Goal: Task Accomplishment & Management: Use online tool/utility

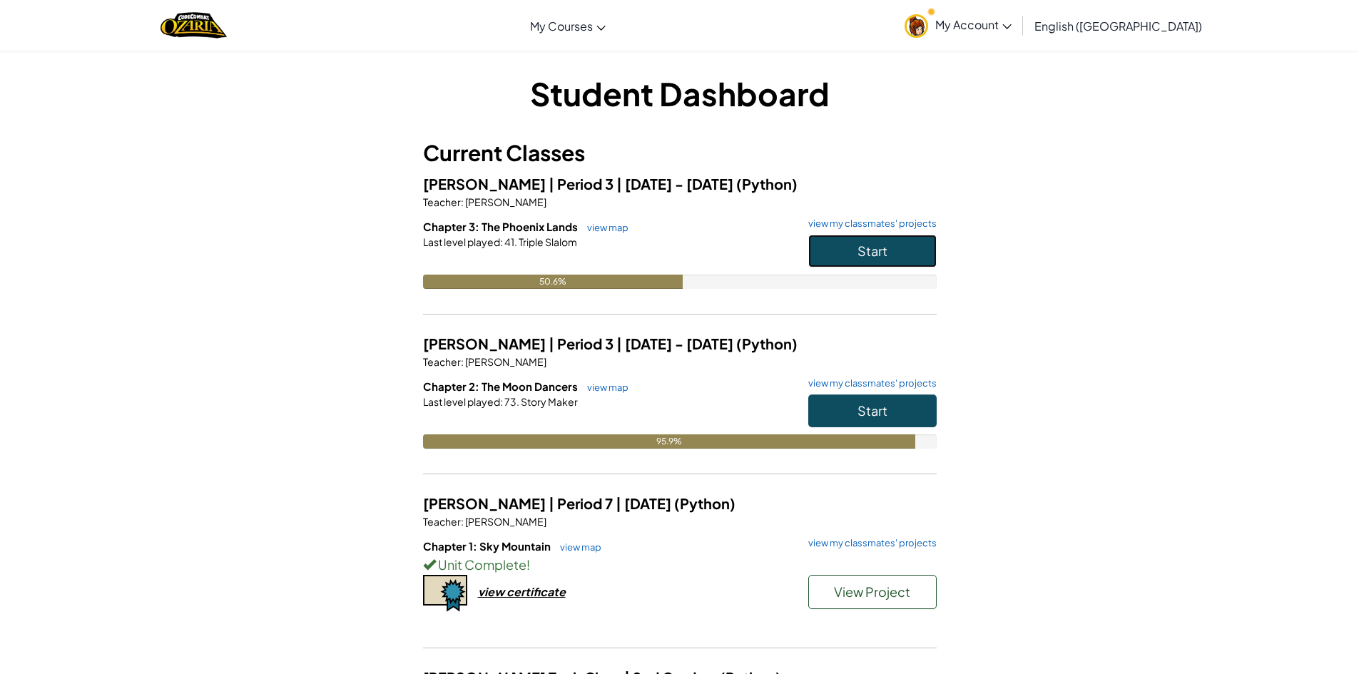
click at [841, 255] on button "Start" at bounding box center [872, 251] width 128 height 33
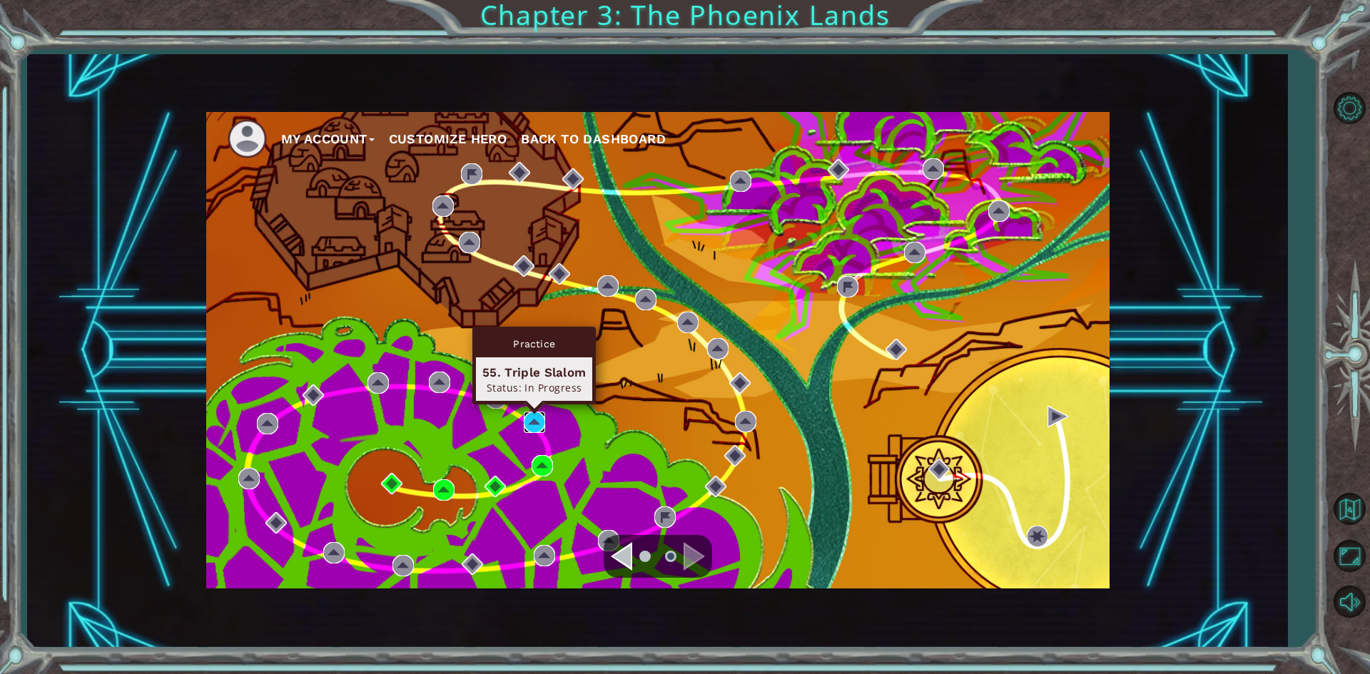
click at [537, 426] on img at bounding box center [534, 422] width 21 height 21
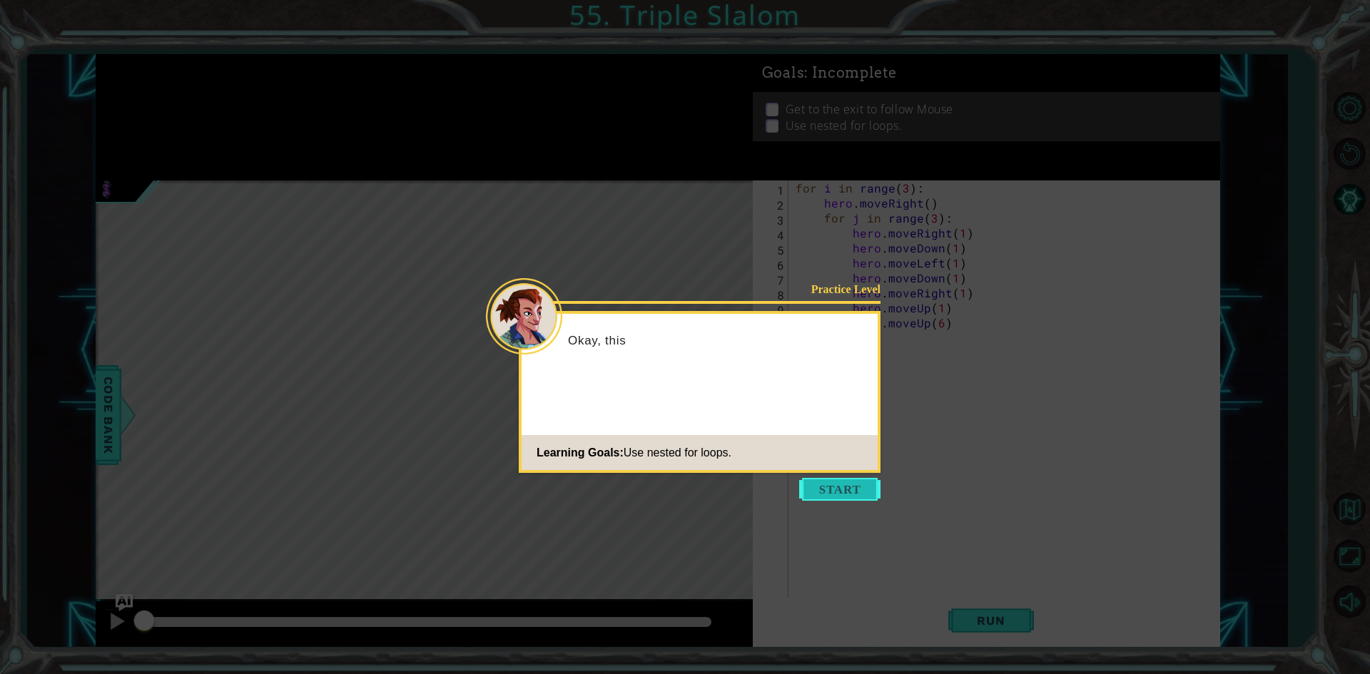
click at [830, 487] on button "Start" at bounding box center [839, 489] width 81 height 23
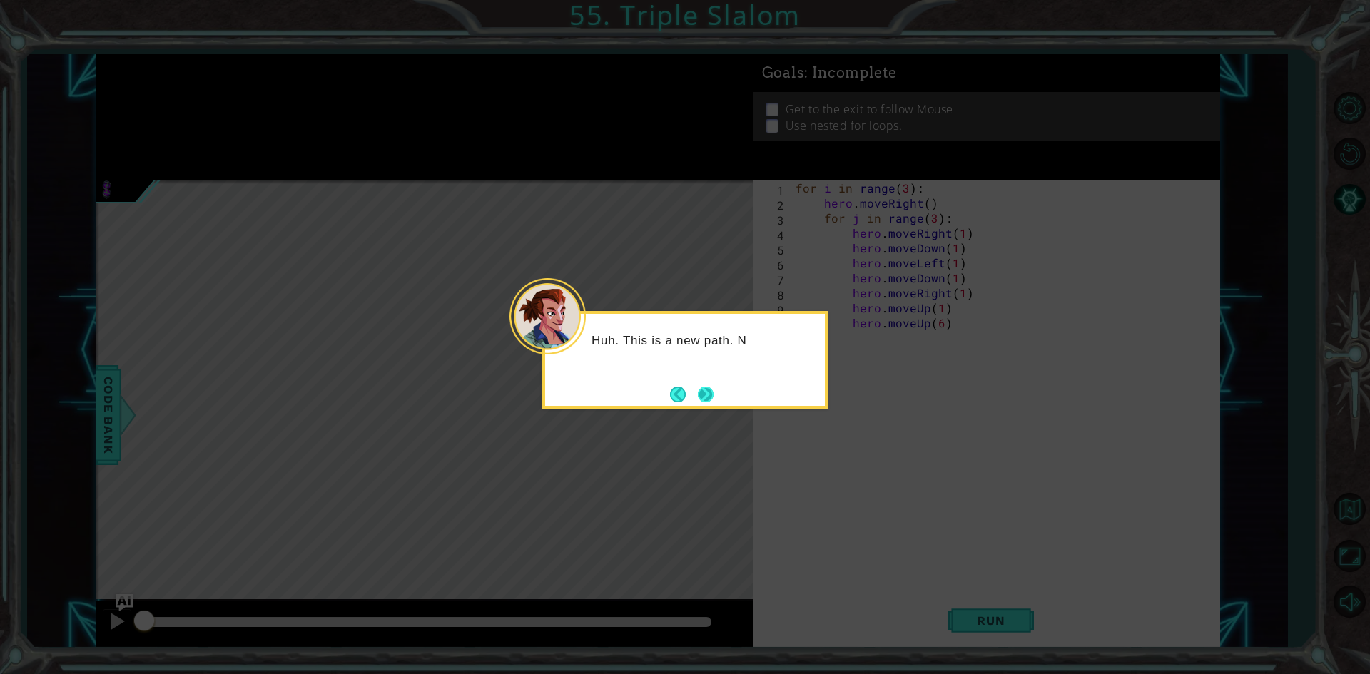
click at [706, 403] on button "Next" at bounding box center [705, 394] width 19 height 19
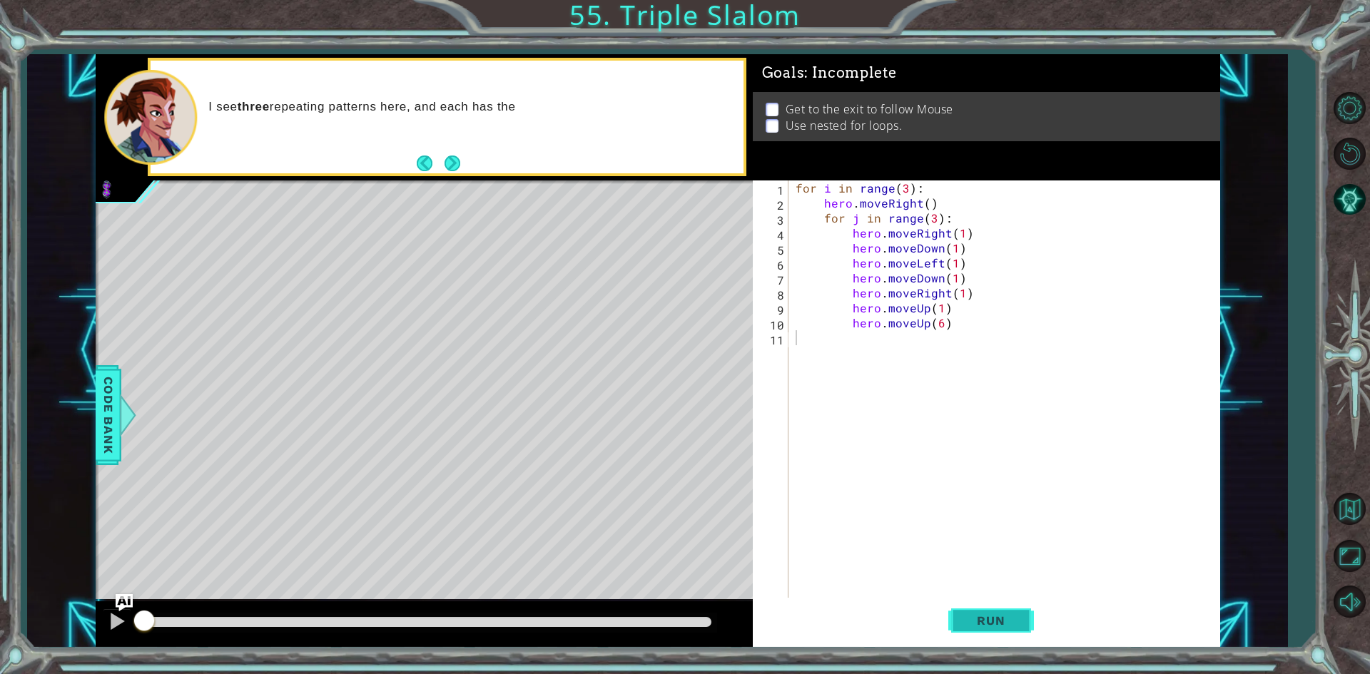
click at [1005, 626] on span "Run" at bounding box center [990, 620] width 56 height 14
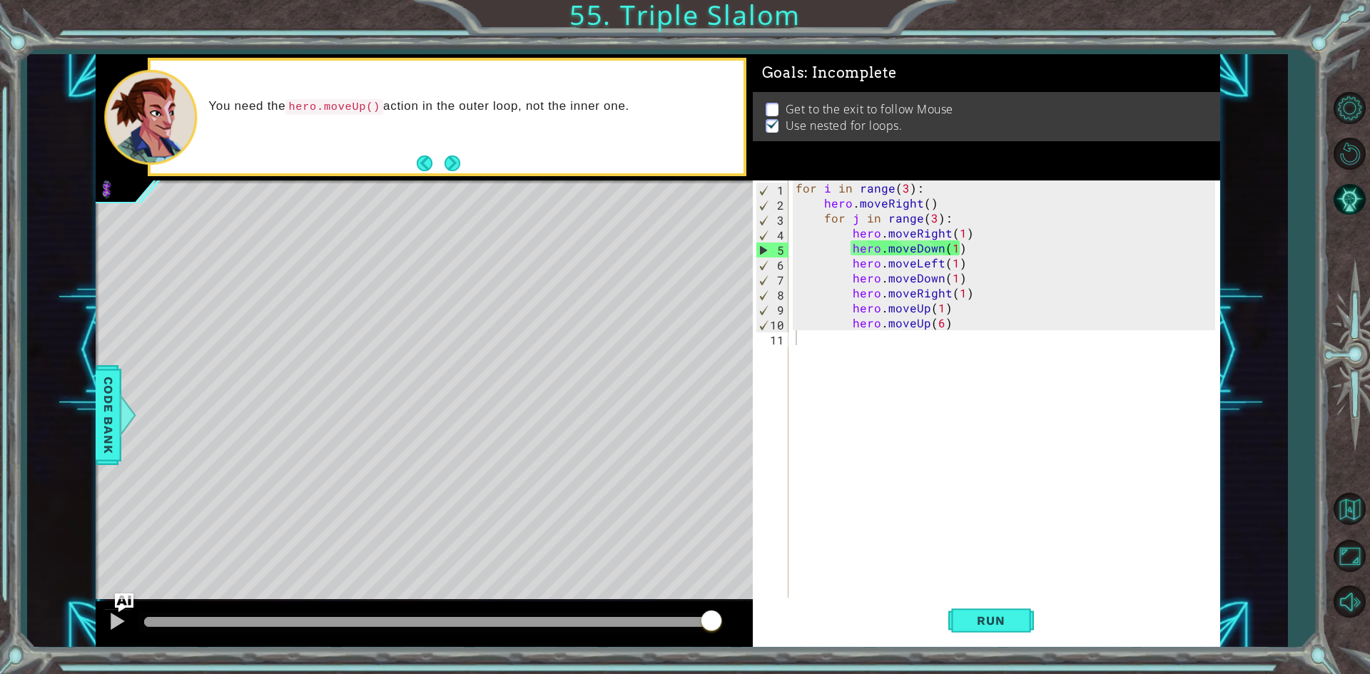
click at [129, 595] on img "Ask AI" at bounding box center [123, 602] width 19 height 19
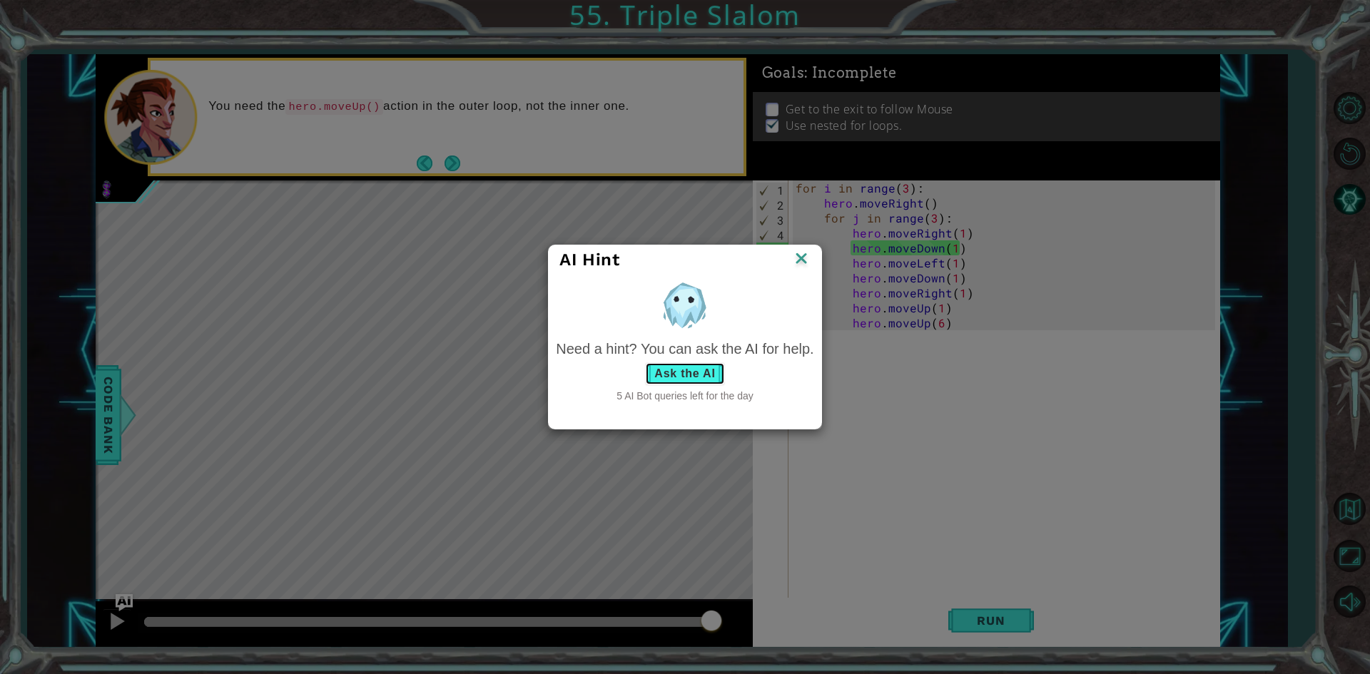
click at [697, 369] on button "Ask the AI" at bounding box center [684, 373] width 79 height 23
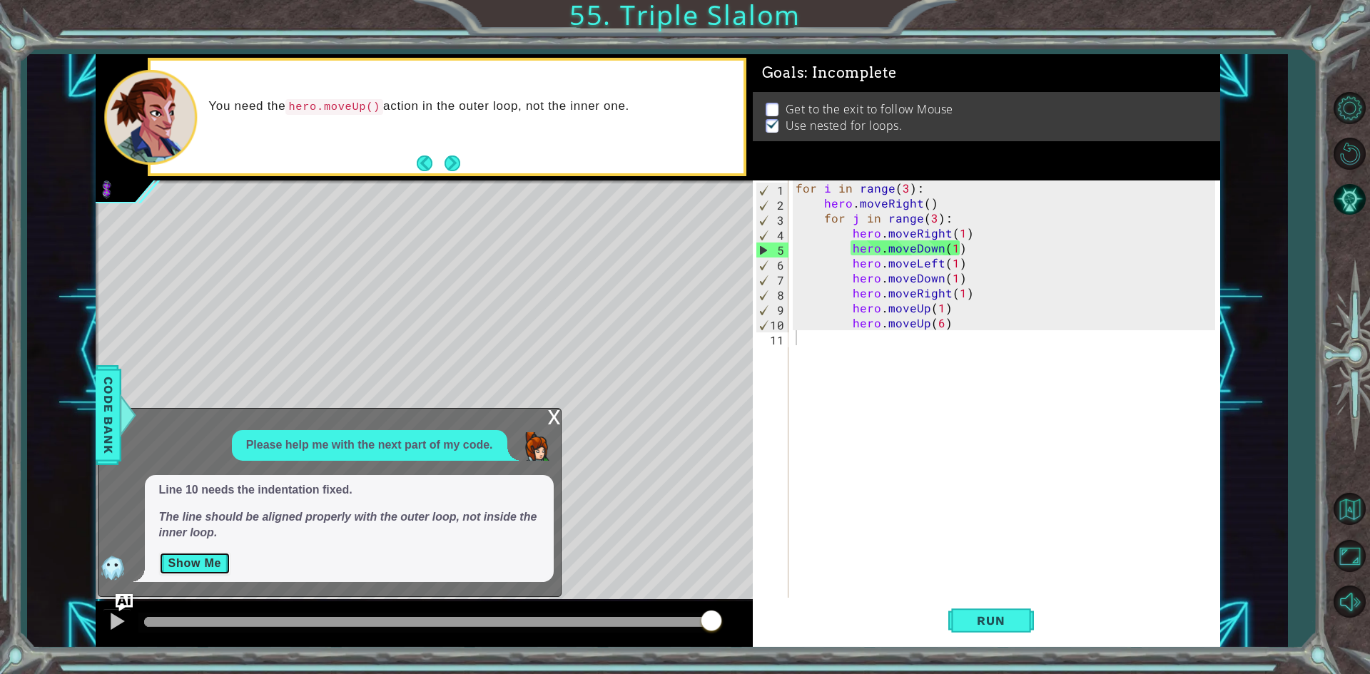
click at [188, 569] on button "Show Me" at bounding box center [195, 563] width 72 height 23
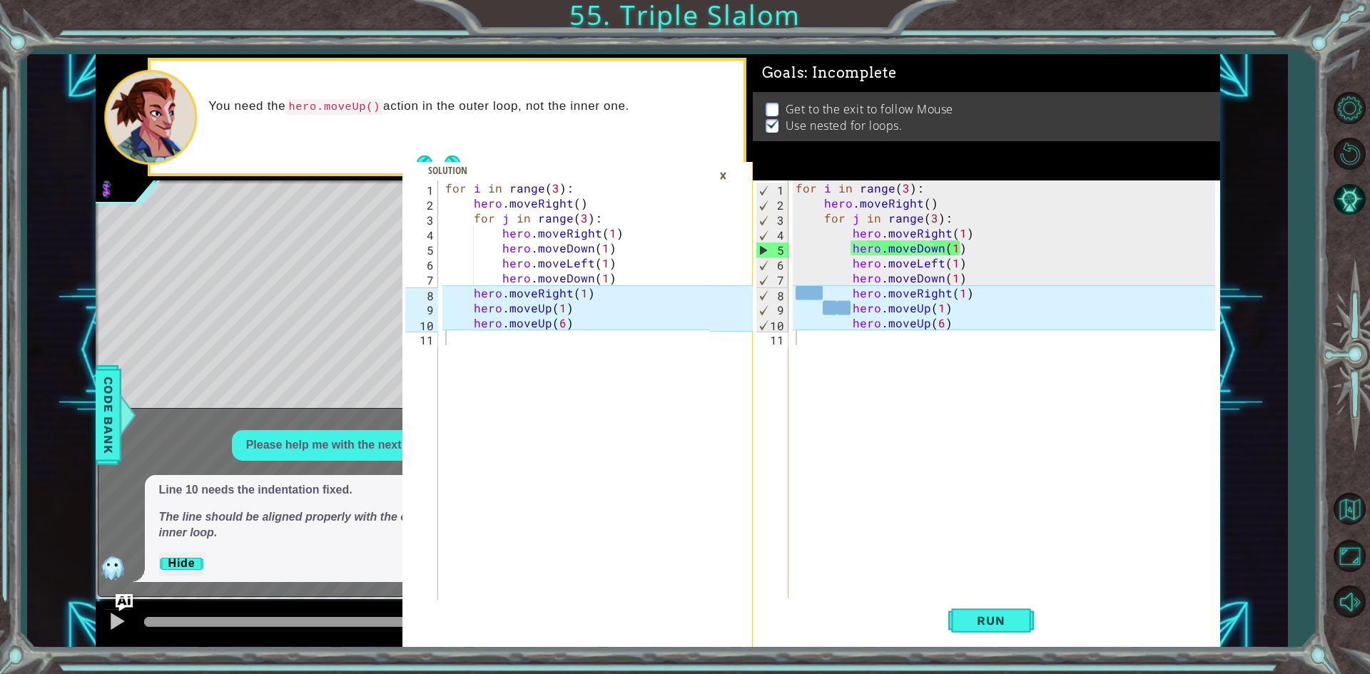
click at [846, 287] on div "for i in range ( 3 ) : hero . moveRight ( ) for j in range ( 3 ) : hero . moveR…" at bounding box center [1006, 404] width 429 height 449
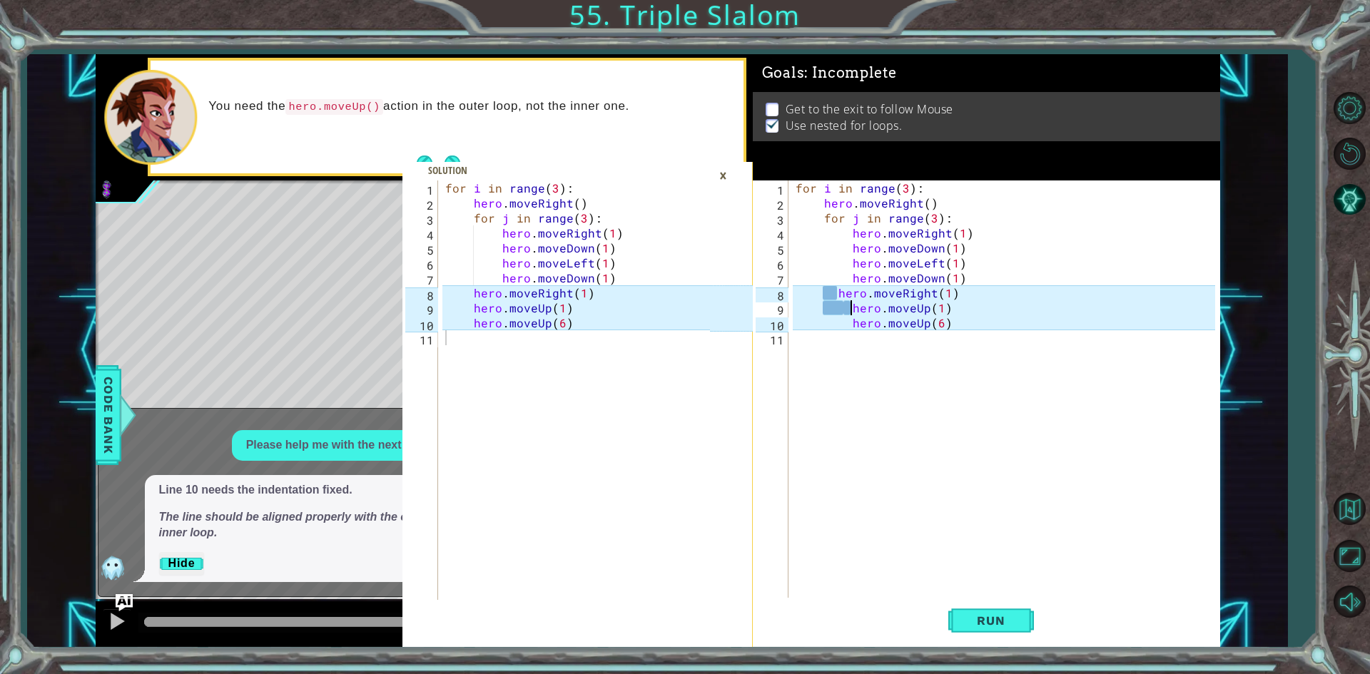
click at [852, 302] on div "for i in range ( 3 ) : hero . moveRight ( ) for j in range ( 3 ) : hero . moveR…" at bounding box center [1006, 404] width 429 height 449
click at [835, 290] on div "for i in range ( 3 ) : hero . moveRight ( ) for j in range ( 3 ) : hero . moveR…" at bounding box center [1006, 404] width 429 height 449
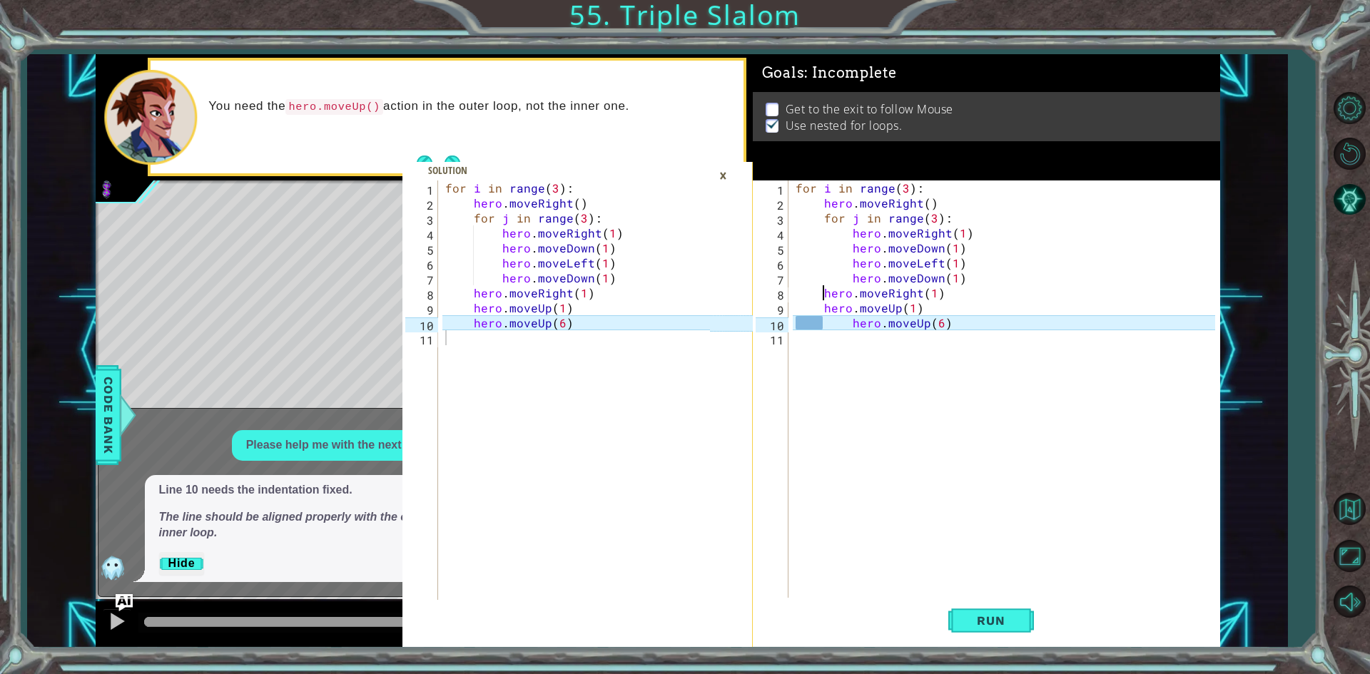
click at [850, 322] on div "for i in range ( 3 ) : hero . moveRight ( ) for j in range ( 3 ) : hero . moveR…" at bounding box center [1006, 404] width 429 height 449
type textarea "hero.moveUp(6)"
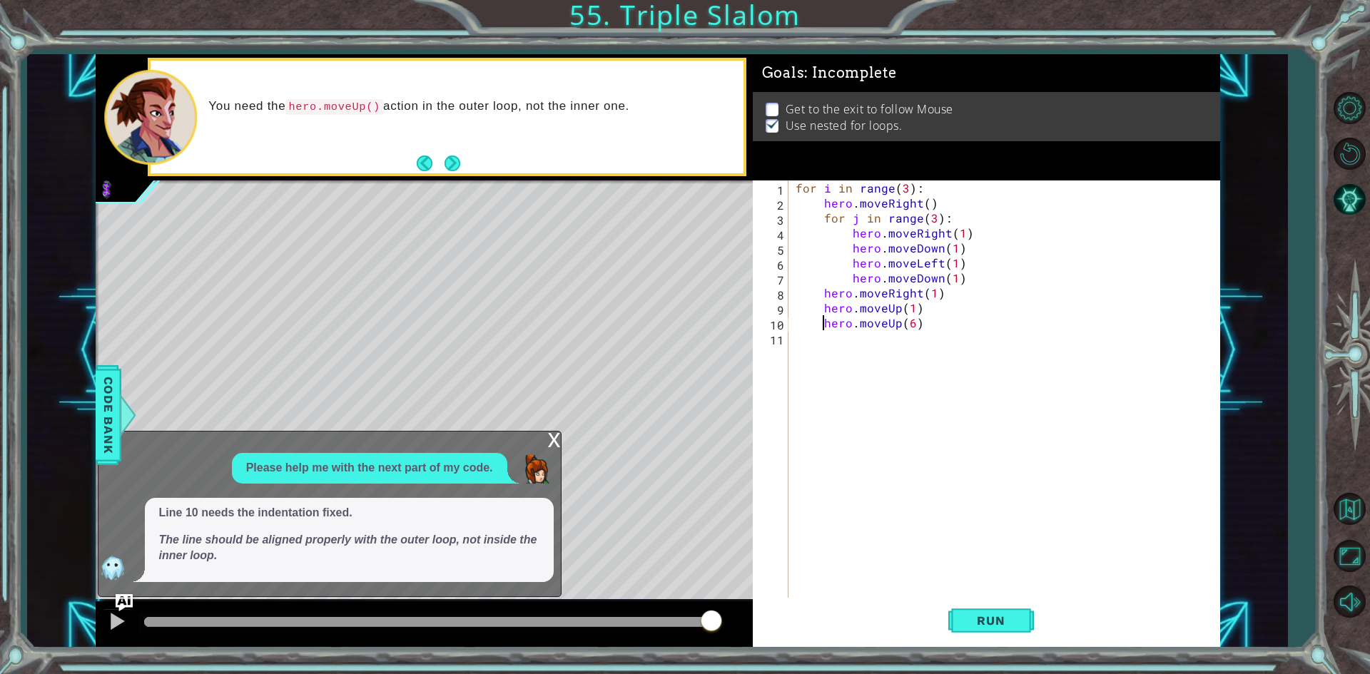
click at [910, 558] on div "for i in range ( 3 ) : hero . moveRight ( ) for j in range ( 3 ) : hero . moveR…" at bounding box center [1006, 404] width 429 height 449
click at [1007, 602] on button "Run" at bounding box center [991, 621] width 86 height 46
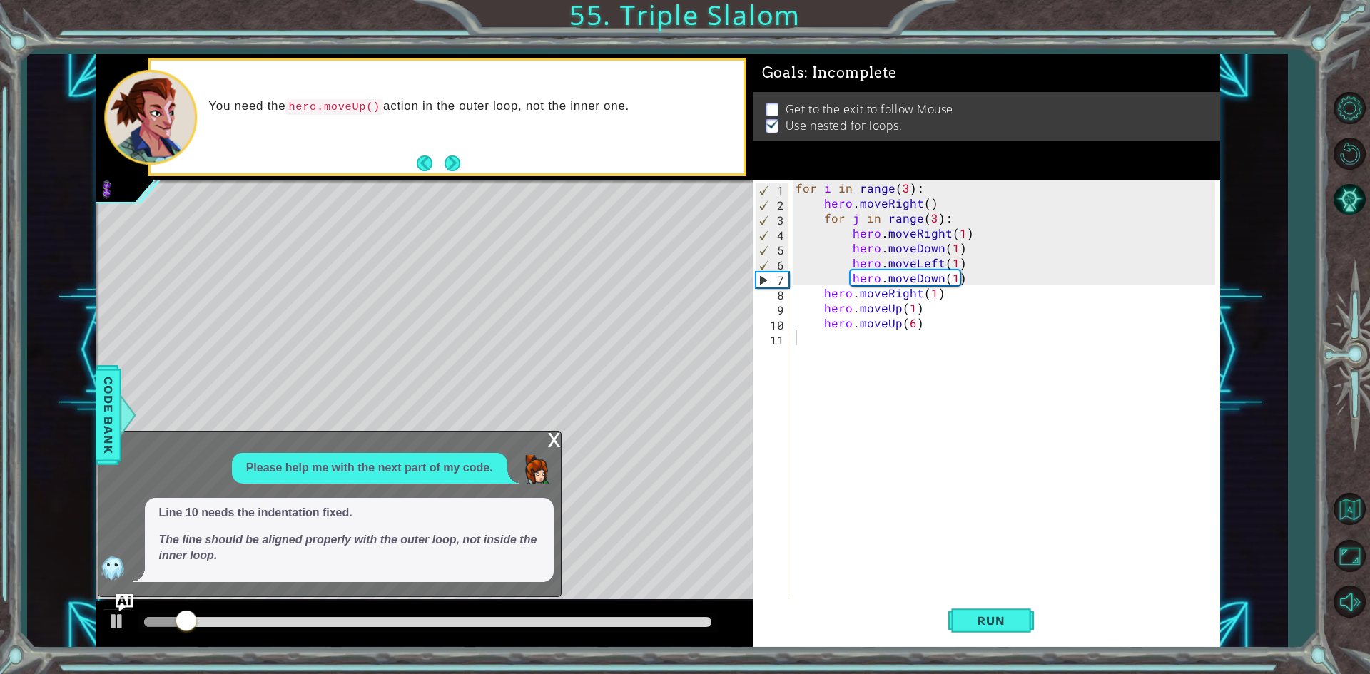
click at [554, 432] on div "x" at bounding box center [554, 439] width 13 height 14
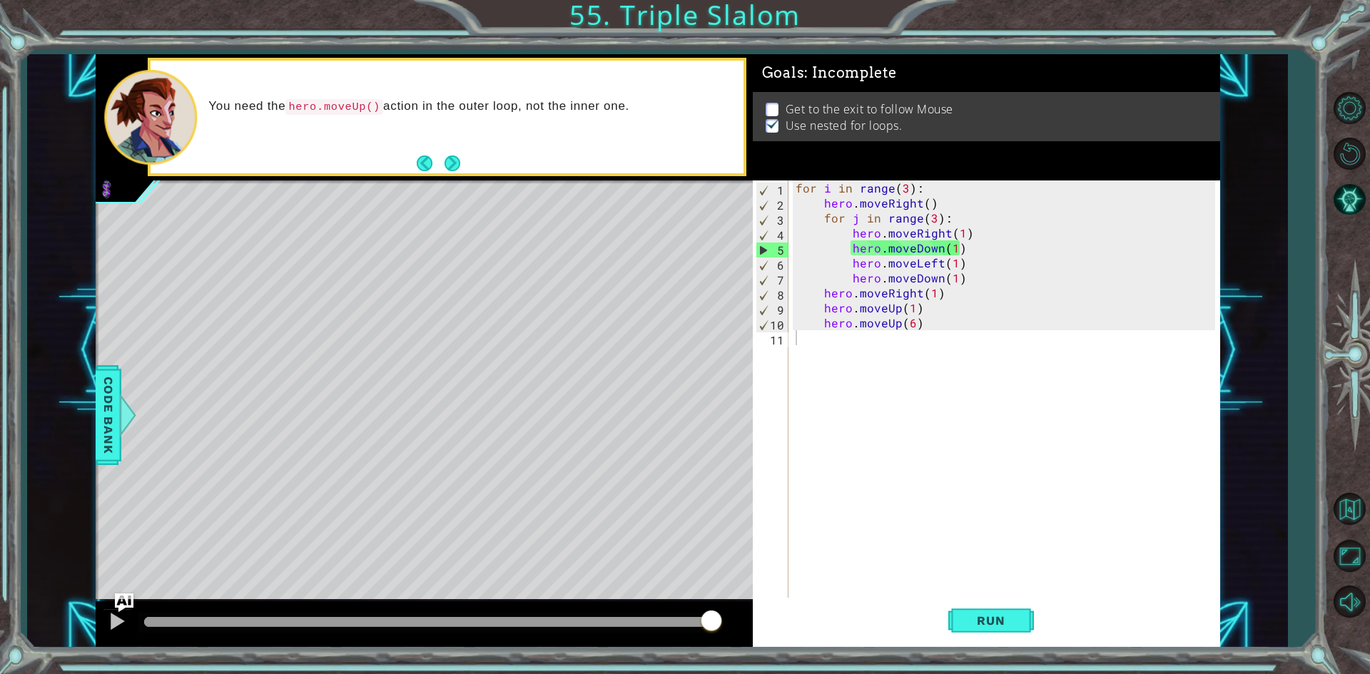
click at [128, 601] on img "Ask AI" at bounding box center [123, 602] width 19 height 19
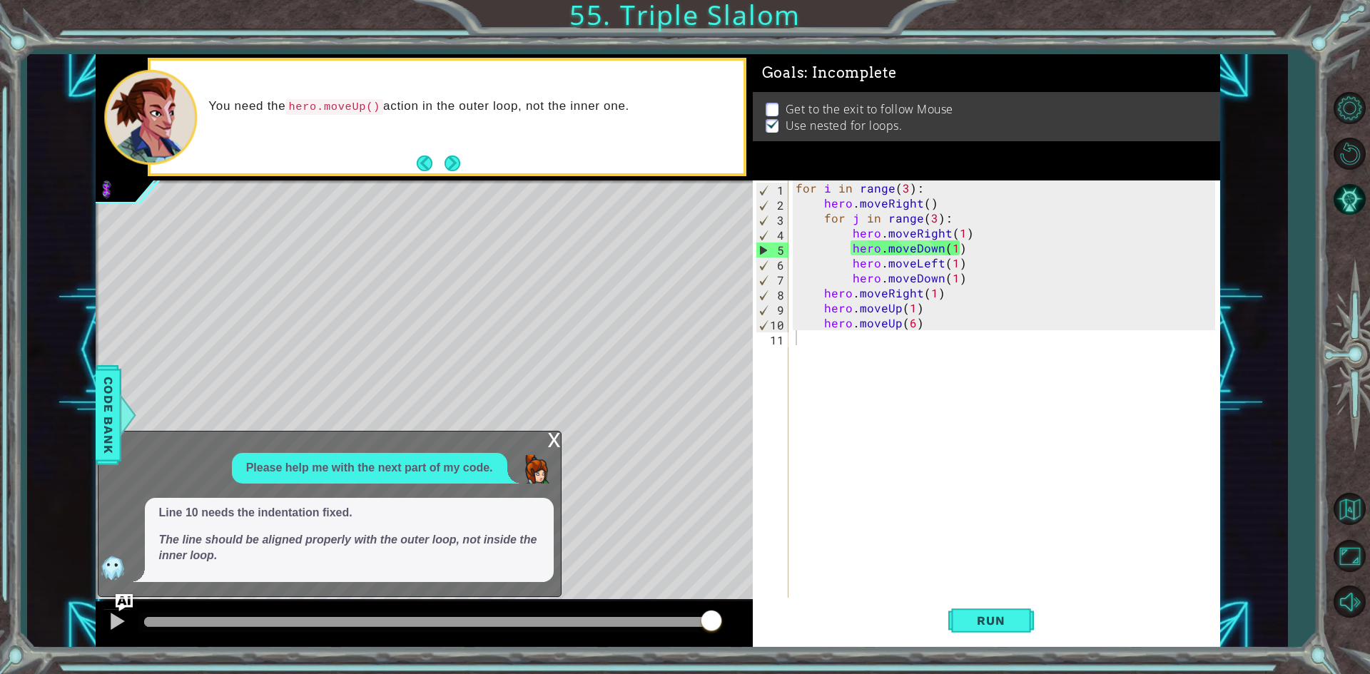
drag, startPoint x: 566, startPoint y: 235, endPoint x: 563, endPoint y: 243, distance: 7.7
click at [566, 236] on div "Level Map" at bounding box center [425, 390] width 659 height 420
click at [1005, 613] on span "Run" at bounding box center [990, 620] width 56 height 14
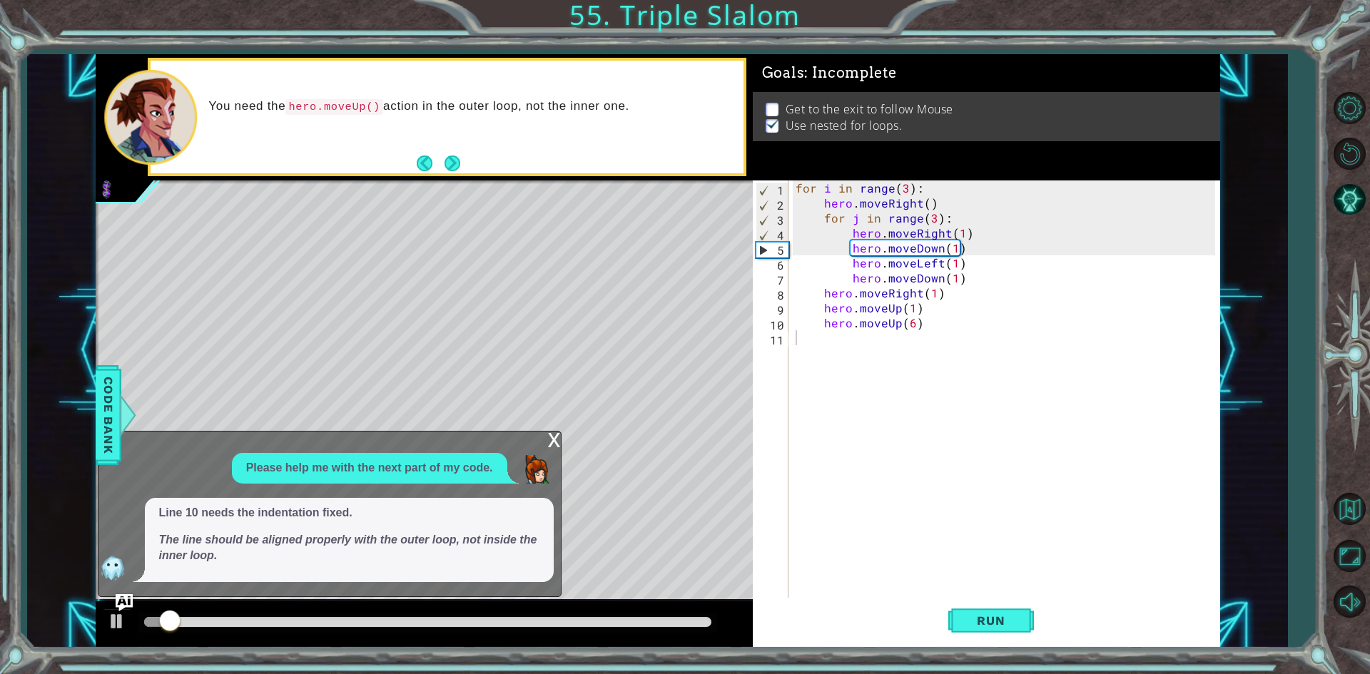
click at [549, 446] on div "x" at bounding box center [554, 439] width 13 height 14
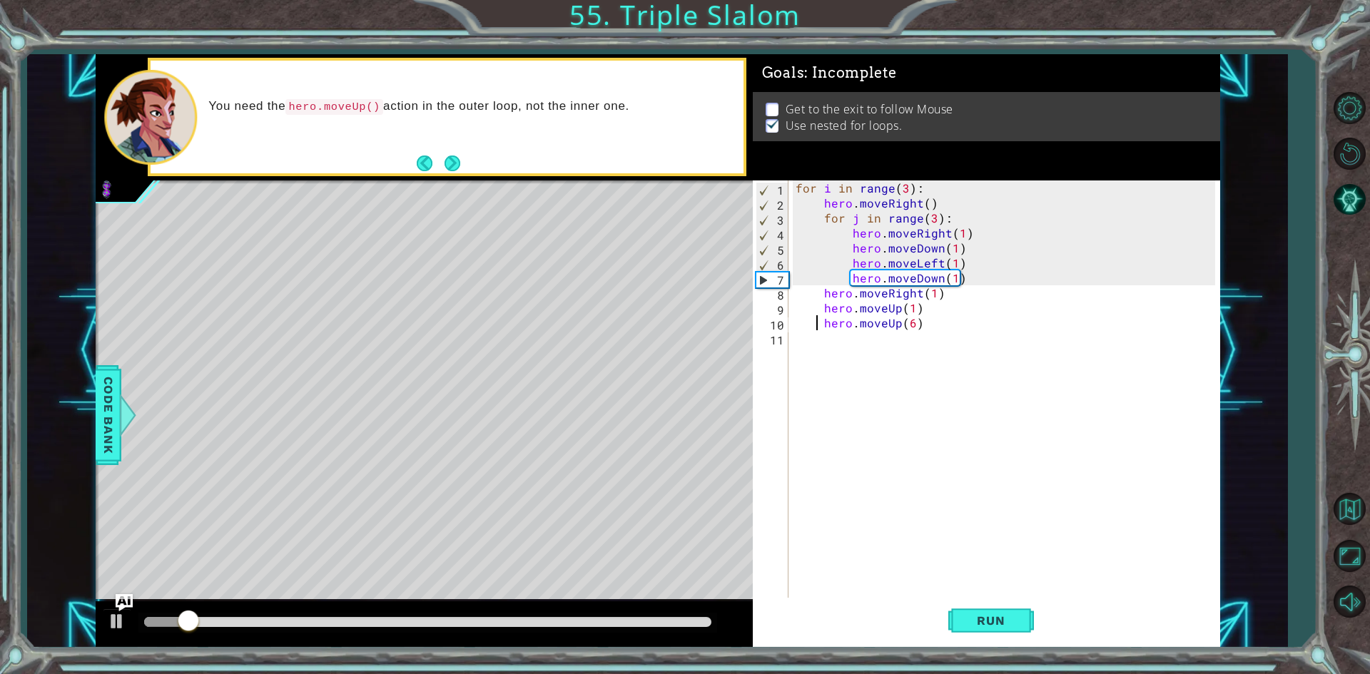
click at [816, 326] on div "for i in range ( 3 ) : hero . moveRight ( ) for j in range ( 3 ) : hero . moveR…" at bounding box center [1006, 404] width 429 height 449
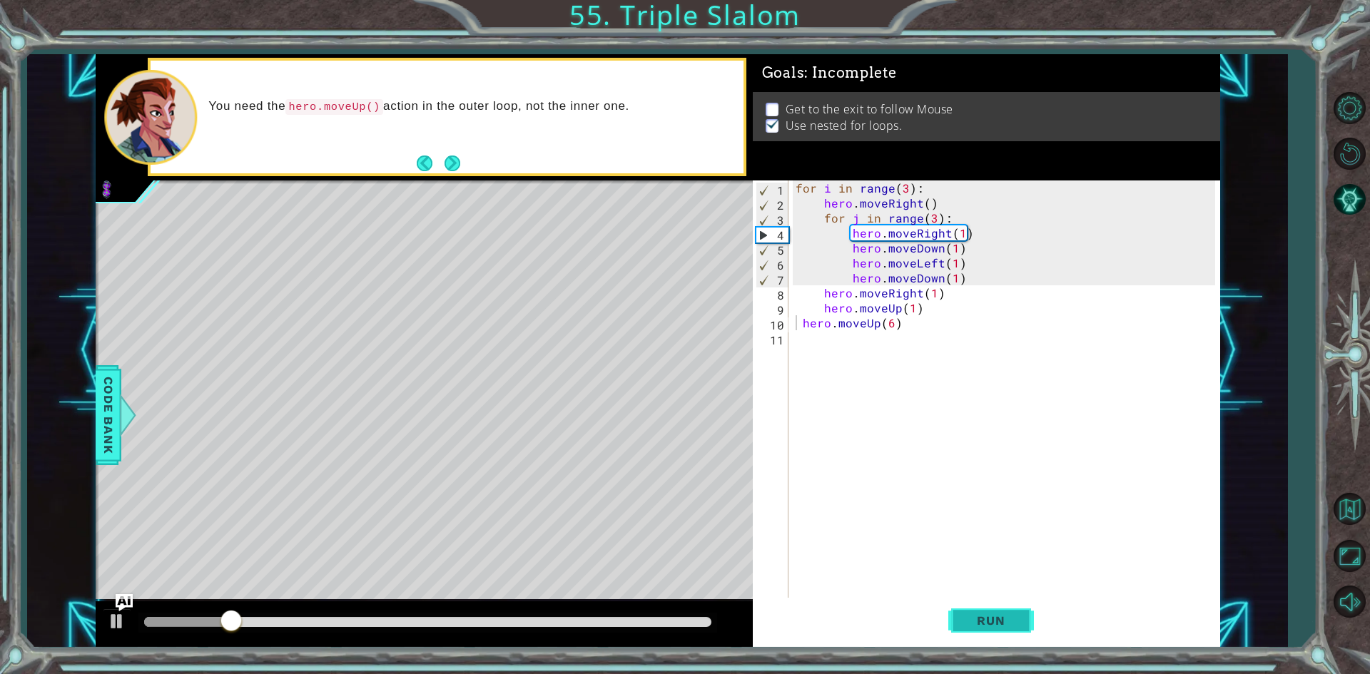
click at [984, 627] on button "Run" at bounding box center [991, 621] width 86 height 46
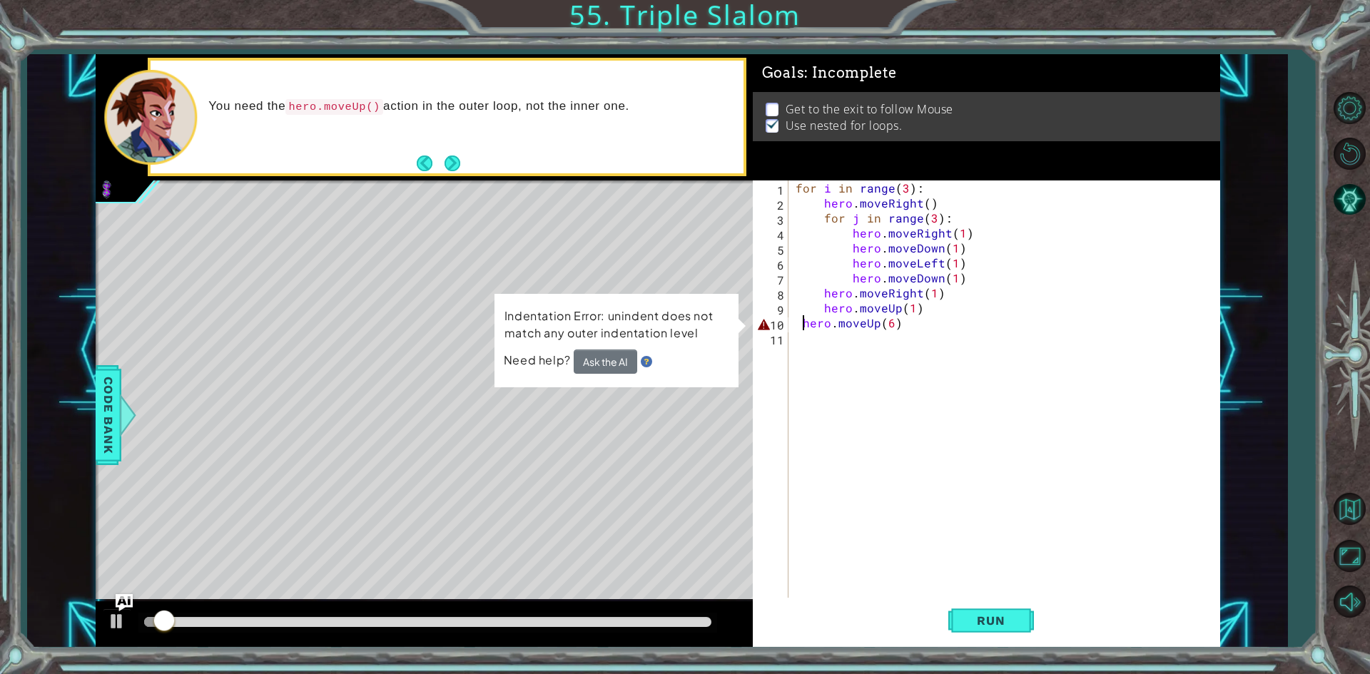
click at [800, 325] on div "for i in range ( 3 ) : hero . moveRight ( ) for j in range ( 3 ) : hero . moveR…" at bounding box center [1006, 404] width 429 height 449
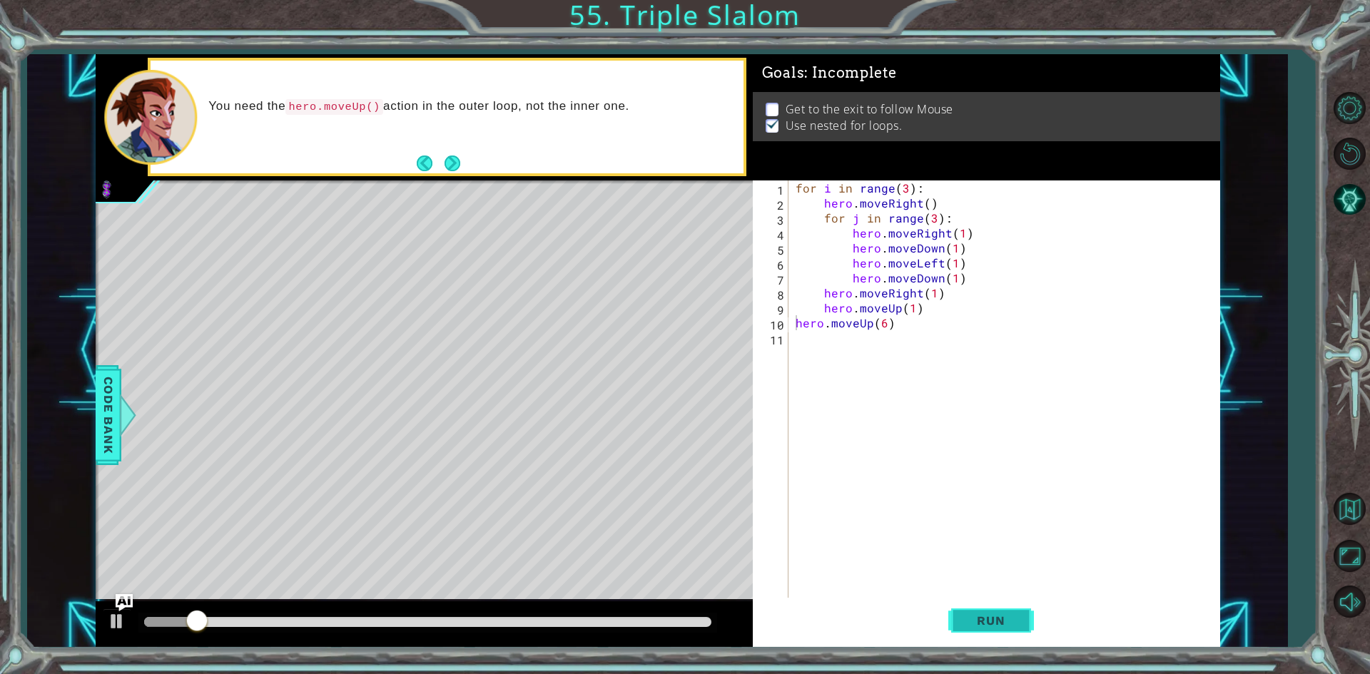
click at [1002, 627] on span "Run" at bounding box center [990, 620] width 56 height 14
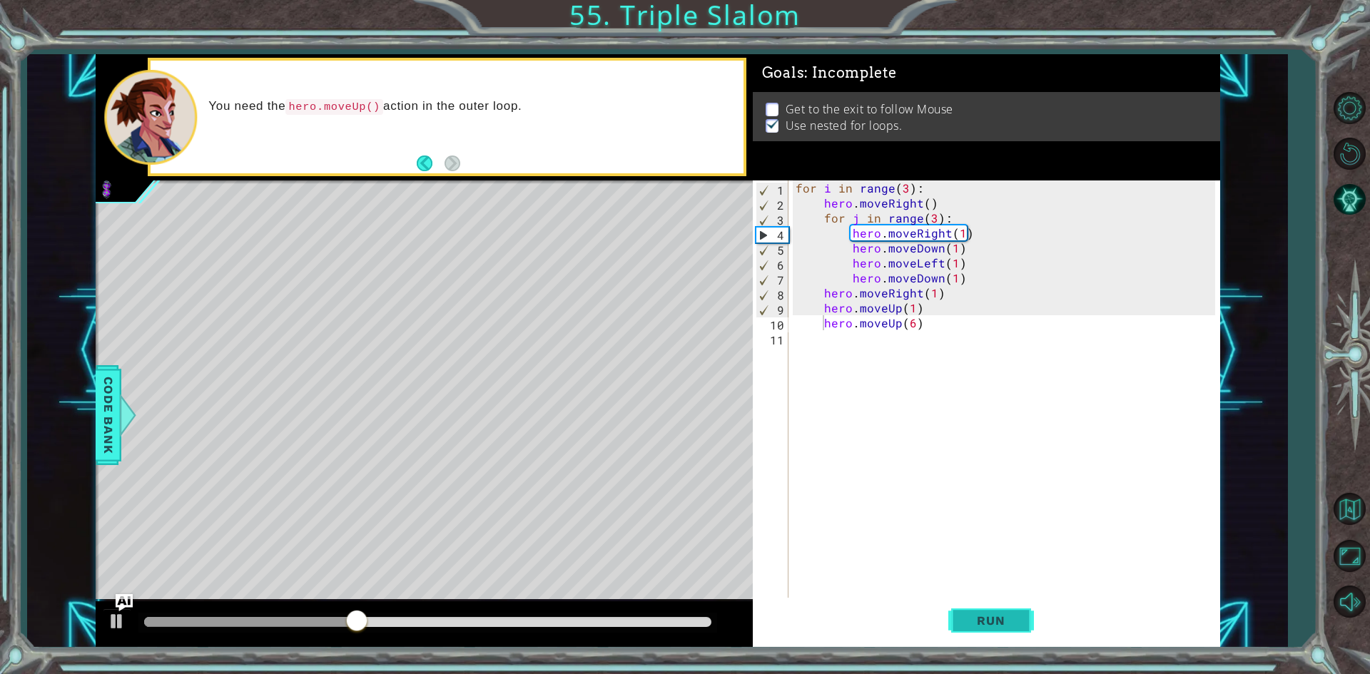
click at [974, 622] on span "Run" at bounding box center [990, 620] width 56 height 14
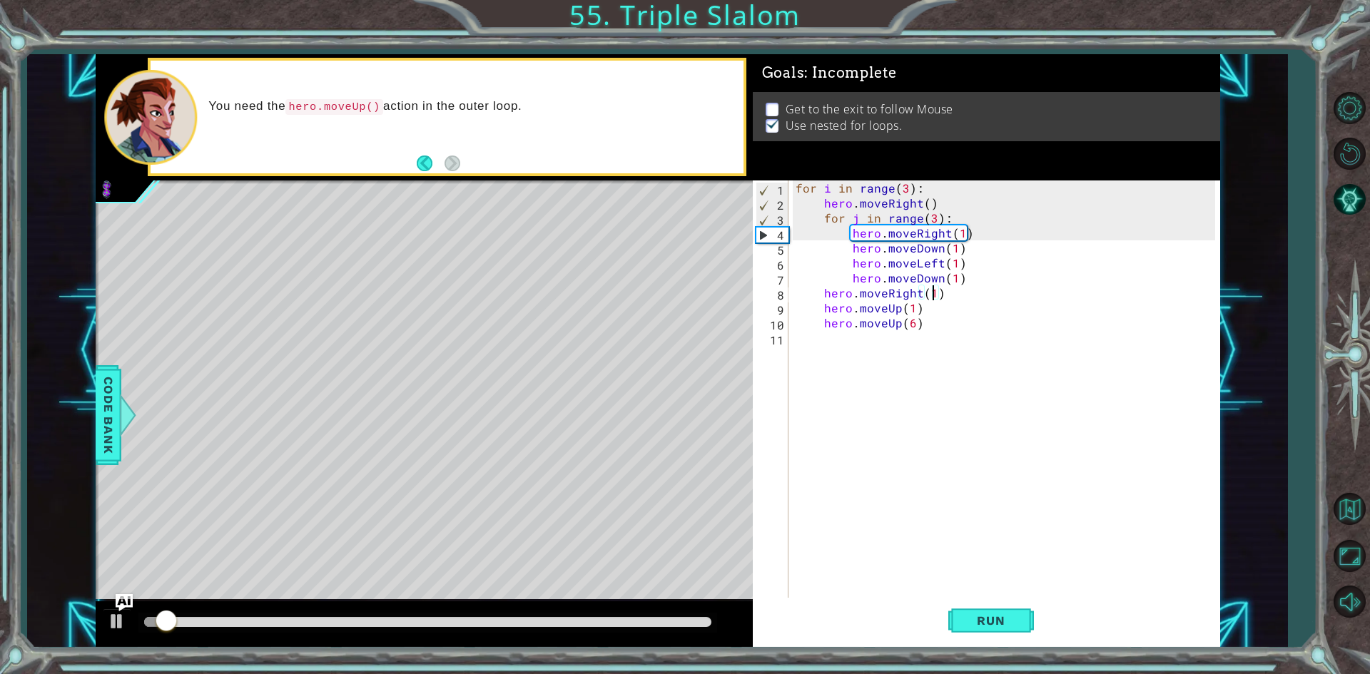
click at [930, 295] on div "for i in range ( 3 ) : hero . moveRight ( ) for j in range ( 3 ) : hero . moveR…" at bounding box center [1006, 404] width 429 height 449
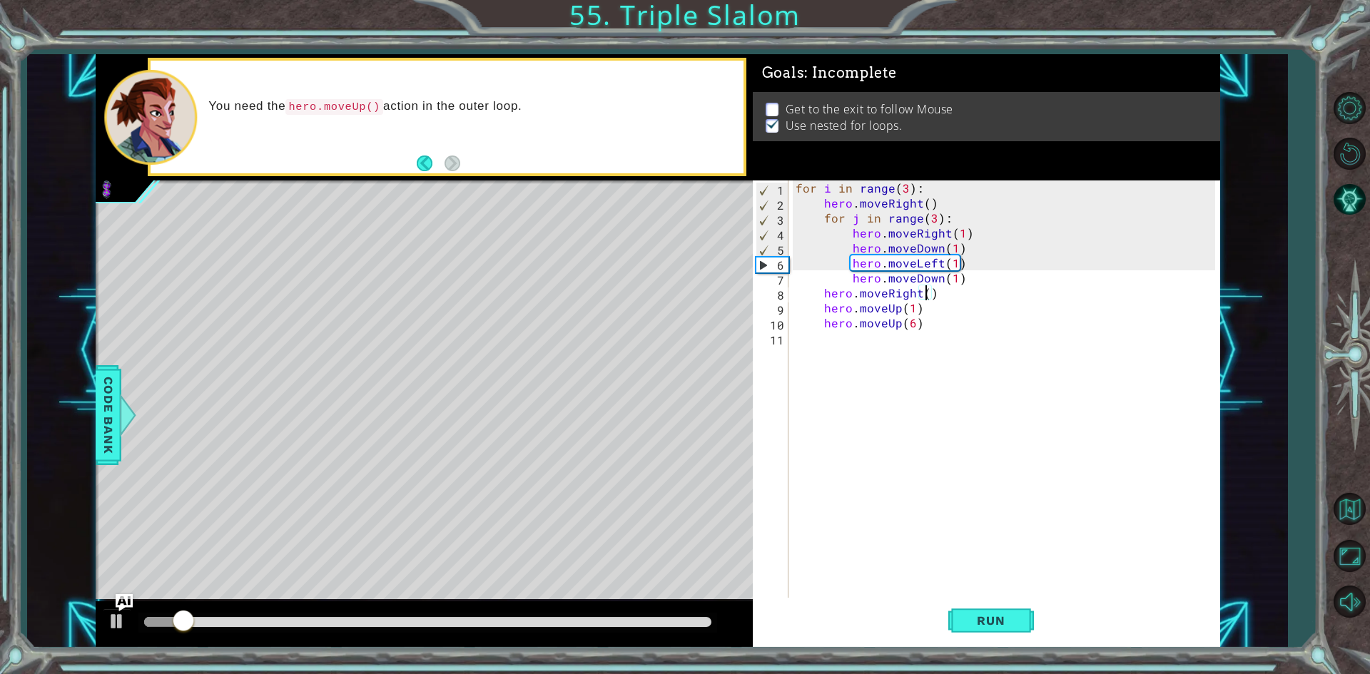
type textarea "hero.moveRight(2)"
click at [1025, 432] on div "for i in range ( 3 ) : hero . moveRight ( ) for j in range ( 3 ) : hero . moveR…" at bounding box center [1006, 404] width 429 height 449
click at [984, 608] on button "Run" at bounding box center [991, 621] width 86 height 46
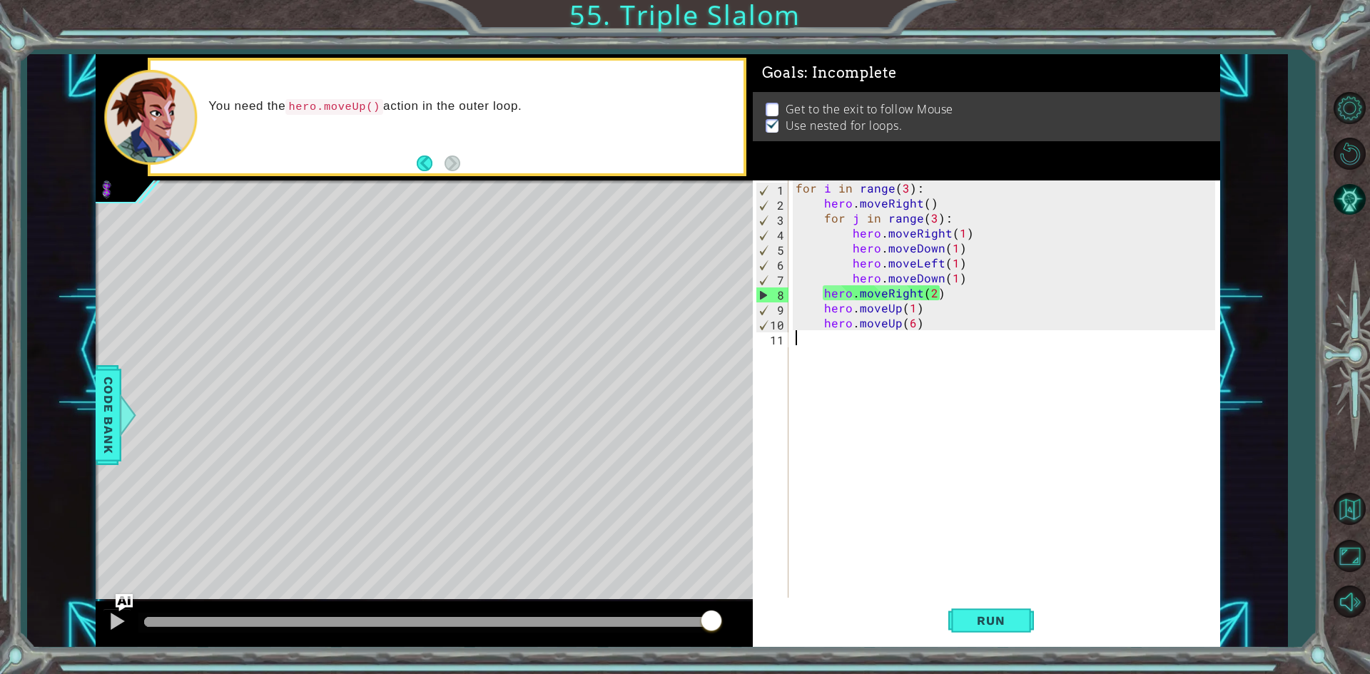
click at [942, 462] on div "for i in range ( 3 ) : hero . moveRight ( ) for j in range ( 3 ) : hero . moveR…" at bounding box center [1006, 404] width 429 height 449
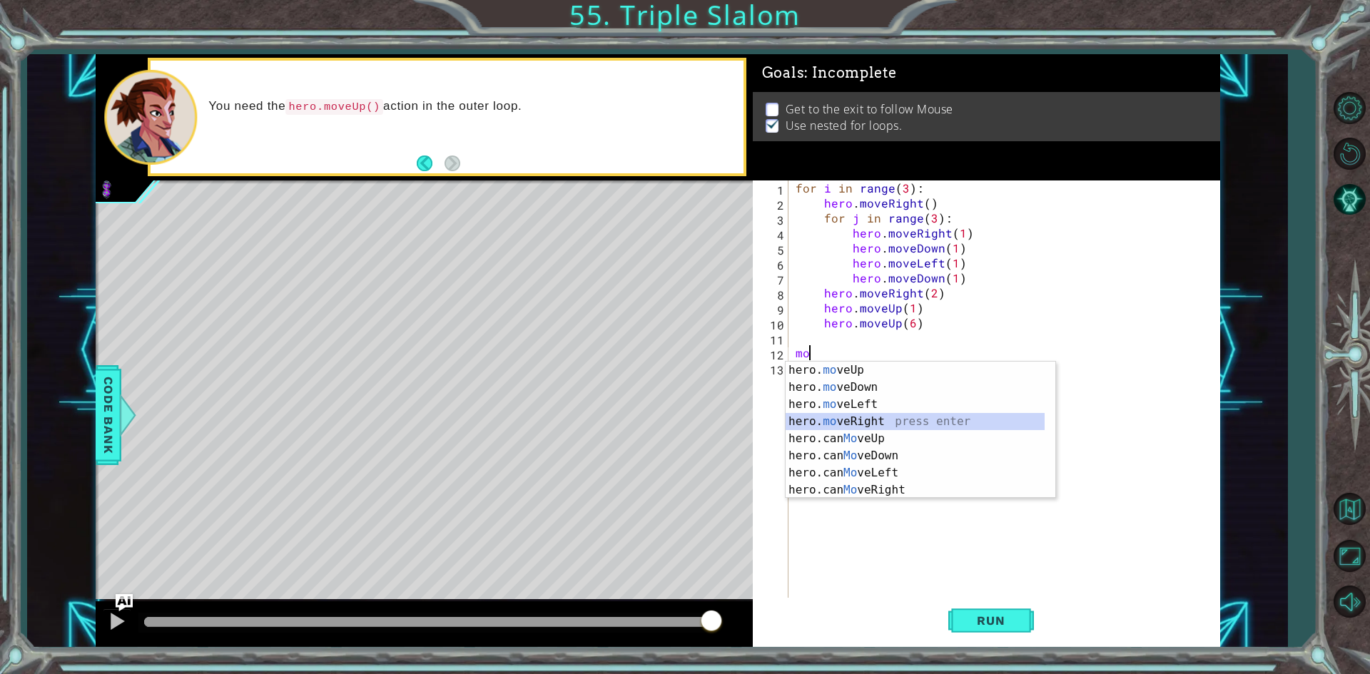
click at [893, 417] on div "hero. mo veUp press enter hero. mo veDown press enter hero. mo veLeft press ent…" at bounding box center [914, 447] width 259 height 171
type textarea "hero.moveRight(1)"
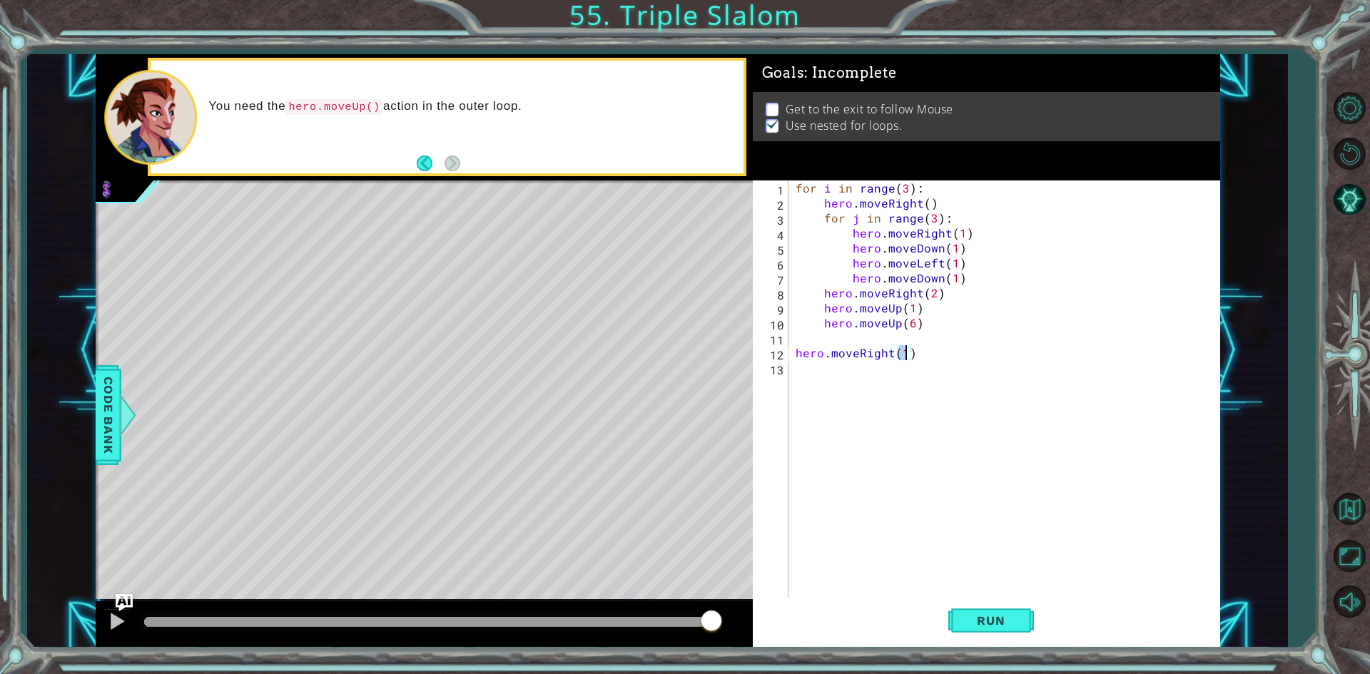
drag, startPoint x: 964, startPoint y: 495, endPoint x: 979, endPoint y: 535, distance: 42.9
click at [974, 524] on div "for i in range ( 3 ) : hero . moveRight ( ) for j in range ( 3 ) : hero . moveR…" at bounding box center [1006, 404] width 429 height 449
click at [1014, 610] on button "Run" at bounding box center [991, 621] width 86 height 46
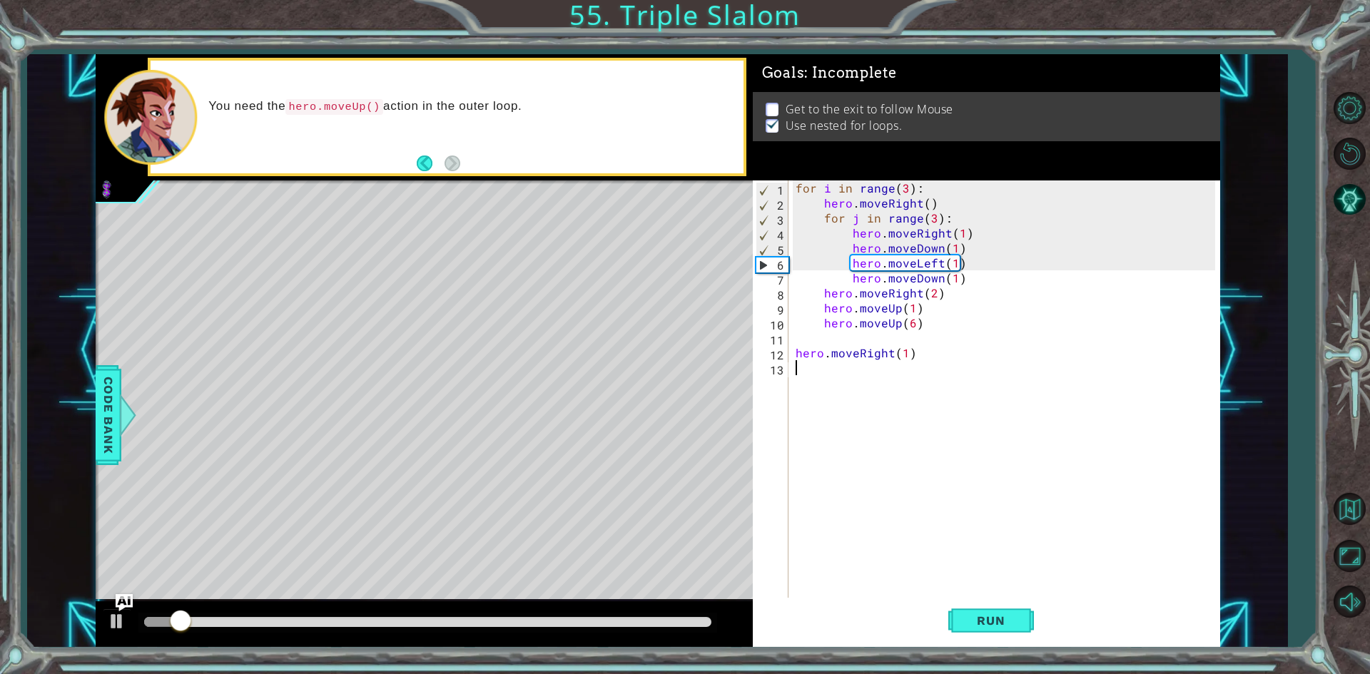
click at [914, 360] on div "for i in range ( 3 ) : hero . moveRight ( ) for j in range ( 3 ) : hero . moveR…" at bounding box center [1006, 404] width 429 height 449
drag, startPoint x: 911, startPoint y: 347, endPoint x: 900, endPoint y: 348, distance: 10.8
click at [902, 348] on div "for i in range ( 3 ) : hero . moveRight ( ) for j in range ( 3 ) : hero . moveR…" at bounding box center [1006, 404] width 429 height 449
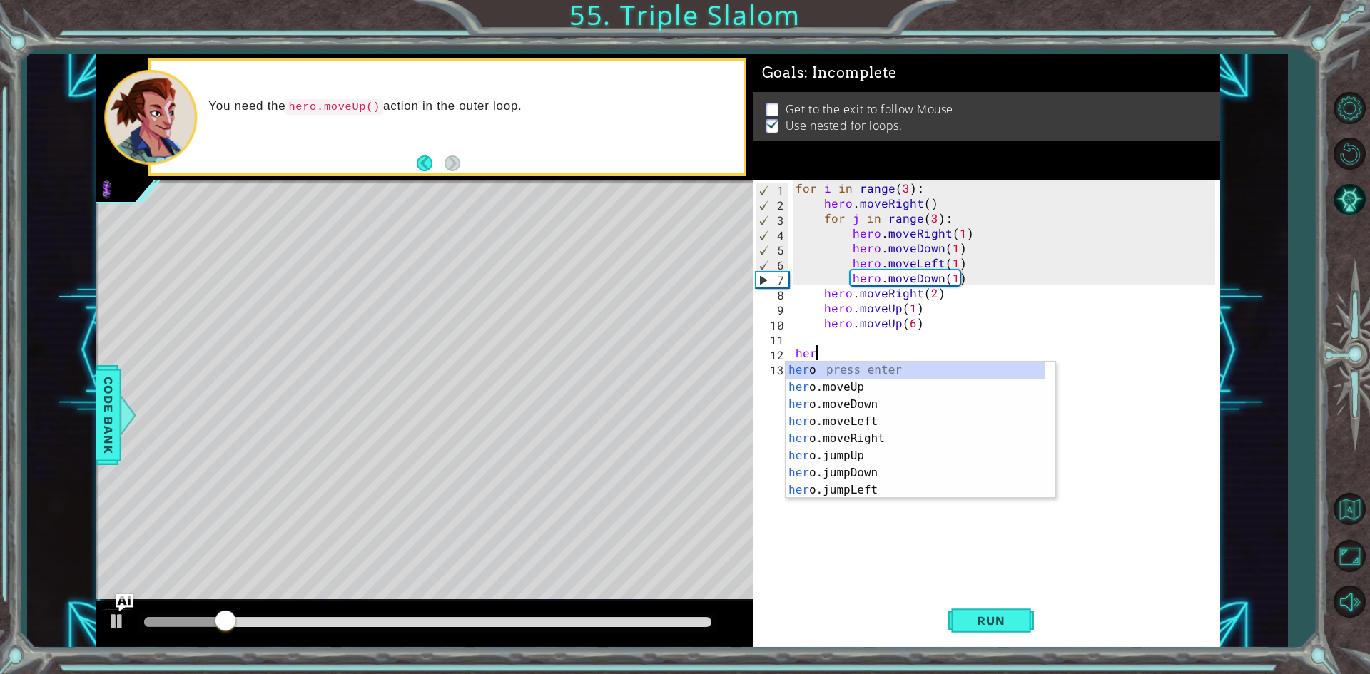
type textarea "h"
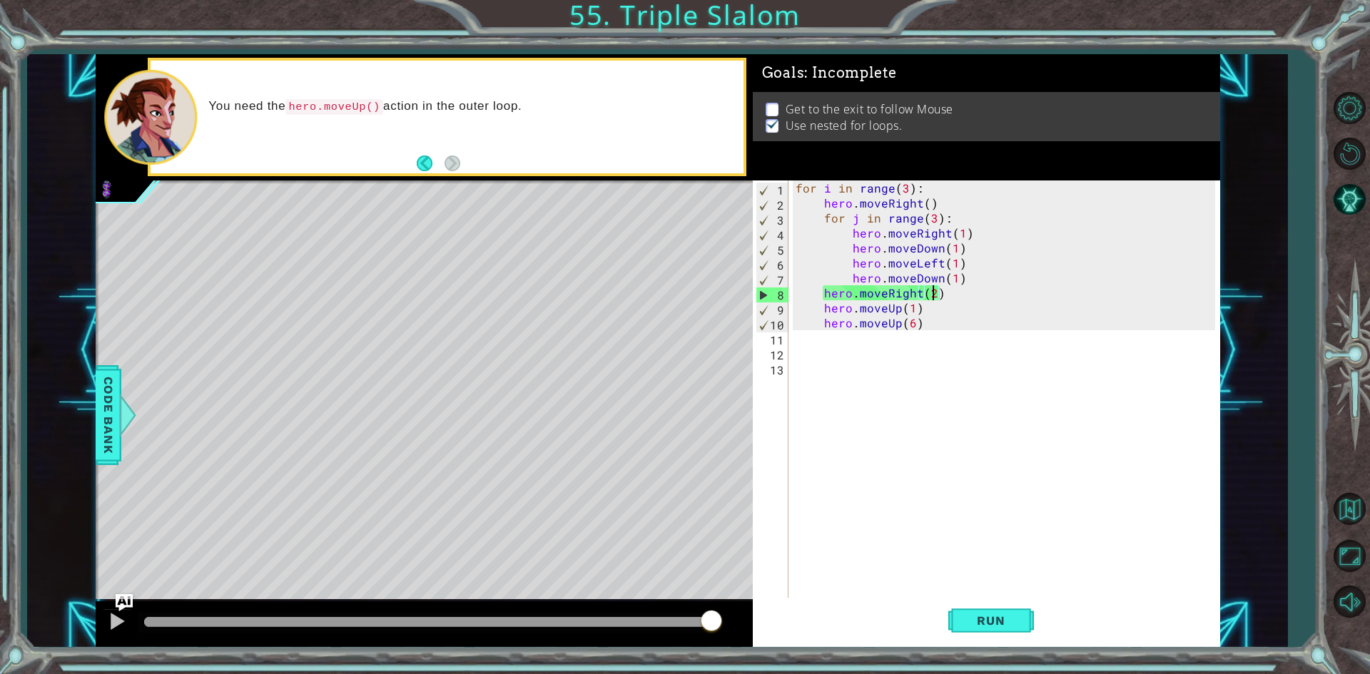
click at [933, 295] on div "for i in range ( 3 ) : hero . moveRight ( ) for j in range ( 3 ) : hero . moveR…" at bounding box center [1006, 404] width 429 height 449
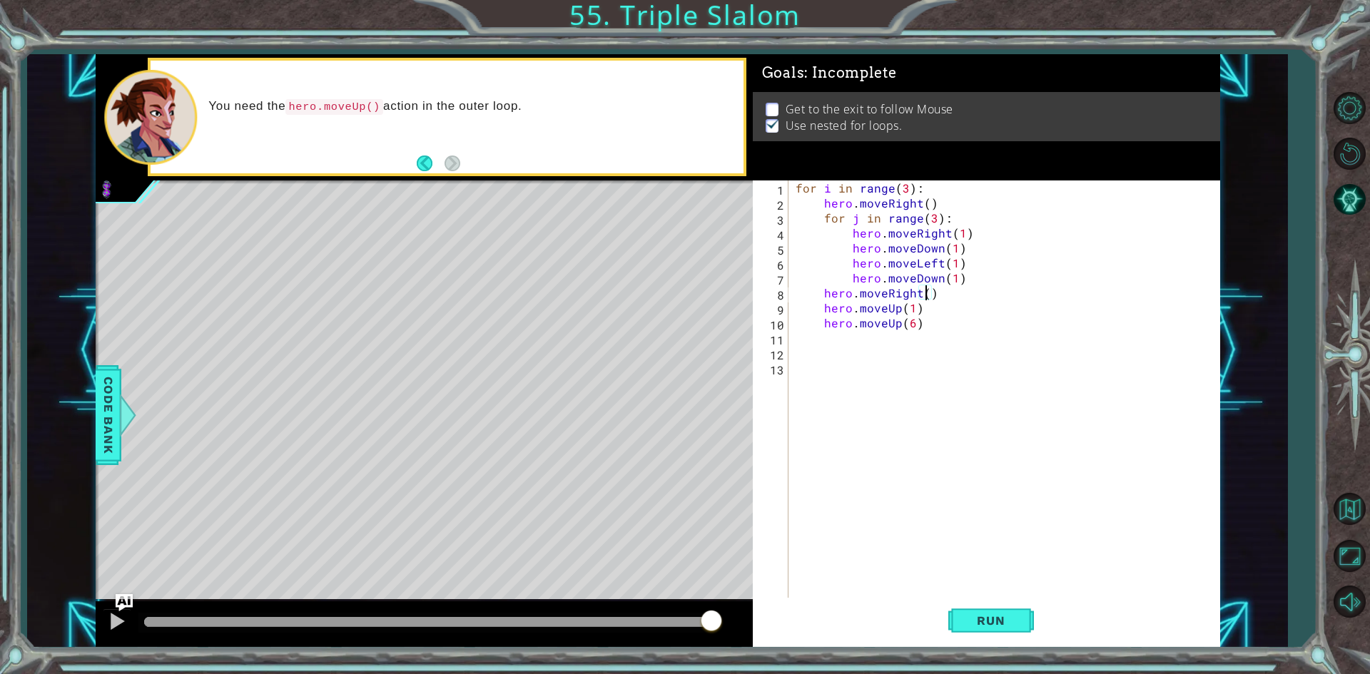
type textarea "hero.moveRight(3)"
click at [957, 450] on div "for i in range ( 3 ) : hero . moveRight ( ) for j in range ( 3 ) : hero . moveR…" at bounding box center [1006, 404] width 429 height 449
click at [1029, 619] on button "Run" at bounding box center [991, 621] width 86 height 46
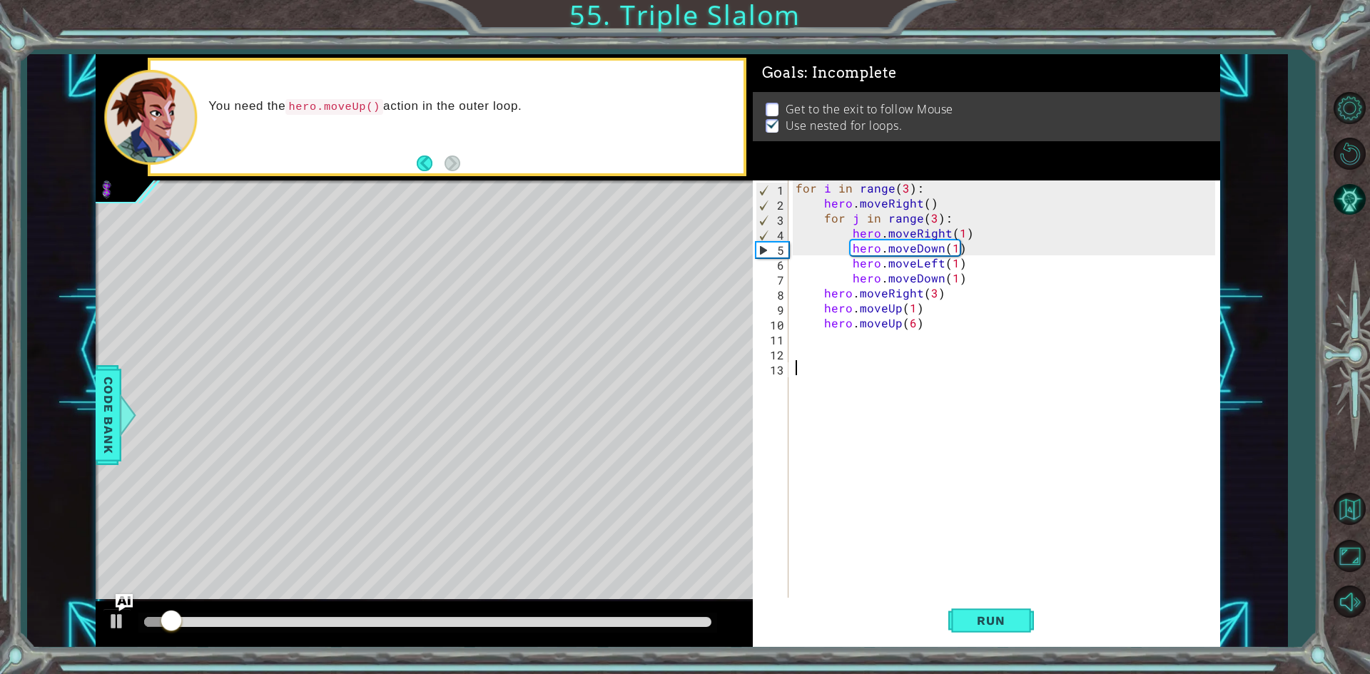
click at [934, 295] on div "for i in range ( 3 ) : hero . moveRight ( ) for j in range ( 3 ) : hero . moveR…" at bounding box center [1006, 404] width 429 height 449
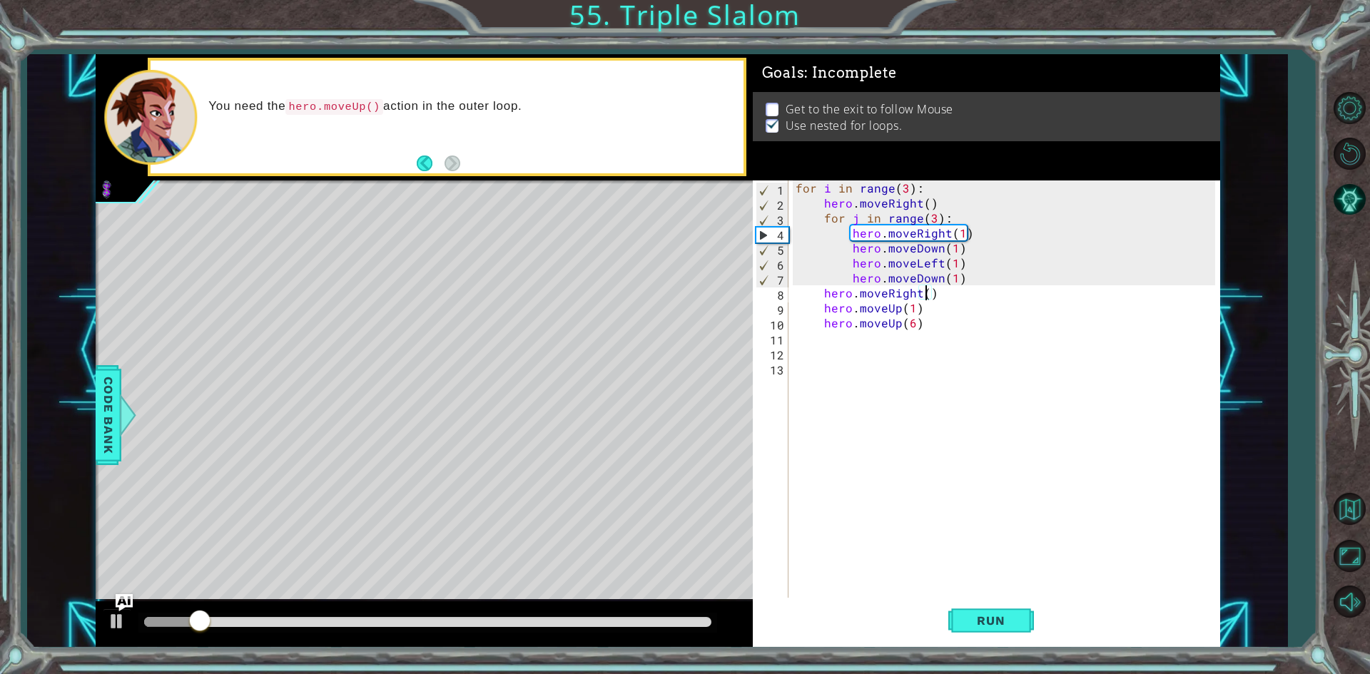
type textarea "hero.moveRight(2)"
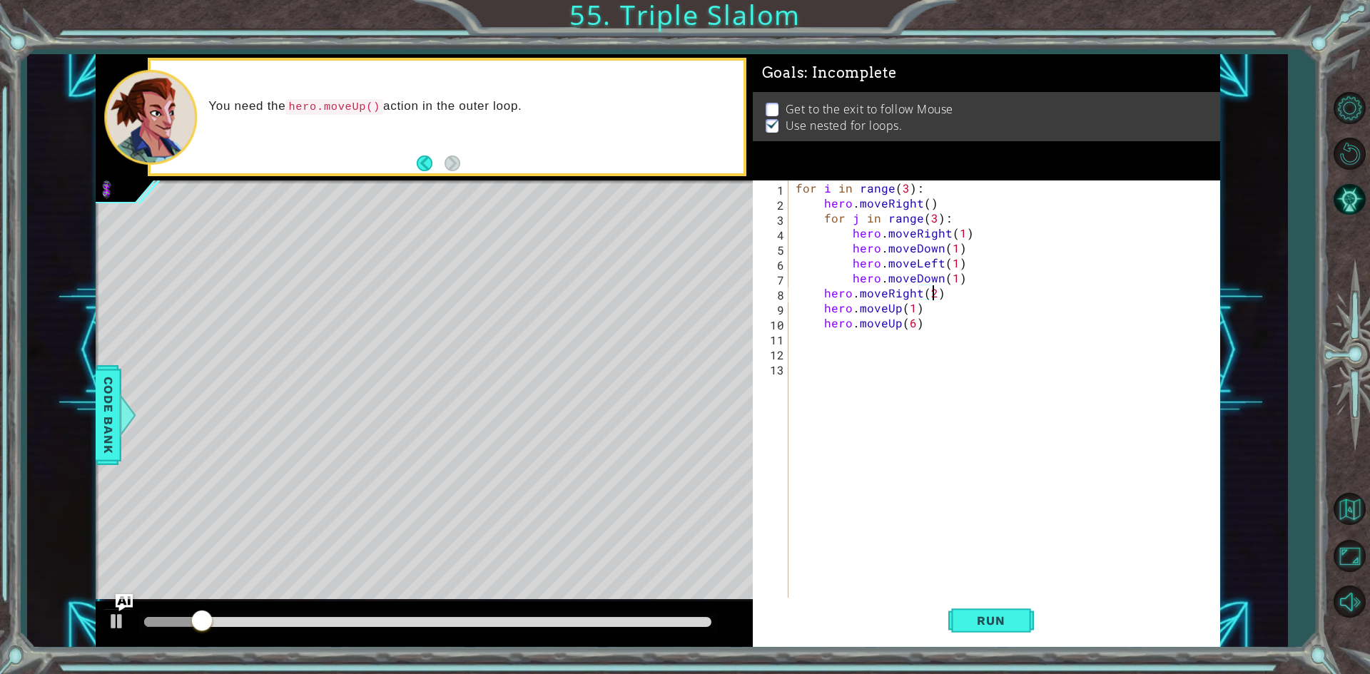
scroll to position [0, 8]
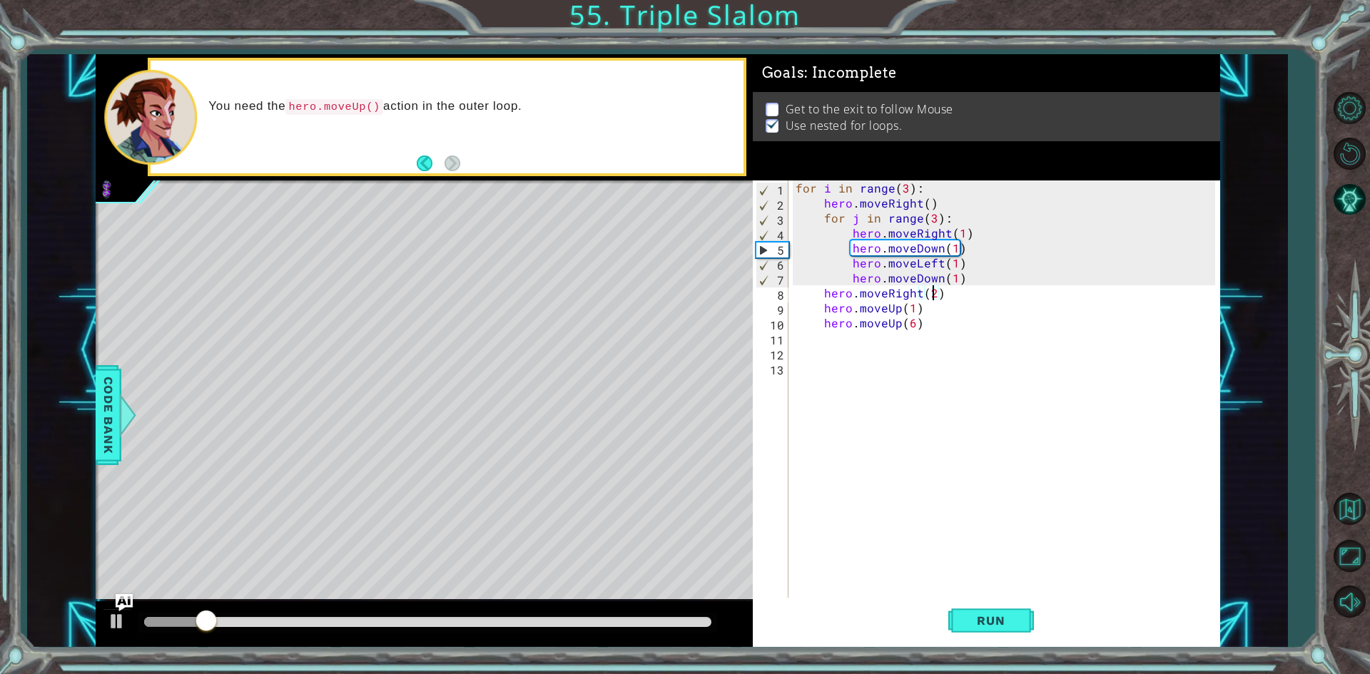
drag, startPoint x: 949, startPoint y: 488, endPoint x: 949, endPoint y: 501, distance: 13.6
click at [949, 496] on div "for i in range ( 3 ) : hero . moveRight ( ) for j in range ( 3 ) : hero . moveR…" at bounding box center [1006, 404] width 429 height 449
click at [969, 600] on button "Run" at bounding box center [991, 621] width 86 height 46
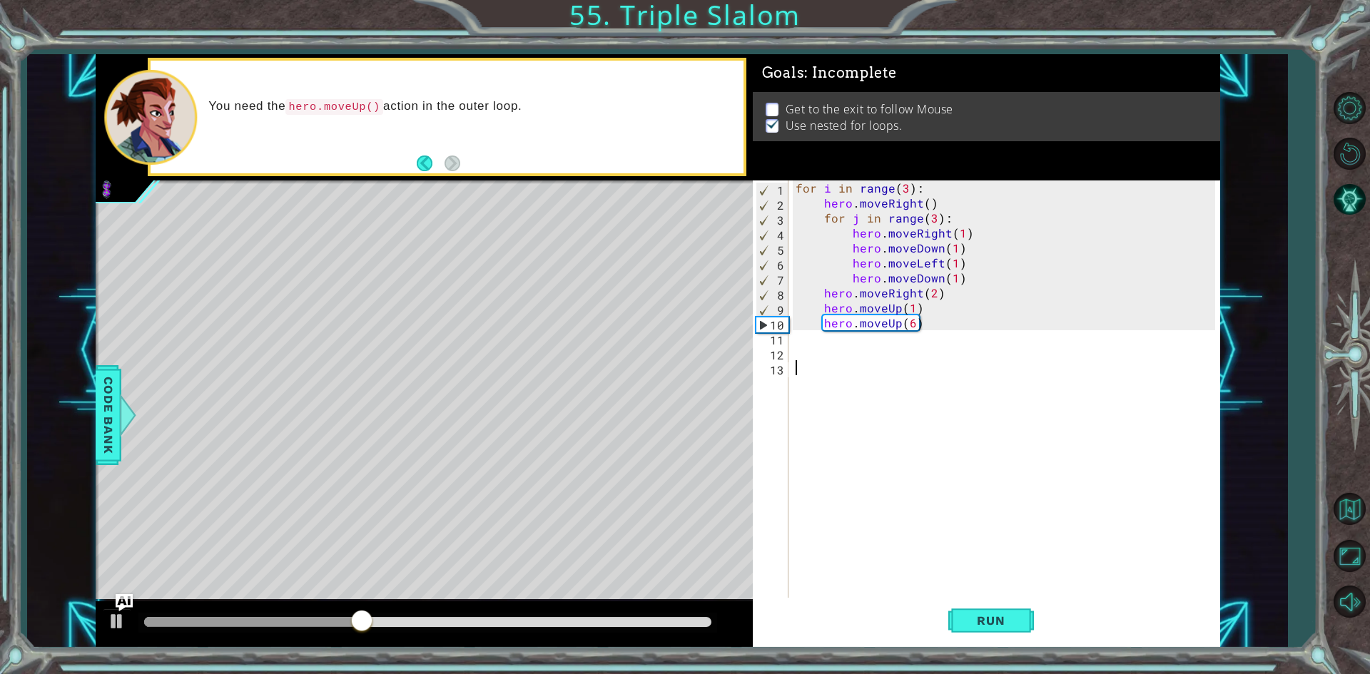
click at [915, 322] on div "for i in range ( 3 ) : hero . moveRight ( ) for j in range ( 3 ) : hero . moveR…" at bounding box center [1006, 404] width 429 height 449
type textarea "hero.moveUp(6)"
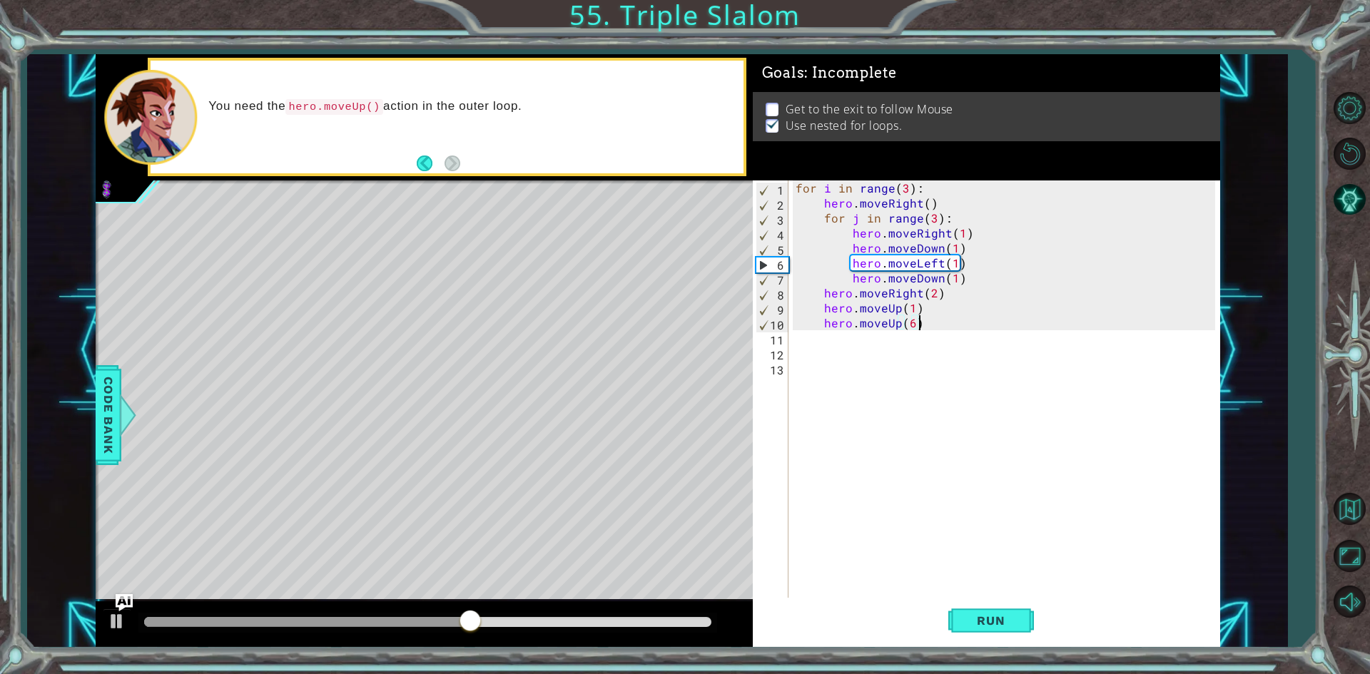
drag, startPoint x: 901, startPoint y: 385, endPoint x: 1013, endPoint y: 531, distance: 184.2
click at [943, 437] on div "for i in range ( 3 ) : hero . moveRight ( ) for j in range ( 3 ) : hero . moveR…" at bounding box center [1006, 404] width 429 height 449
click at [1006, 612] on button "Run" at bounding box center [991, 621] width 86 height 46
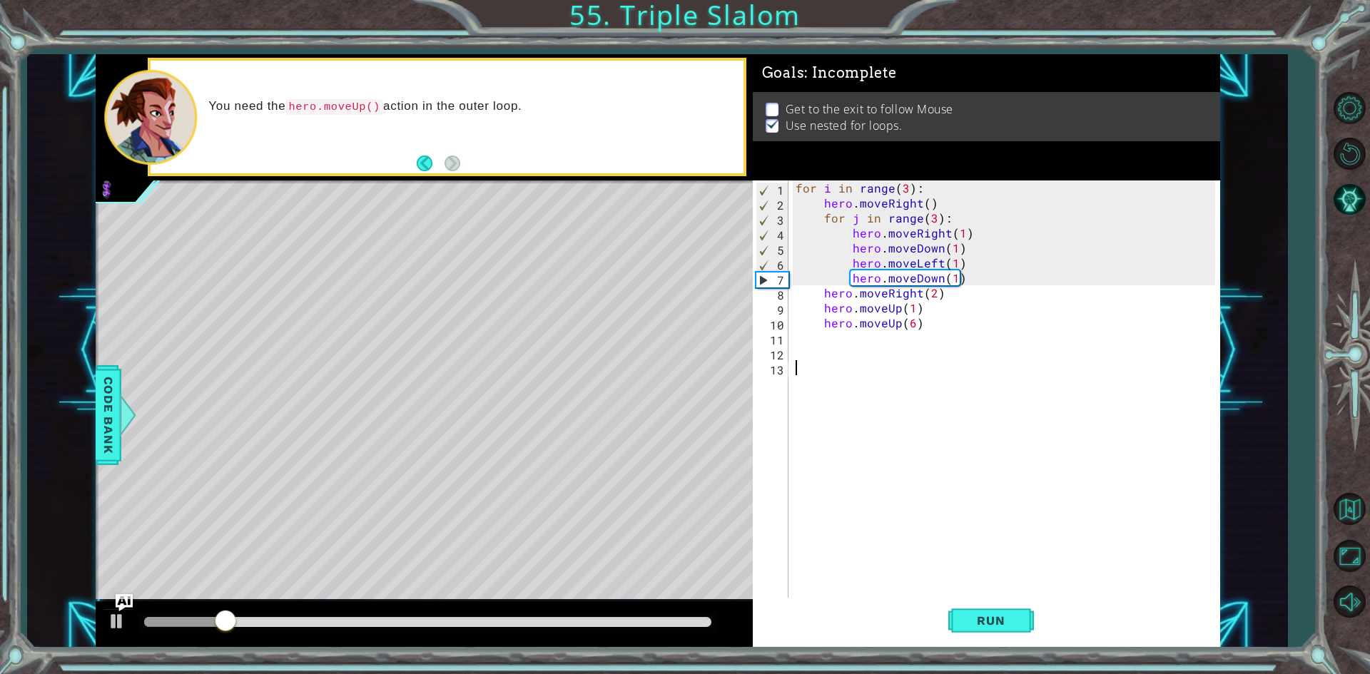
click at [918, 307] on div "for i in range ( 3 ) : hero . moveRight ( ) for j in range ( 3 ) : hero . moveR…" at bounding box center [1006, 404] width 429 height 449
drag, startPoint x: 918, startPoint y: 307, endPoint x: 814, endPoint y: 315, distance: 104.5
click at [814, 315] on div "for i in range ( 3 ) : hero . moveRight ( ) for j in range ( 3 ) : hero . moveR…" at bounding box center [1006, 404] width 429 height 449
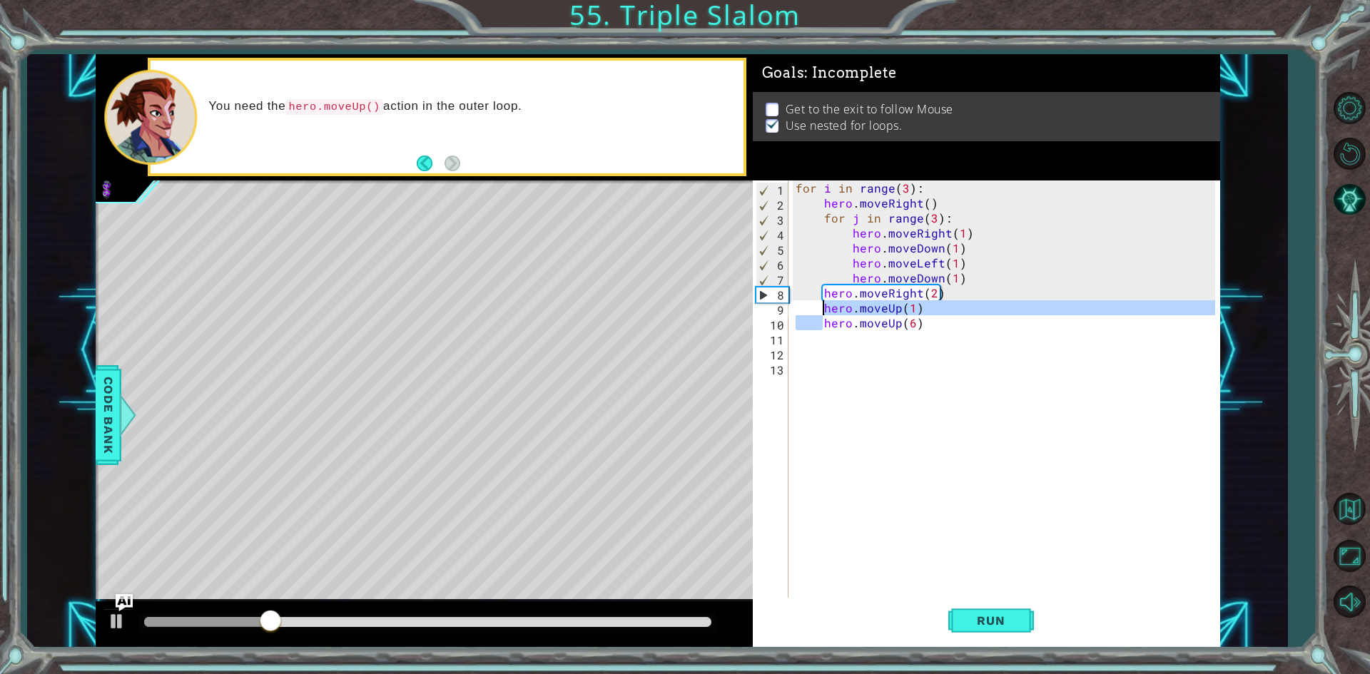
click at [821, 313] on div "for i in range ( 3 ) : hero . moveRight ( ) for j in range ( 3 ) : hero . moveR…" at bounding box center [1006, 404] width 429 height 449
type textarea "hero.moveUp(6)"
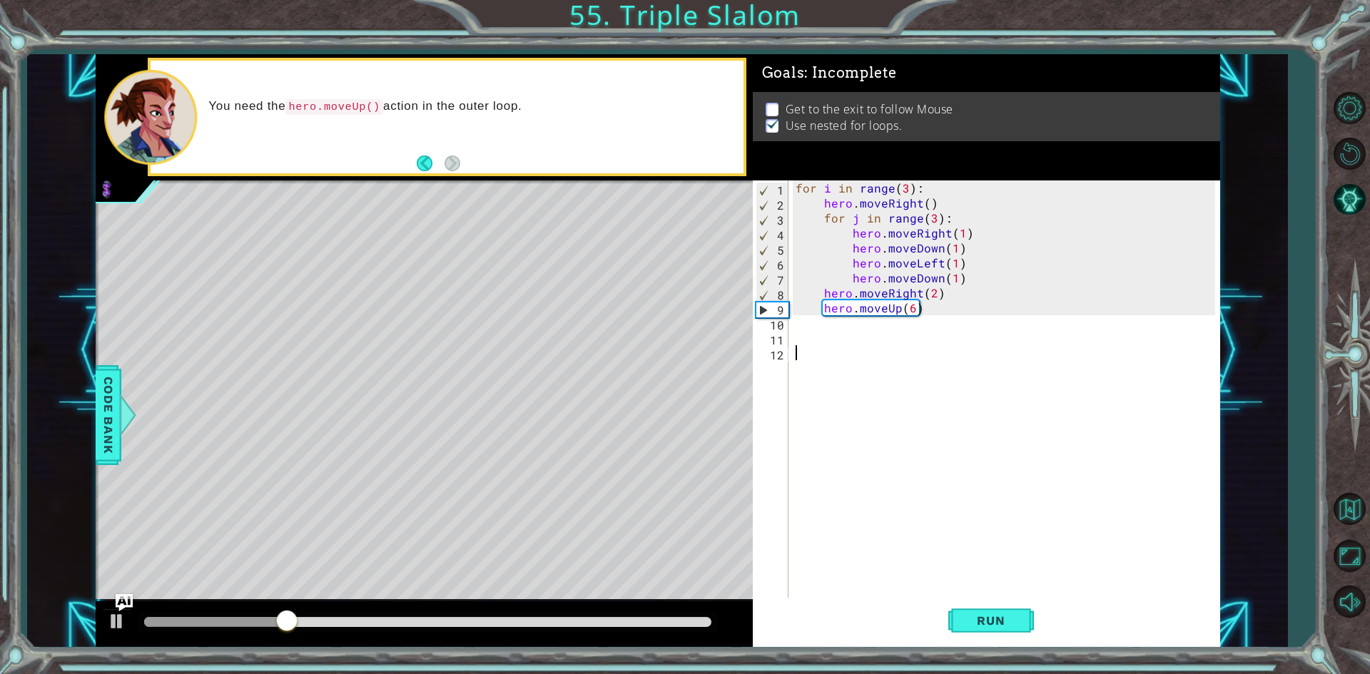
drag, startPoint x: 896, startPoint y: 452, endPoint x: 939, endPoint y: 523, distance: 83.6
click at [898, 461] on div "for i in range ( 3 ) : hero . moveRight ( ) for j in range ( 3 ) : hero . moveR…" at bounding box center [1006, 404] width 429 height 449
click at [974, 603] on button "Run" at bounding box center [991, 621] width 86 height 46
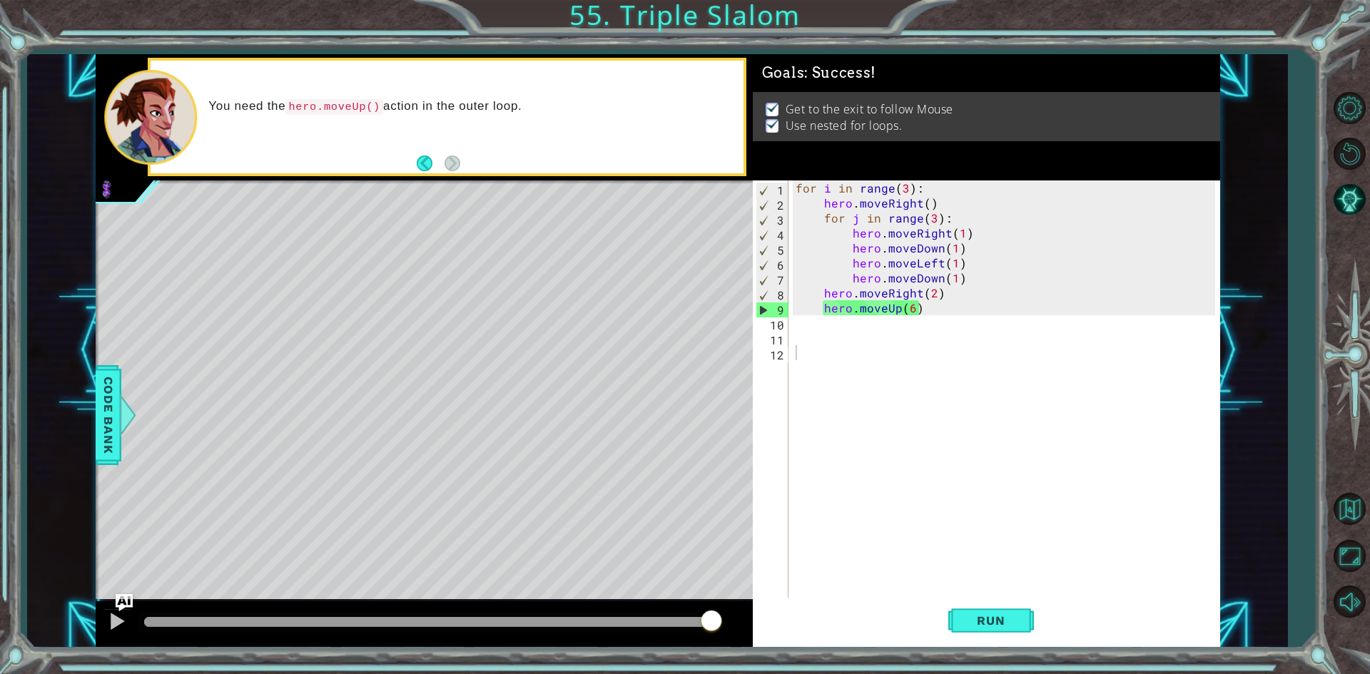
drag, startPoint x: 187, startPoint y: 615, endPoint x: 808, endPoint y: 603, distance: 621.4
click at [797, 616] on div "1 2 3 4 5 6 7 8 9 10 11 for i in range ( 3 ) : hero . moveRight ( ) for j in ra…" at bounding box center [658, 350] width 1124 height 593
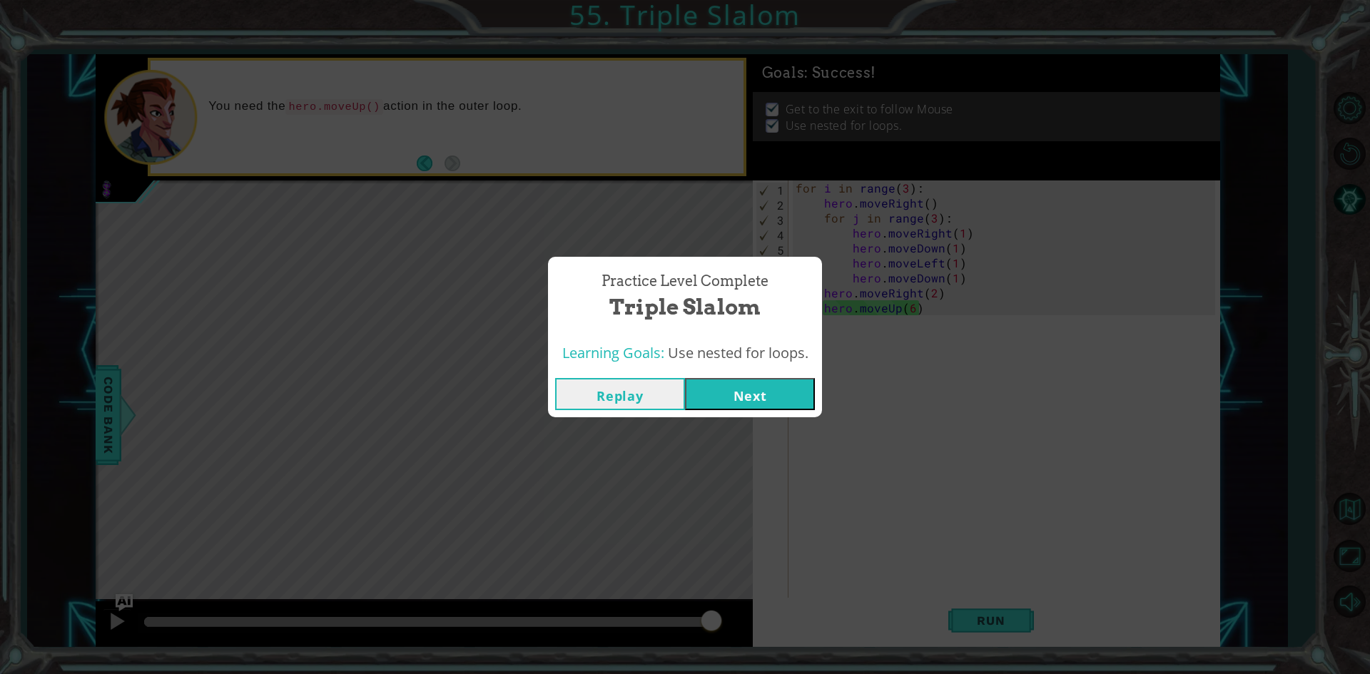
click at [758, 410] on div "Replay Next" at bounding box center [685, 394] width 274 height 46
click at [758, 403] on button "Next" at bounding box center [750, 394] width 130 height 32
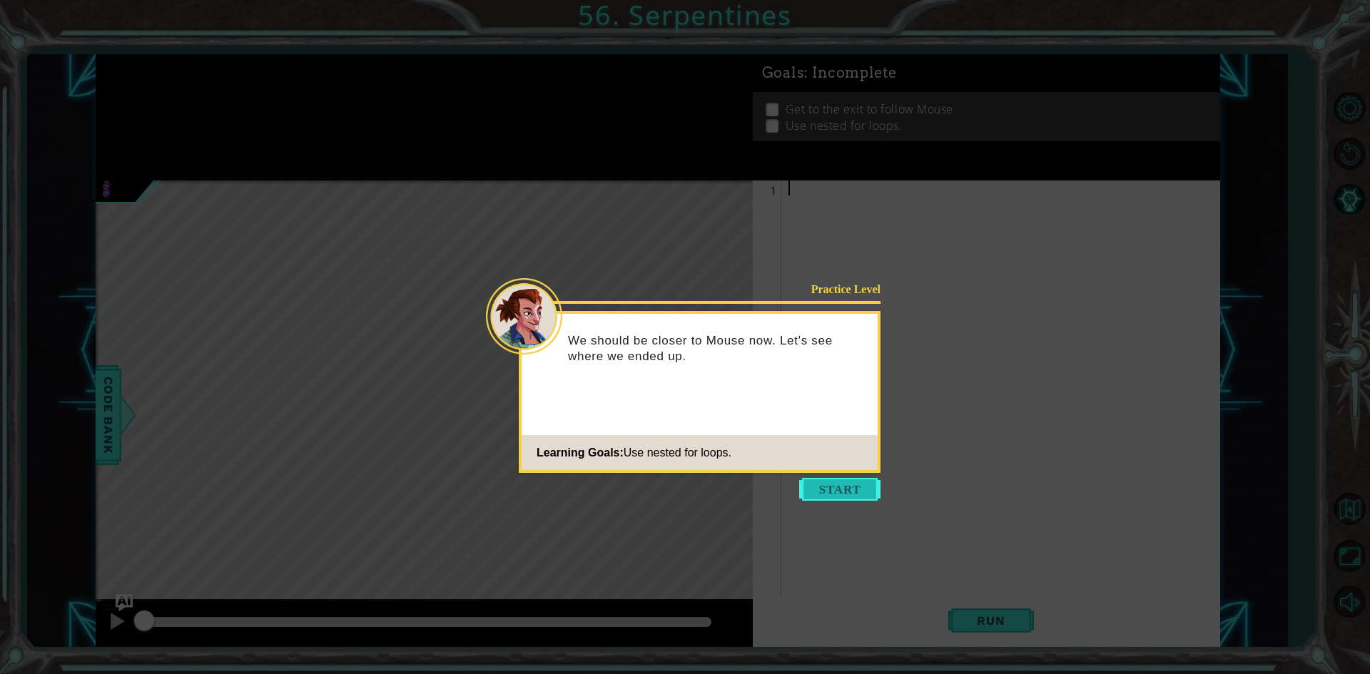
click at [818, 489] on button "Start" at bounding box center [839, 489] width 81 height 23
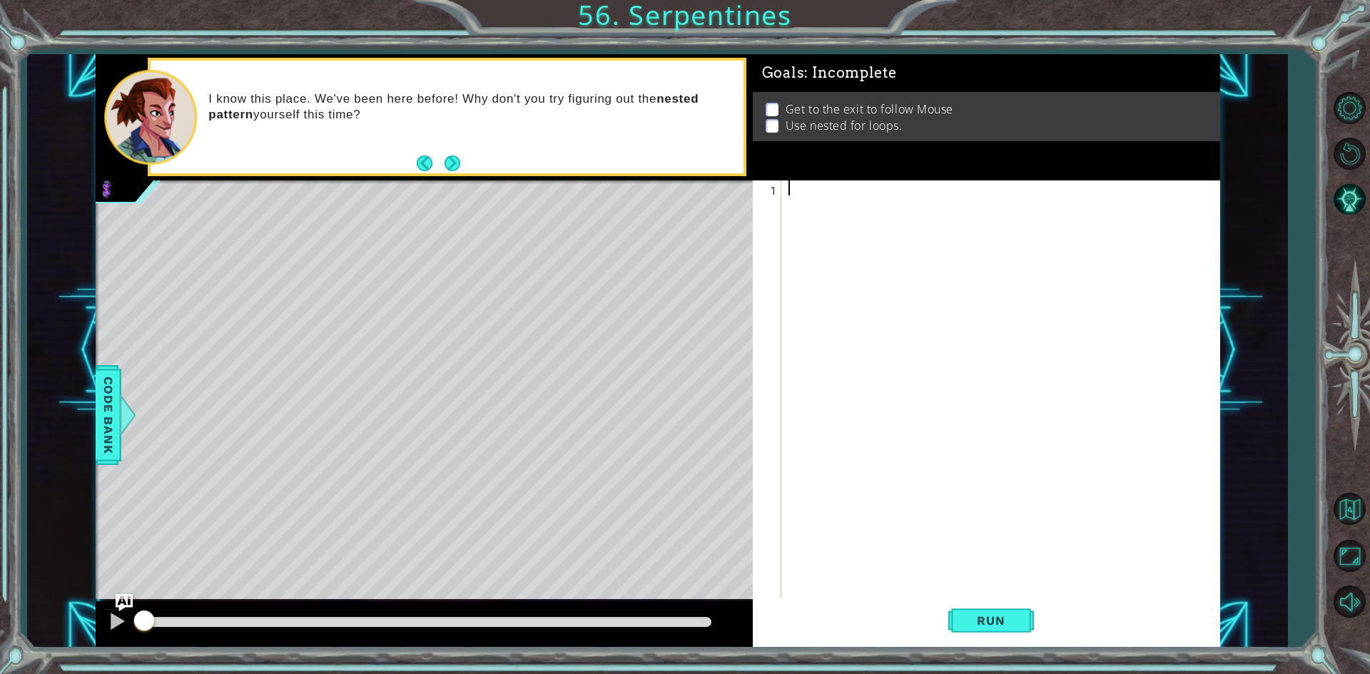
type textarea "g"
type textarea "for i in range(3)"
click at [929, 454] on div "for i in range ( 3 )" at bounding box center [1003, 404] width 437 height 449
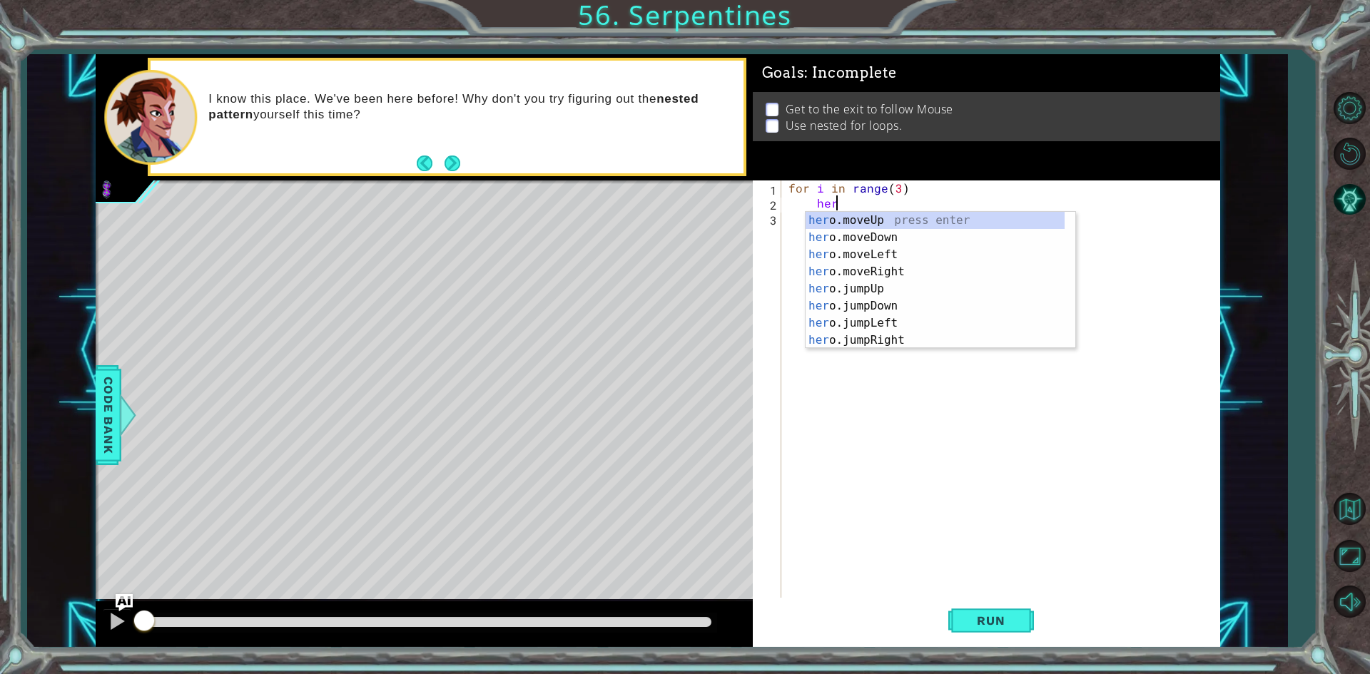
scroll to position [0, 2]
click at [880, 275] on div "hero .moveUp press enter hero .moveDown press enter hero .moveLeft press enter …" at bounding box center [934, 297] width 259 height 171
type textarea "hero.moveRight(1)"
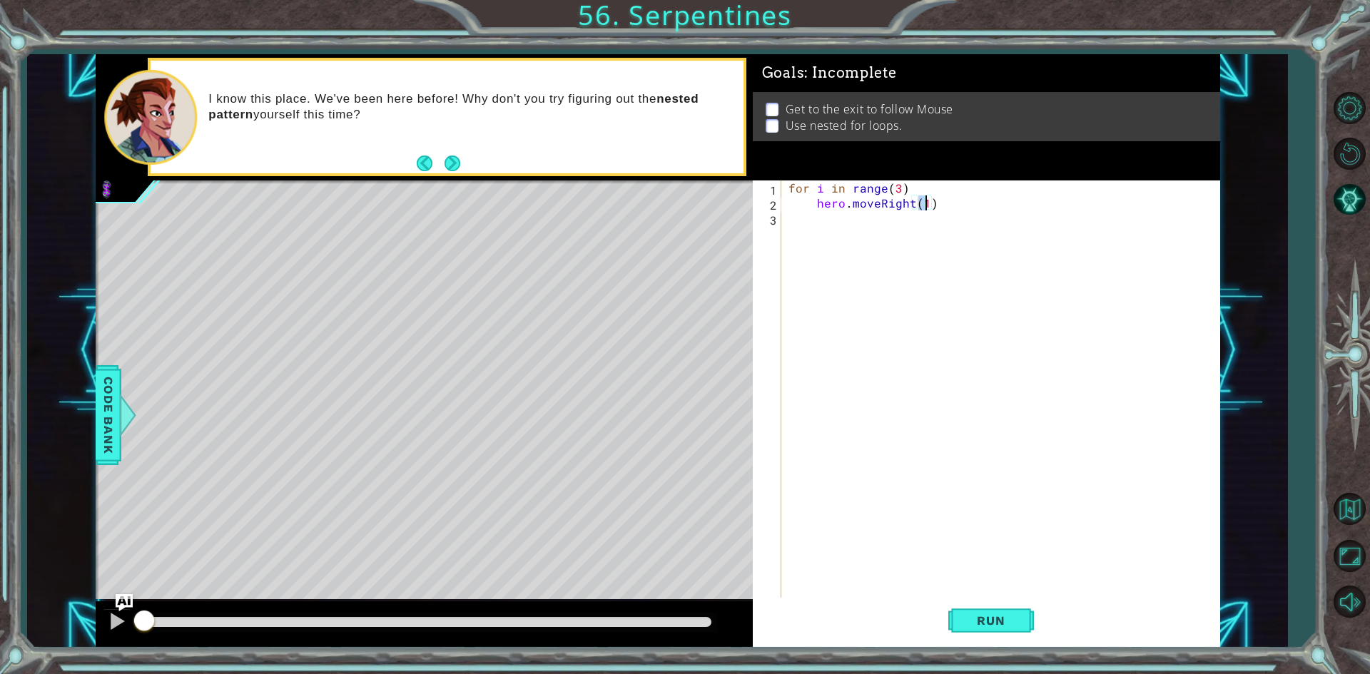
click at [880, 275] on div "for i in range ( 3 ) hero . moveRight ( 1 )" at bounding box center [1003, 404] width 437 height 449
click at [787, 218] on div "for i in range ( 3 ) hero . moveRight ( 1 ) for j in range" at bounding box center [1003, 404] width 437 height 449
click at [903, 190] on div "for i in range ( 3 ) hero . moveRight ( 1 ) for j in range" at bounding box center [1003, 404] width 437 height 449
type textarea "for i in range(3):"
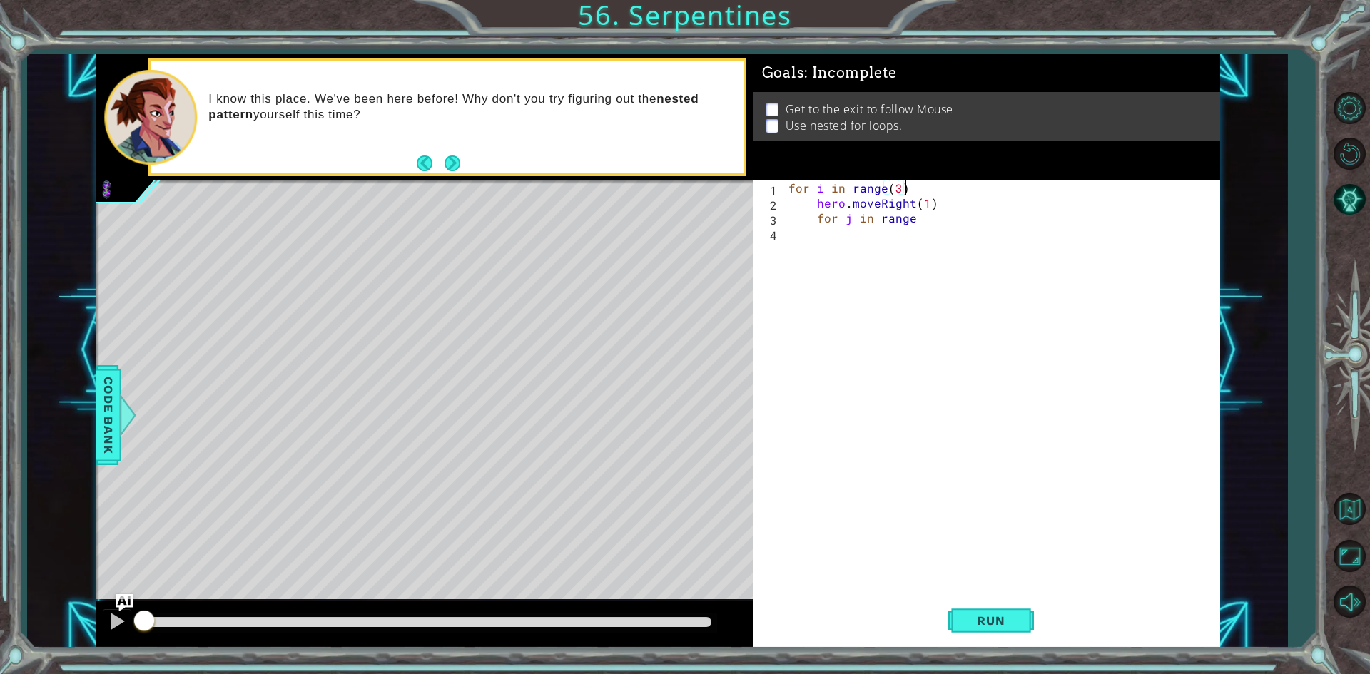
scroll to position [0, 6]
click at [917, 228] on div "for i in range ( 3 ) : hero . moveRight ( 1 ) for j in range" at bounding box center [1003, 404] width 437 height 449
click at [914, 206] on div "for i in range ( 3 ) : hero . moveRight ( 1 ) for j in range" at bounding box center [1003, 404] width 437 height 449
click at [918, 217] on div "for i in range ( 3 ) : hero . moveRight ( 1 ) for j in range" at bounding box center [1003, 404] width 437 height 449
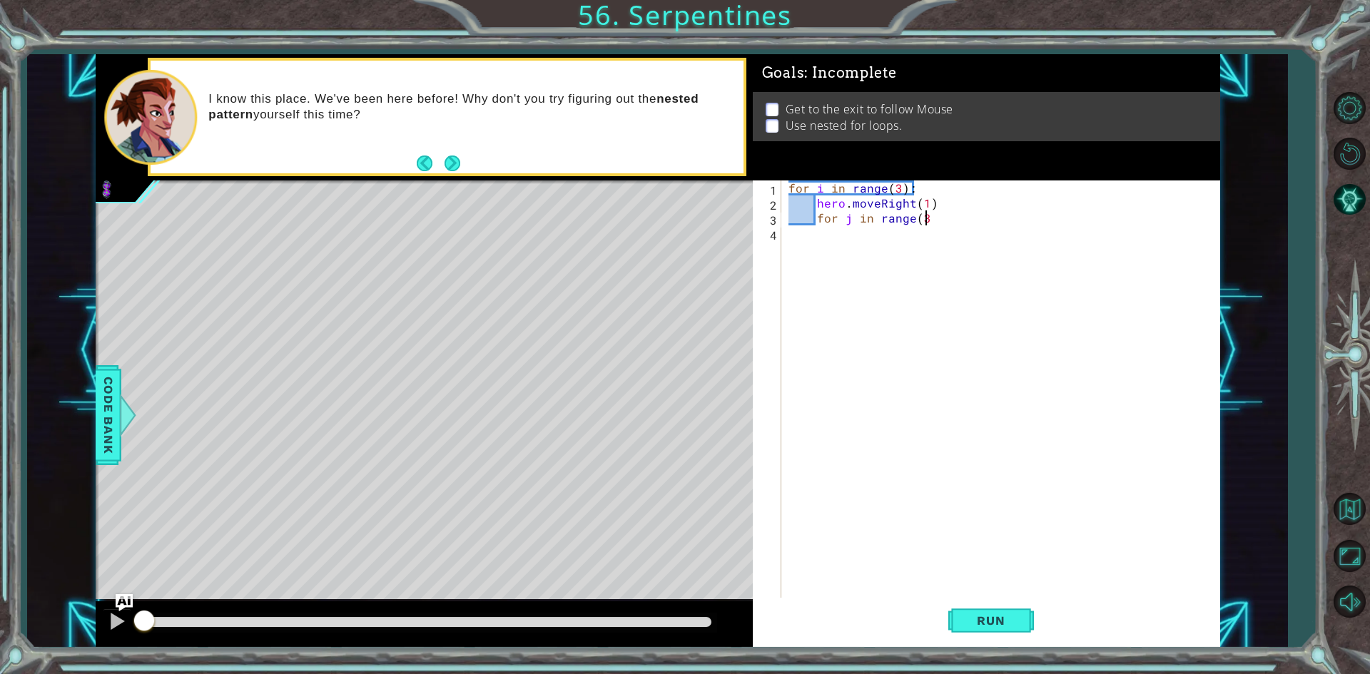
scroll to position [0, 8]
type textarea "for j in range(3):"
click at [966, 334] on div "for i in range ( 3 ) : hero . moveRight ( 1 ) for j in range ( 3 ) :" at bounding box center [1003, 404] width 437 height 449
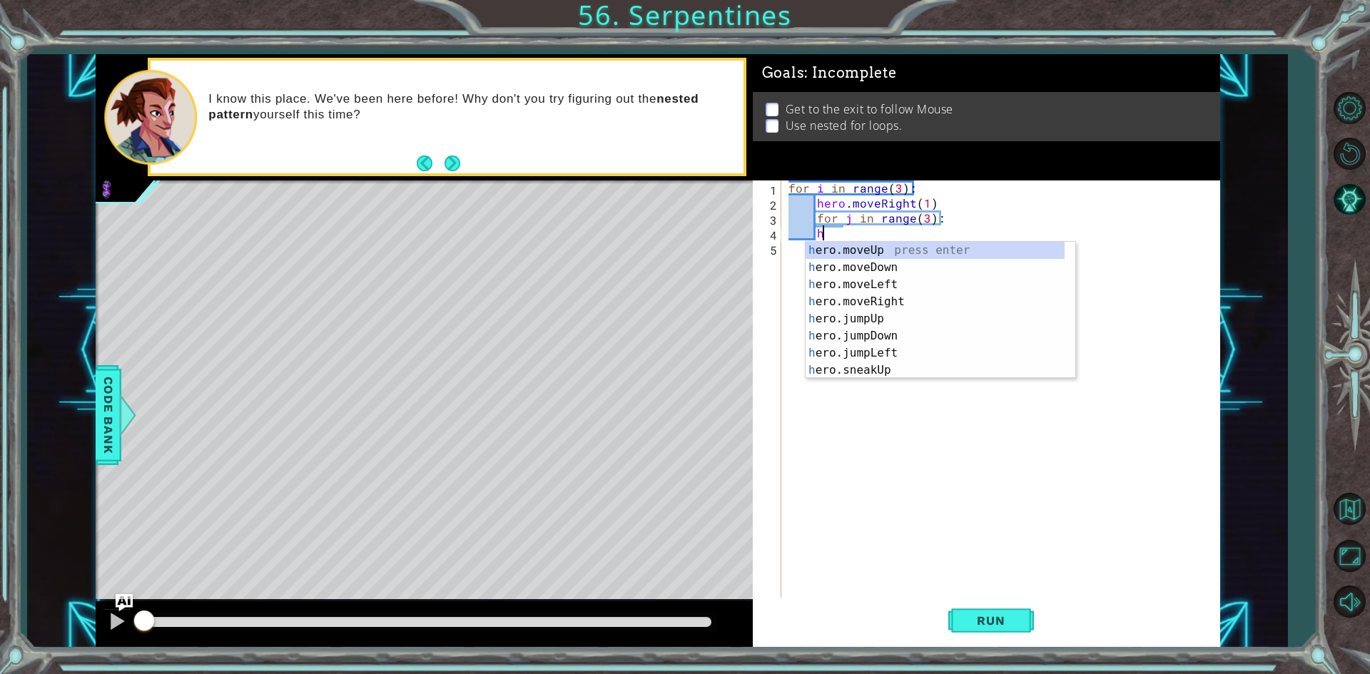
scroll to position [0, 2]
click at [889, 246] on div "hero .moveUp press enter hero .moveDown press enter hero .moveLeft press enter …" at bounding box center [934, 327] width 259 height 171
type textarea "hero.moveUp(1)"
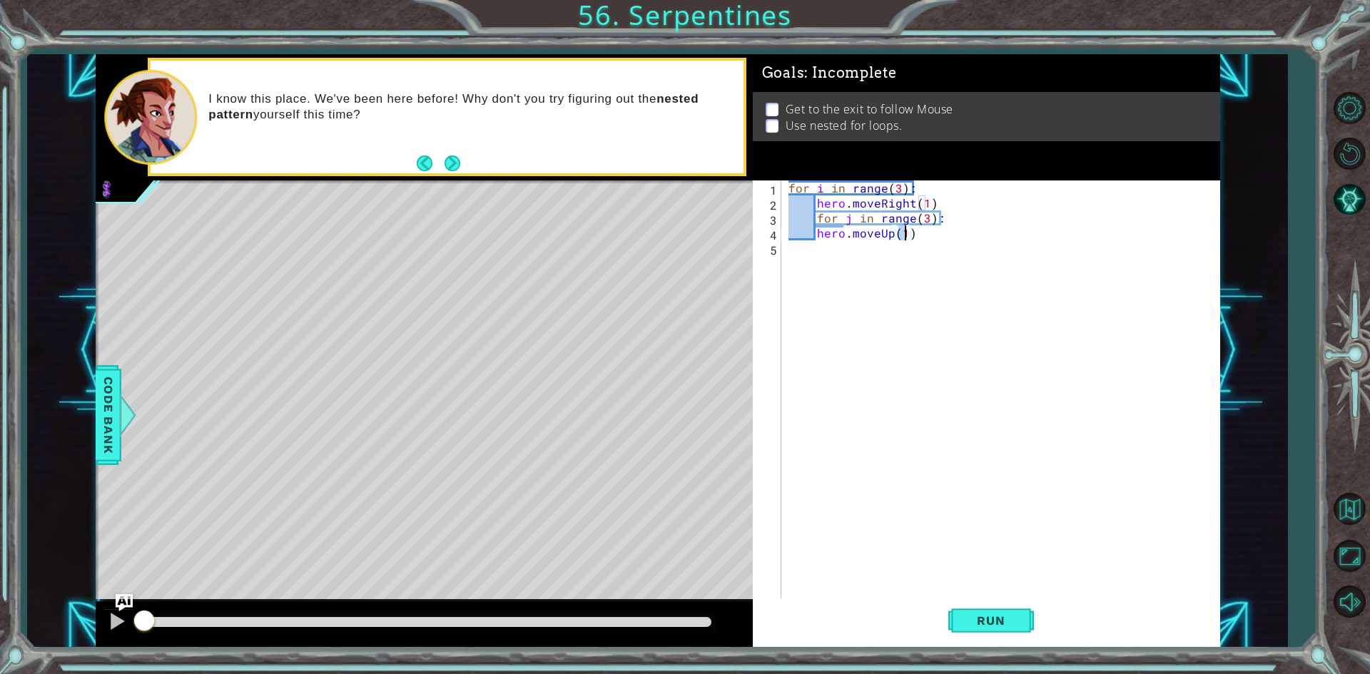
click at [858, 258] on div "for i in range ( 3 ) : hero . moveRight ( 1 ) for j in range ( 3 ) : hero . mov…" at bounding box center [1003, 404] width 437 height 449
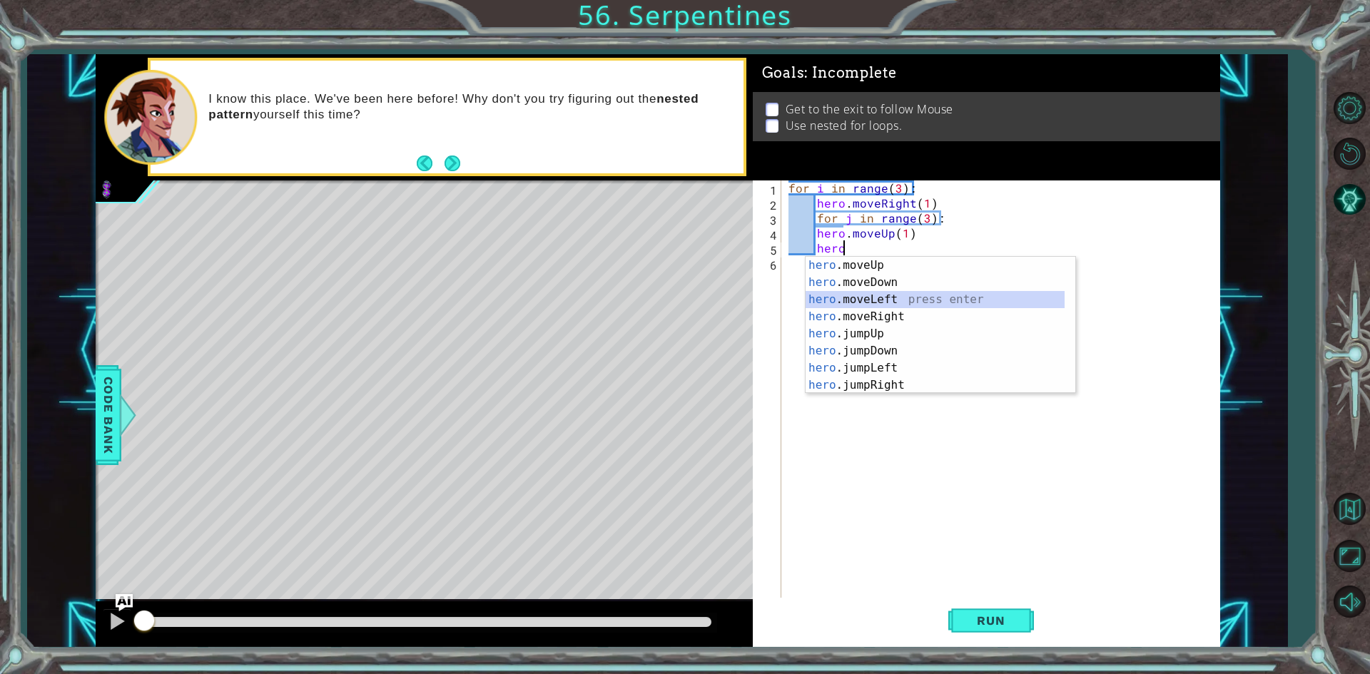
click at [861, 302] on div "hero .moveUp press enter hero .moveDown press enter hero .moveLeft press enter …" at bounding box center [934, 342] width 259 height 171
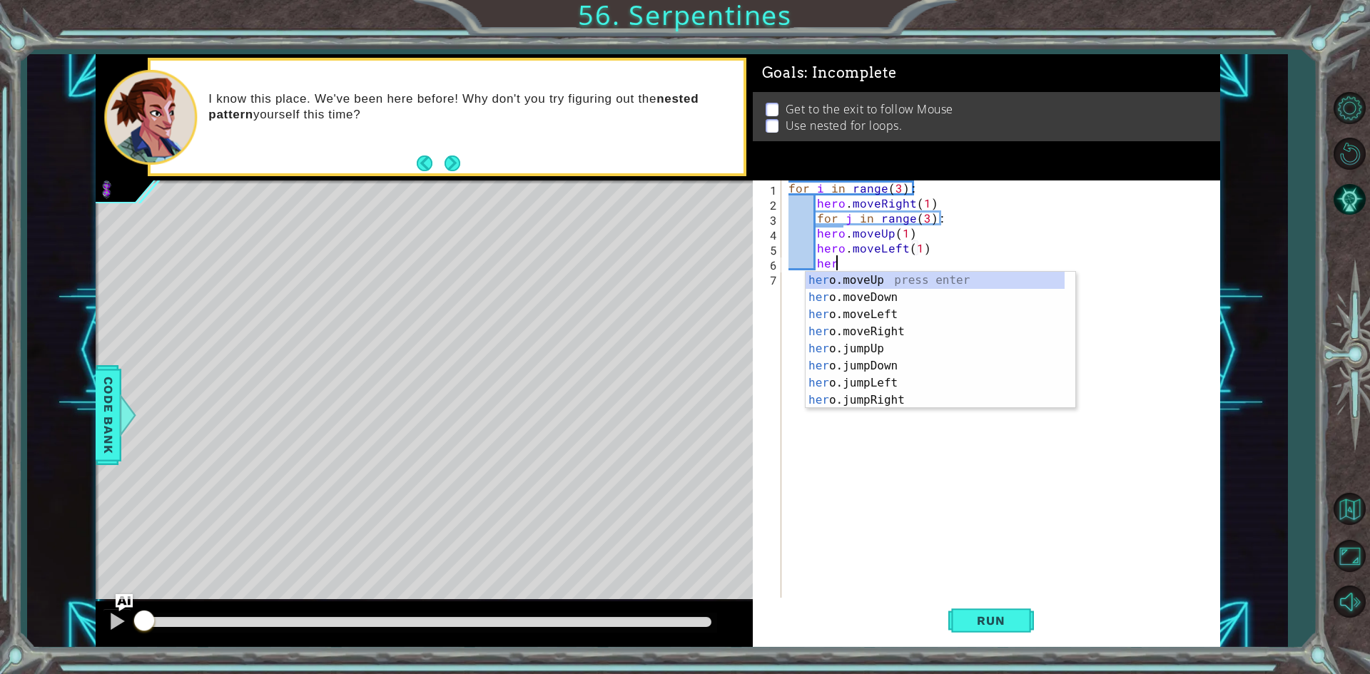
scroll to position [0, 9]
click at [871, 276] on div "hero .moveUp press enter hero .moveDown press enter hero .moveLeft press enter …" at bounding box center [934, 357] width 259 height 171
type textarea "hero.moveUp(1)"
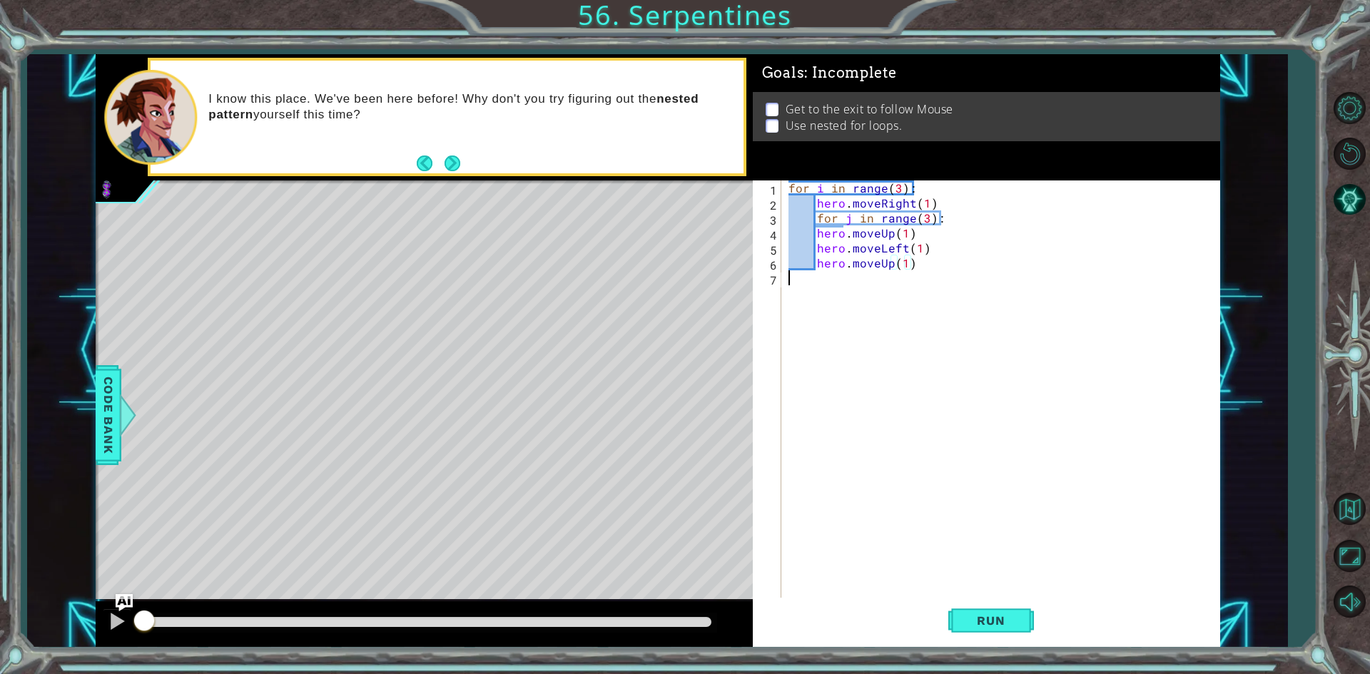
click at [871, 276] on div "for i in range ( 3 ) : hero . moveRight ( 1 ) for j in range ( 3 ) : hero . mov…" at bounding box center [1003, 404] width 437 height 449
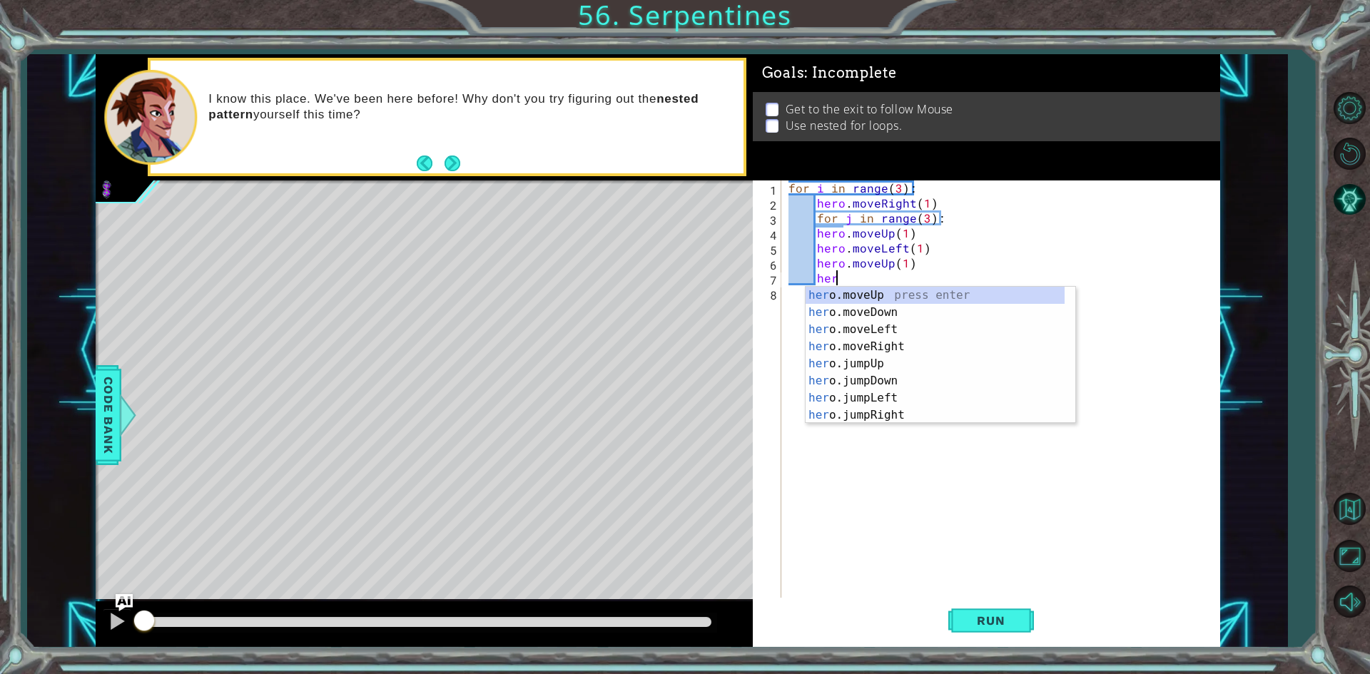
scroll to position [0, 2]
click at [899, 345] on div "hero .moveUp press enter hero .moveDown press enter hero .moveLeft press enter …" at bounding box center [934, 372] width 259 height 171
type textarea "hero.moveRight(1)"
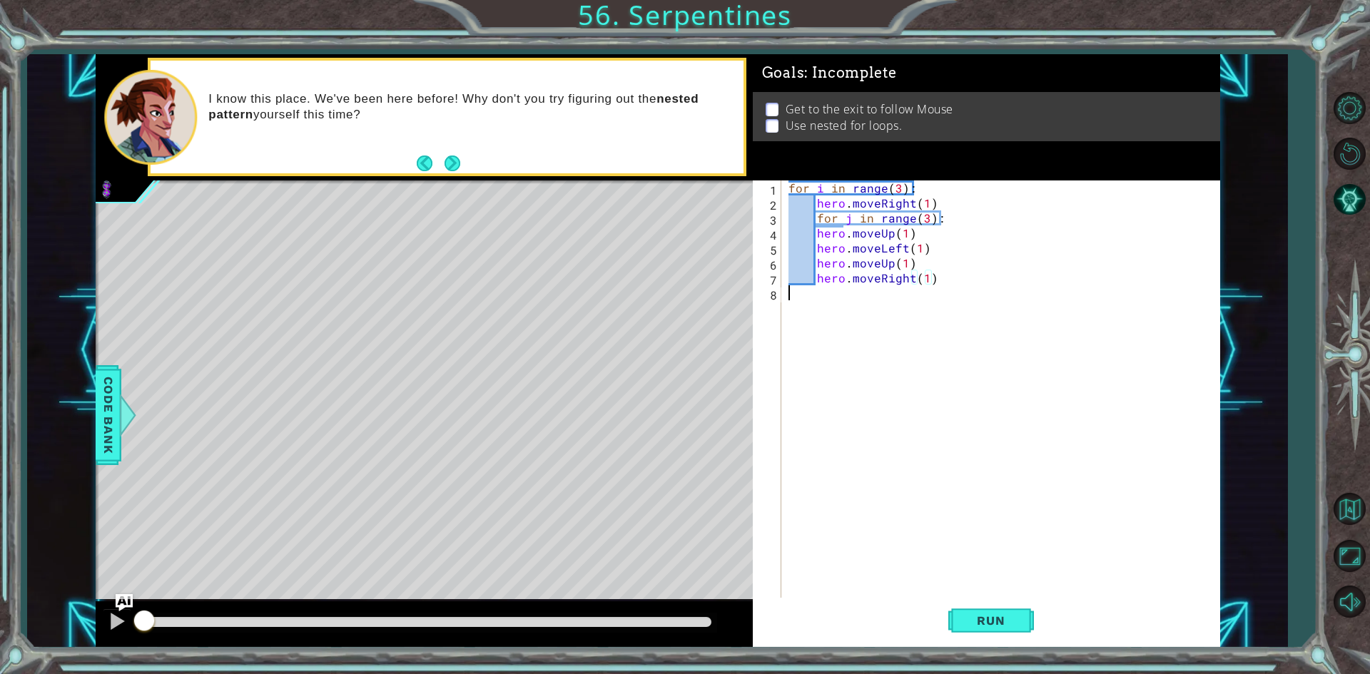
click at [927, 417] on div "for i in range ( 3 ) : hero . moveRight ( 1 ) for j in range ( 3 ) : hero . mov…" at bounding box center [1003, 404] width 437 height 449
click at [987, 616] on span "Run" at bounding box center [990, 620] width 56 height 14
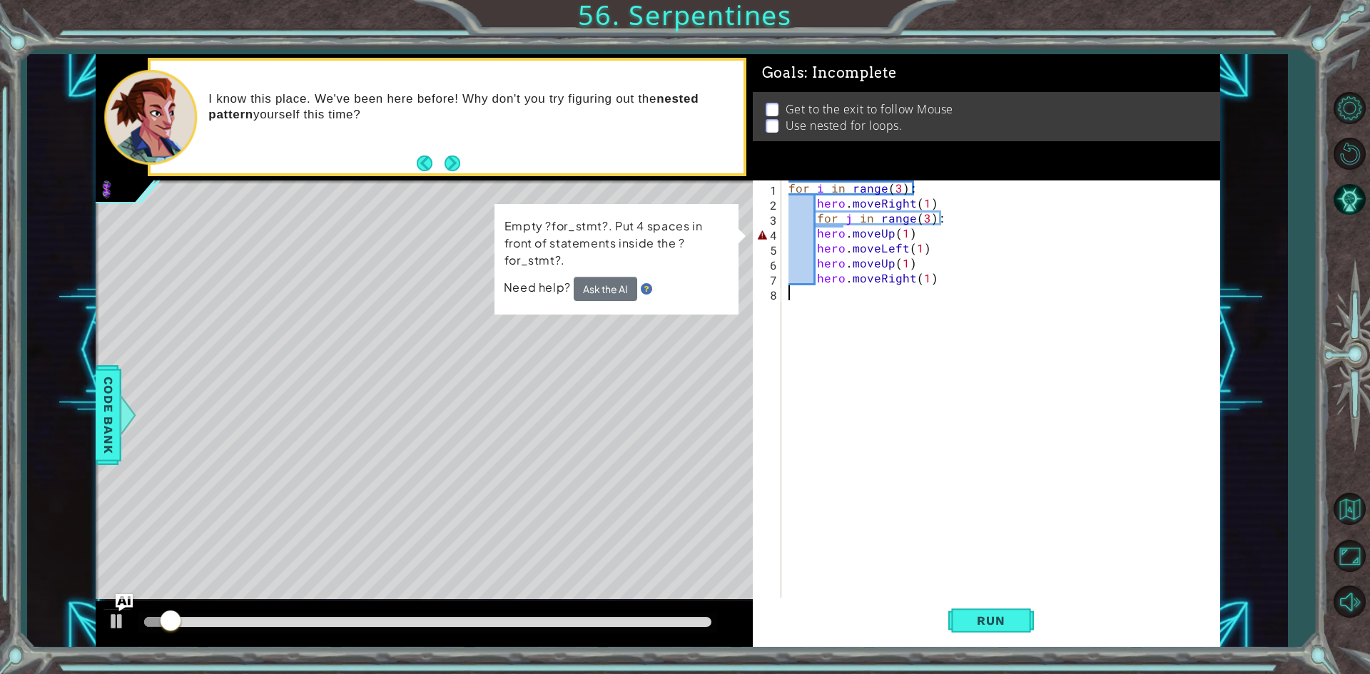
click at [815, 234] on div "for i in range ( 3 ) : hero . moveRight ( 1 ) for j in range ( 3 ) : hero . mov…" at bounding box center [1003, 404] width 437 height 449
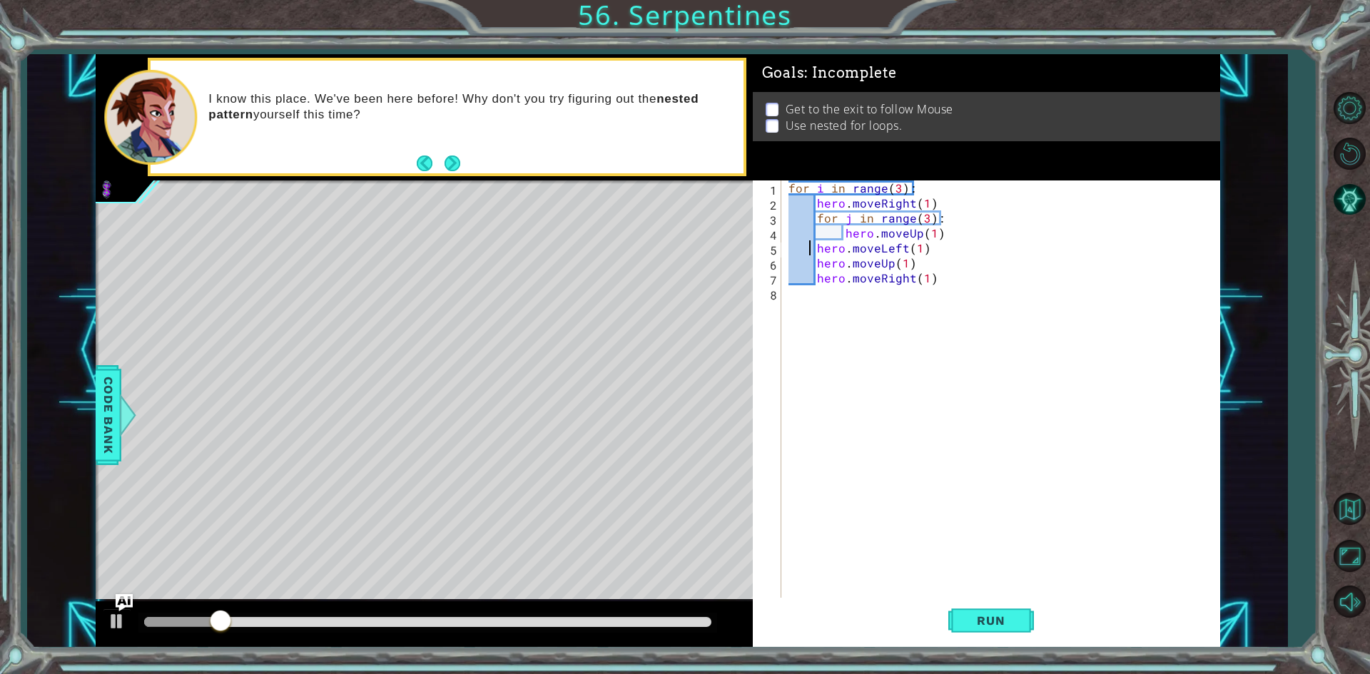
click at [810, 243] on div "for i in range ( 3 ) : hero . moveRight ( 1 ) for j in range ( 3 ) : hero . mov…" at bounding box center [1003, 404] width 437 height 449
click at [810, 269] on div "for i in range ( 3 ) : hero . moveRight ( 1 ) for j in range ( 3 ) : hero . mov…" at bounding box center [1003, 404] width 437 height 449
click at [845, 250] on div "for i in range ( 3 ) : hero . moveRight ( 1 ) for j in range ( 3 ) : hero . mov…" at bounding box center [1003, 404] width 437 height 449
click at [821, 245] on div "for i in range ( 3 ) : hero . moveRight ( 1 ) for j in range ( 3 ) : hero . mov…" at bounding box center [1003, 404] width 437 height 449
click at [847, 267] on div "for i in range ( 3 ) : hero . moveRight ( 1 ) for j in range ( 3 ) : hero . mov…" at bounding box center [1003, 404] width 437 height 449
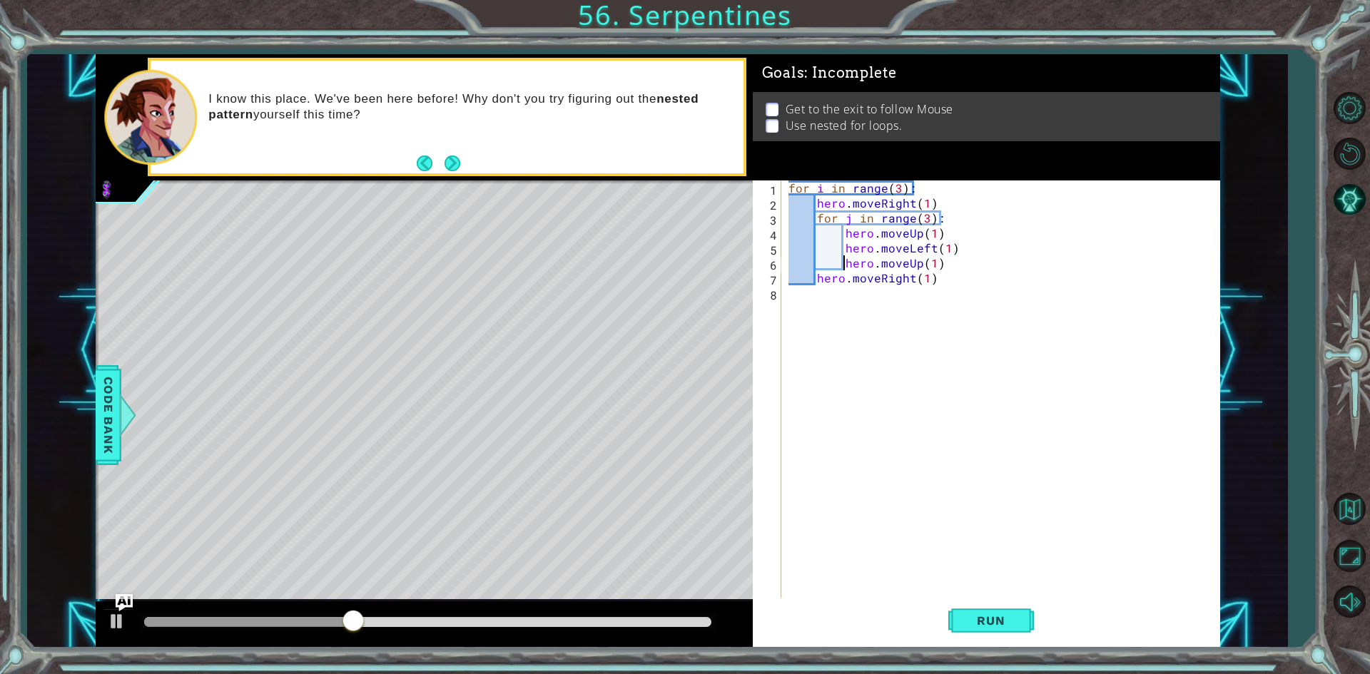
click at [816, 278] on div "for i in range ( 3 ) : hero . moveRight ( 1 ) for j in range ( 3 ) : hero . mov…" at bounding box center [1003, 404] width 437 height 449
type textarea "hero.moveRight(1)"
drag, startPoint x: 830, startPoint y: 454, endPoint x: 902, endPoint y: 526, distance: 101.9
click at [830, 457] on div "for i in range ( 3 ) : hero . moveRight ( 1 ) for j in range ( 3 ) : hero . mov…" at bounding box center [1003, 404] width 437 height 449
click at [969, 613] on span "Run" at bounding box center [990, 620] width 56 height 14
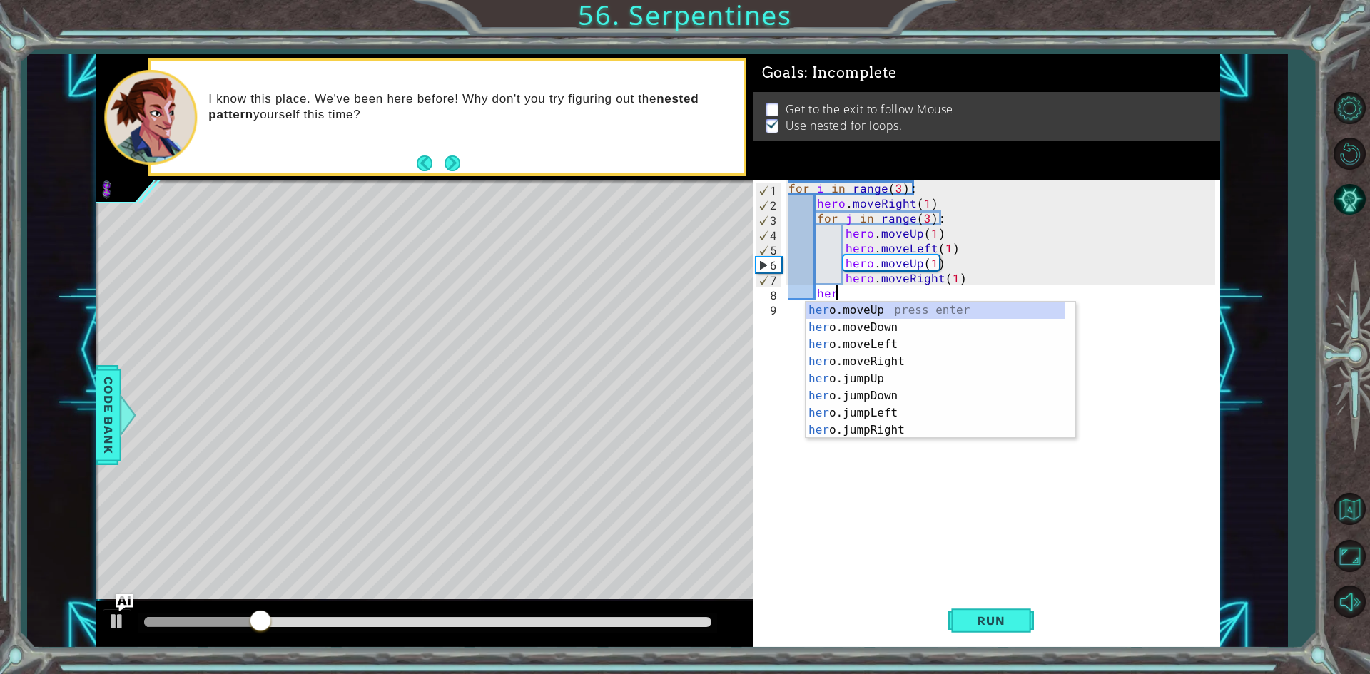
scroll to position [0, 2]
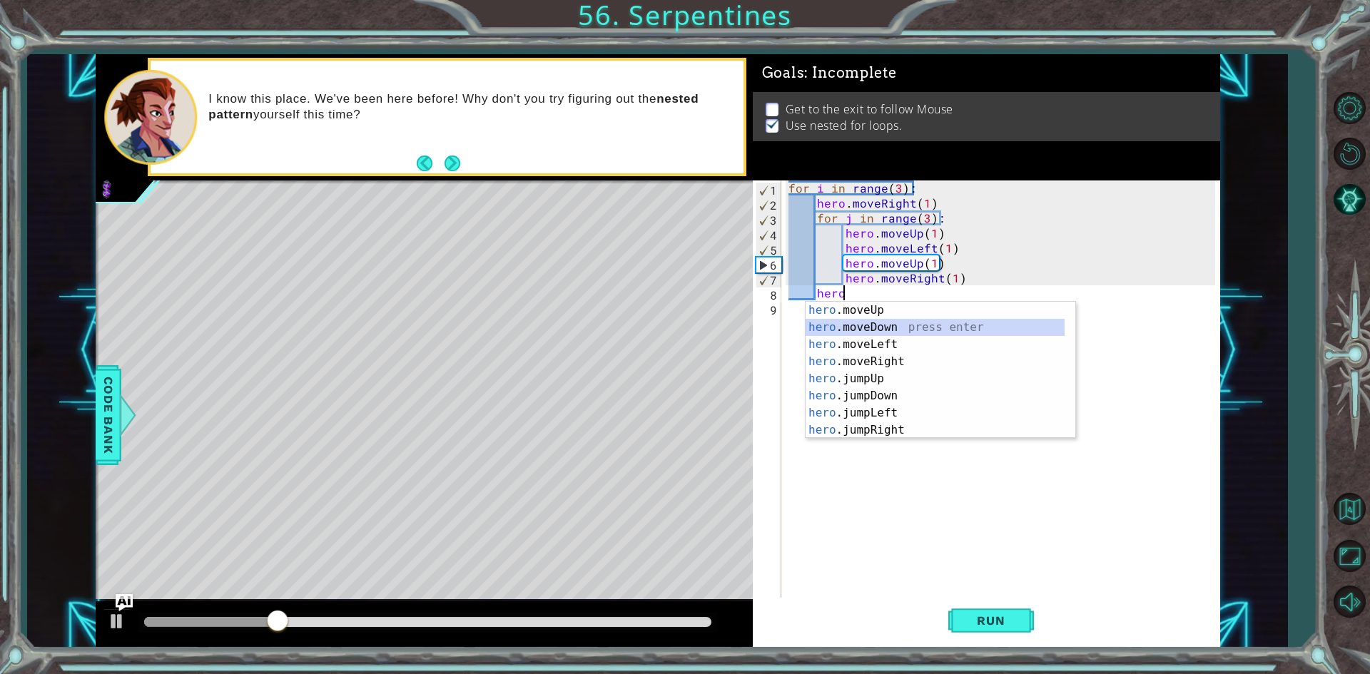
click at [870, 322] on div "hero .moveUp press enter hero .moveDown press enter hero .moveLeft press enter …" at bounding box center [934, 387] width 259 height 171
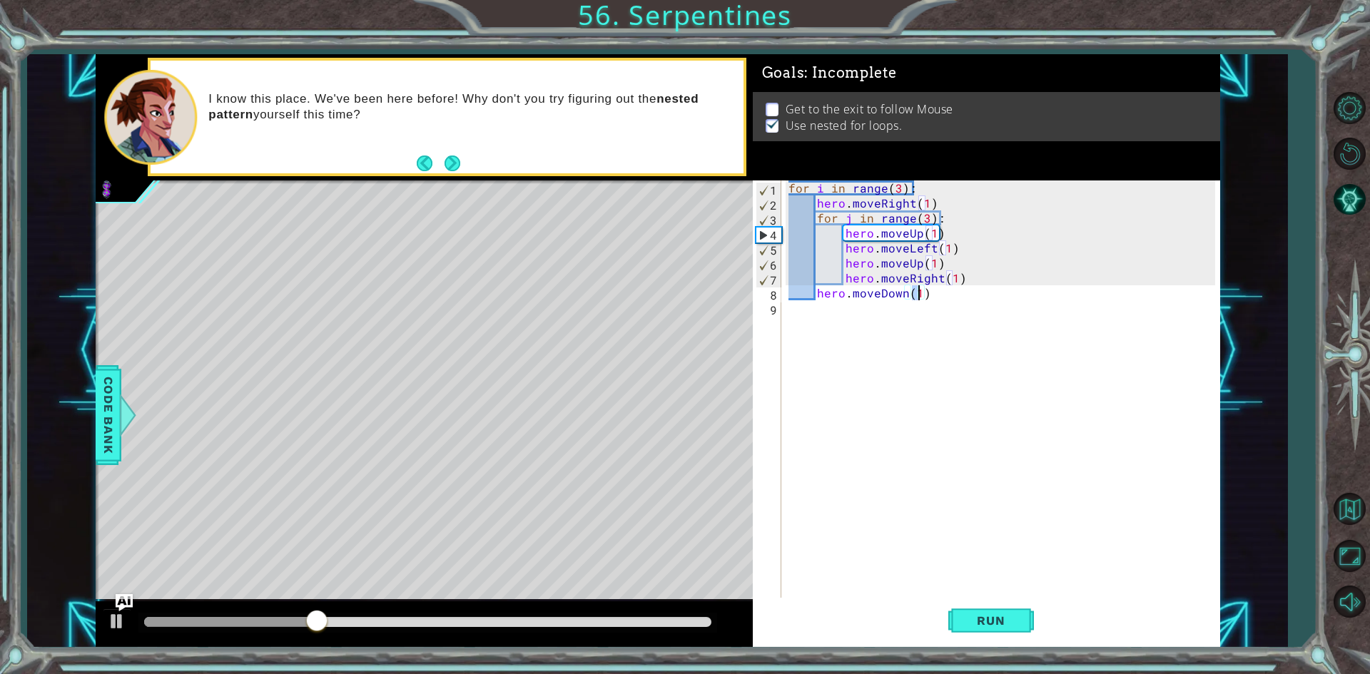
scroll to position [0, 8]
type textarea "hero.moveDown(6)"
click at [963, 612] on button "Run" at bounding box center [991, 621] width 86 height 46
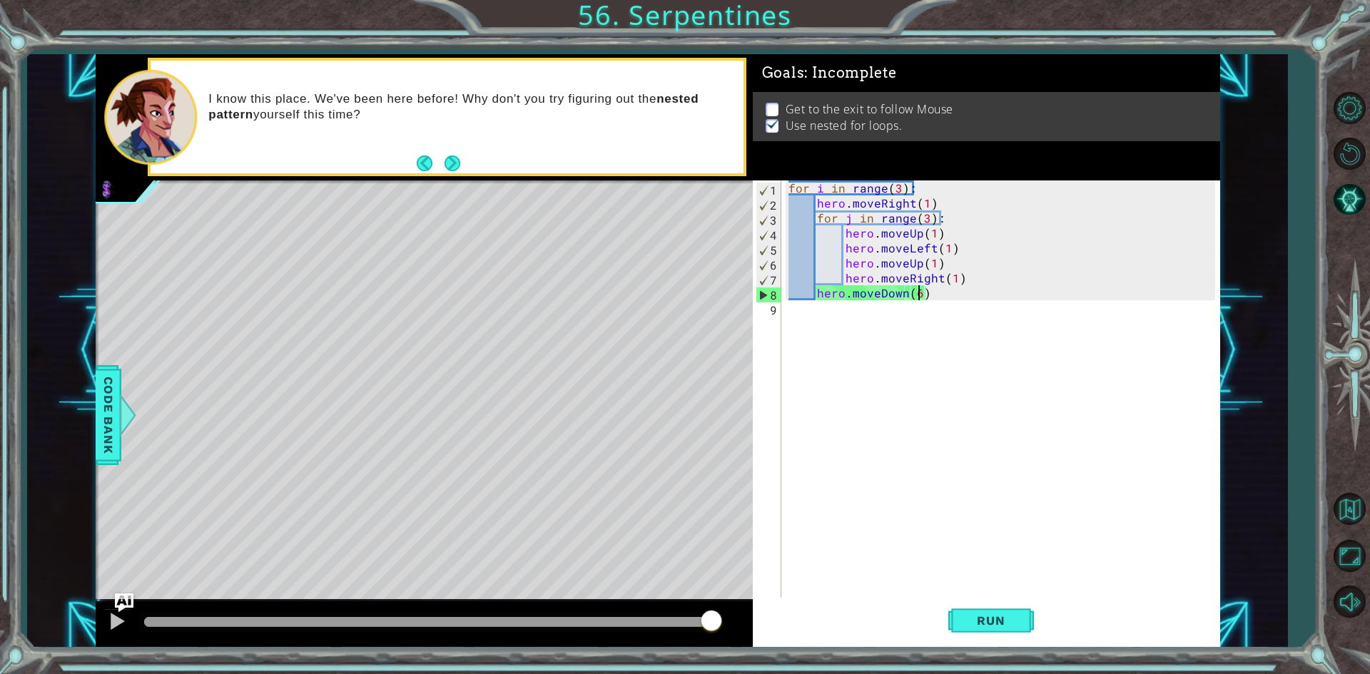
click at [116, 603] on img "Ask AI" at bounding box center [123, 602] width 19 height 19
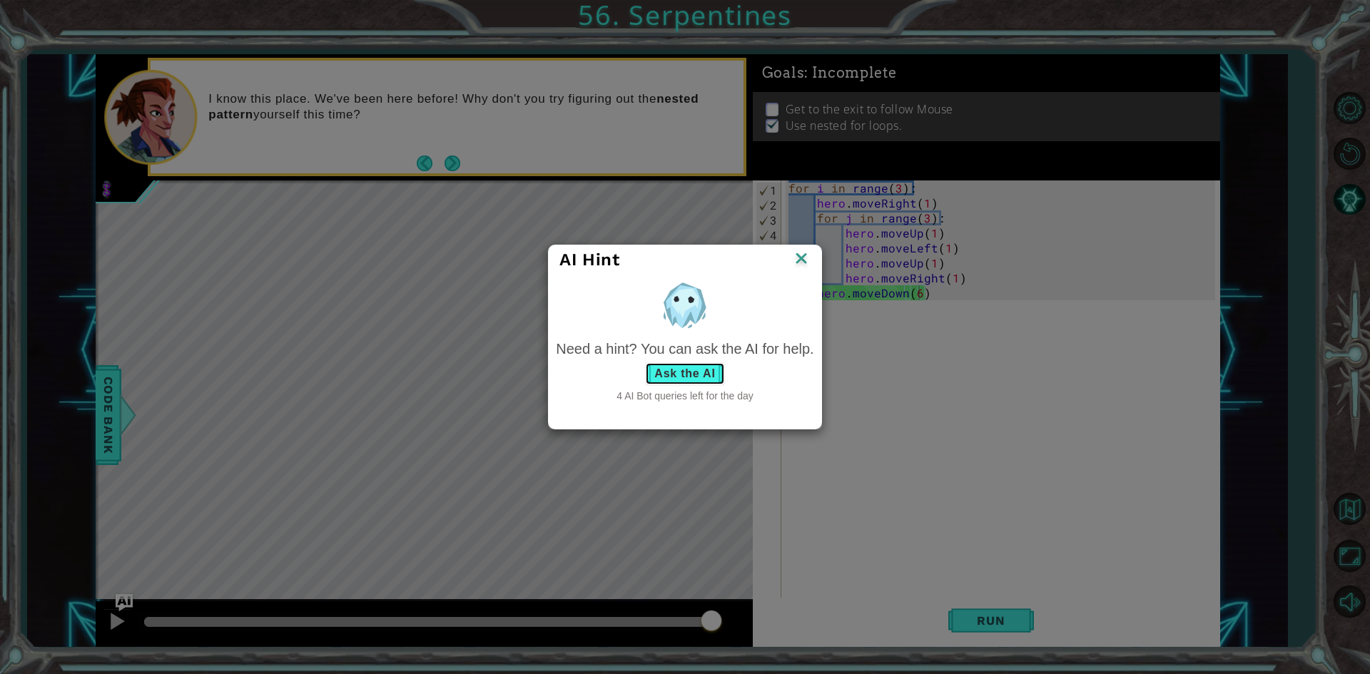
click at [678, 371] on button "Ask the AI" at bounding box center [684, 373] width 79 height 23
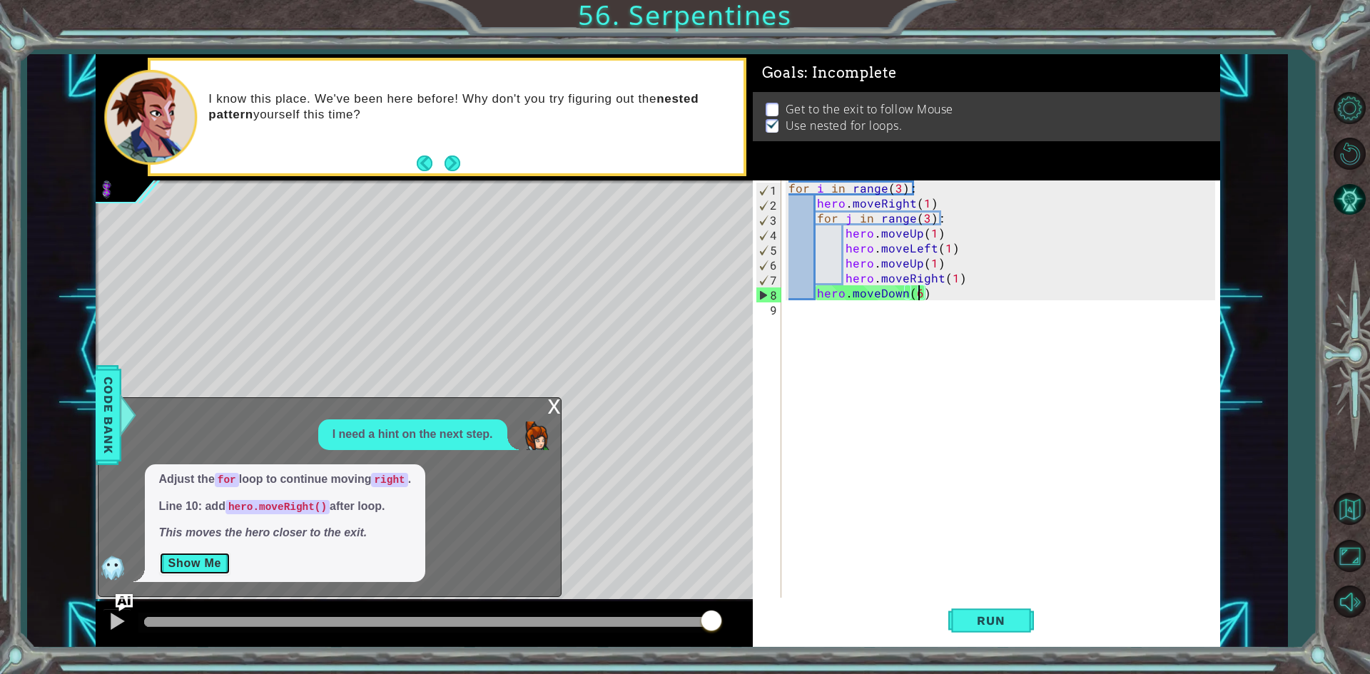
click at [199, 574] on button "Show Me" at bounding box center [195, 563] width 72 height 23
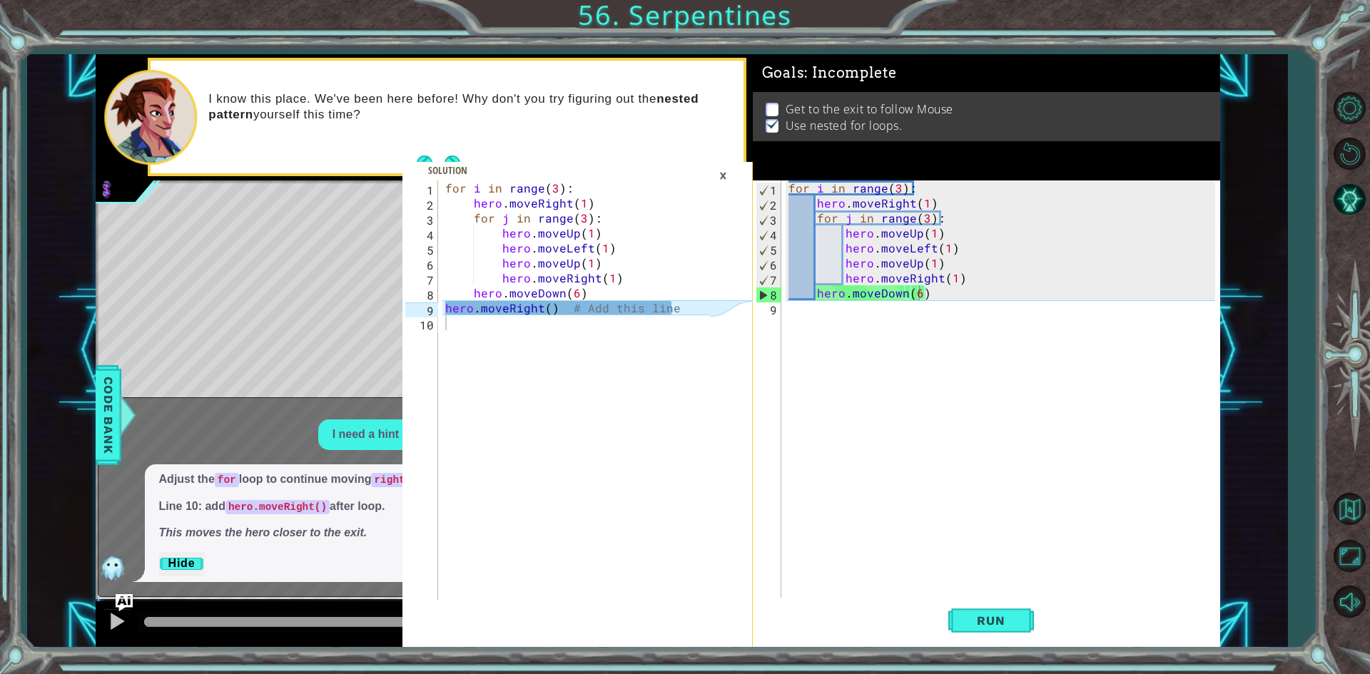
scroll to position [0, 0]
click at [837, 327] on div "for i in range ( 3 ) : hero . moveRight ( 1 ) for j in range ( 3 ) : hero . mov…" at bounding box center [1003, 404] width 437 height 449
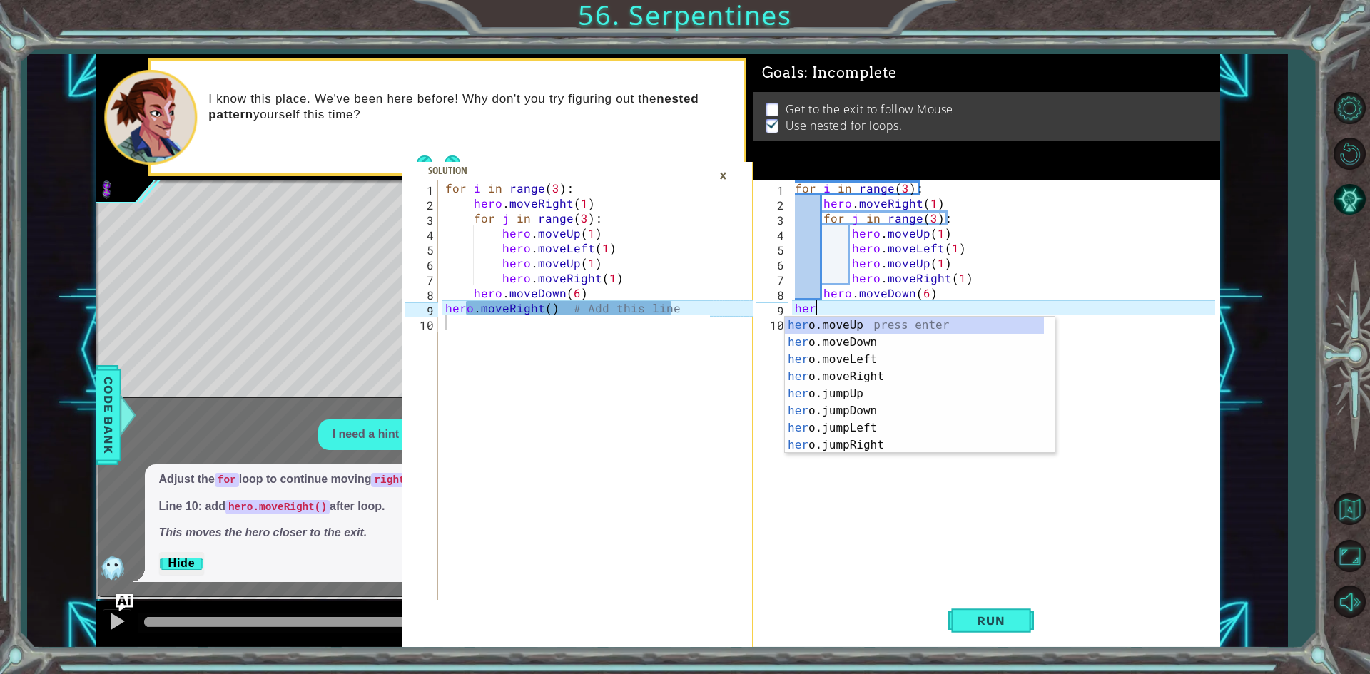
scroll to position [0, 1]
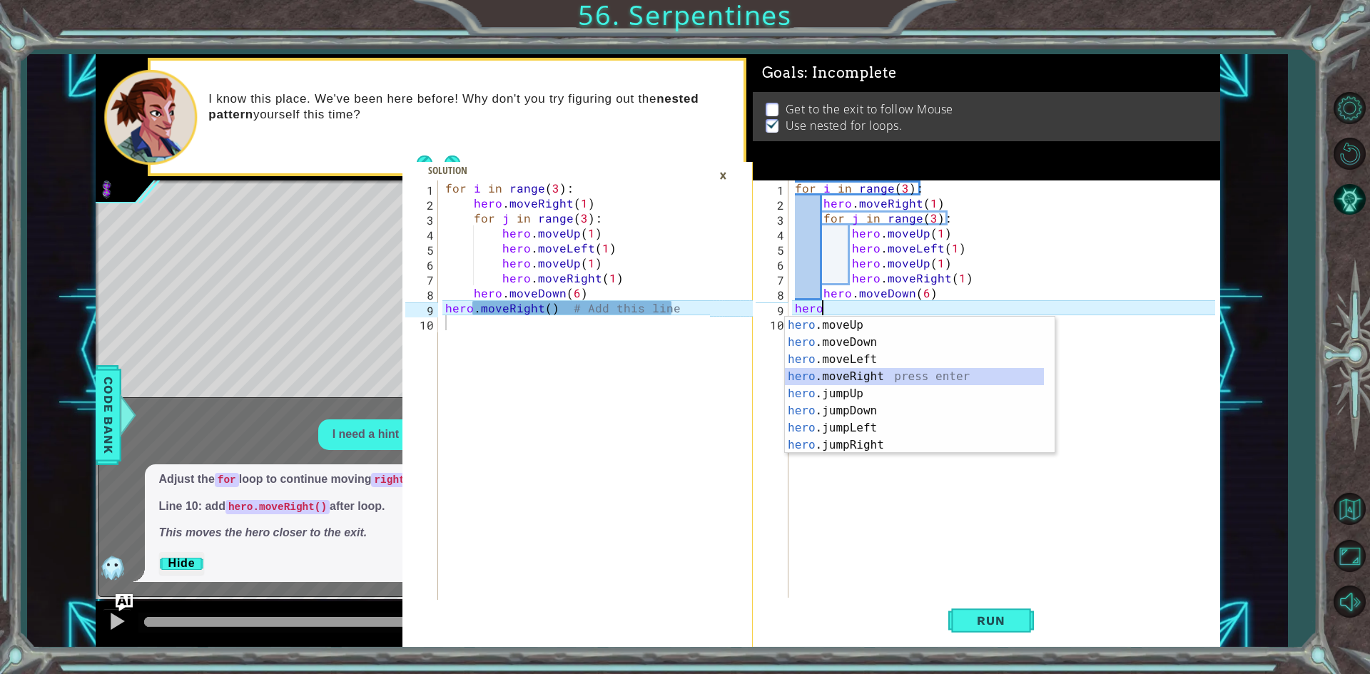
click at [881, 377] on div "hero .moveUp press enter hero .moveDown press enter hero .moveLeft press enter …" at bounding box center [914, 402] width 259 height 171
type textarea "hero.moveRight(1)"
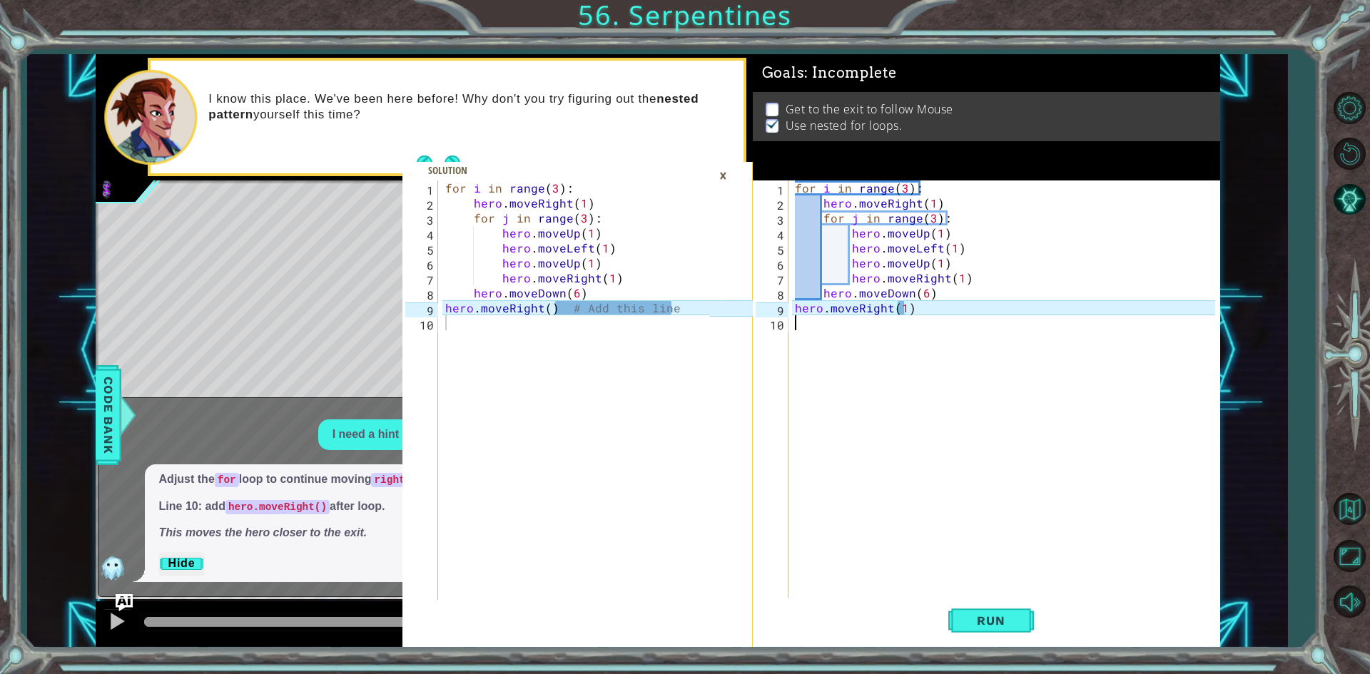
click at [881, 391] on div "for i in range ( 3 ) : hero . moveRight ( 1 ) for j in range ( 3 ) : hero . mov…" at bounding box center [1007, 404] width 430 height 449
click at [1015, 616] on span "Run" at bounding box center [990, 620] width 56 height 14
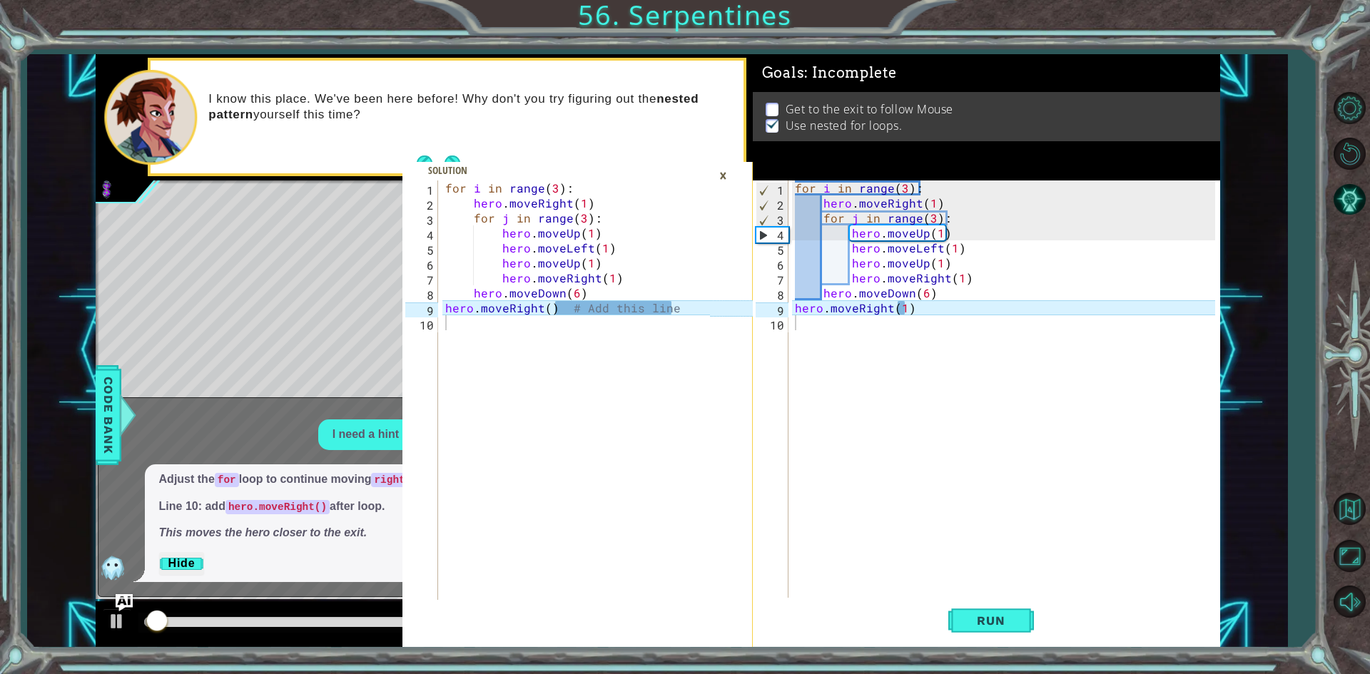
click at [722, 178] on div "×" at bounding box center [723, 175] width 22 height 24
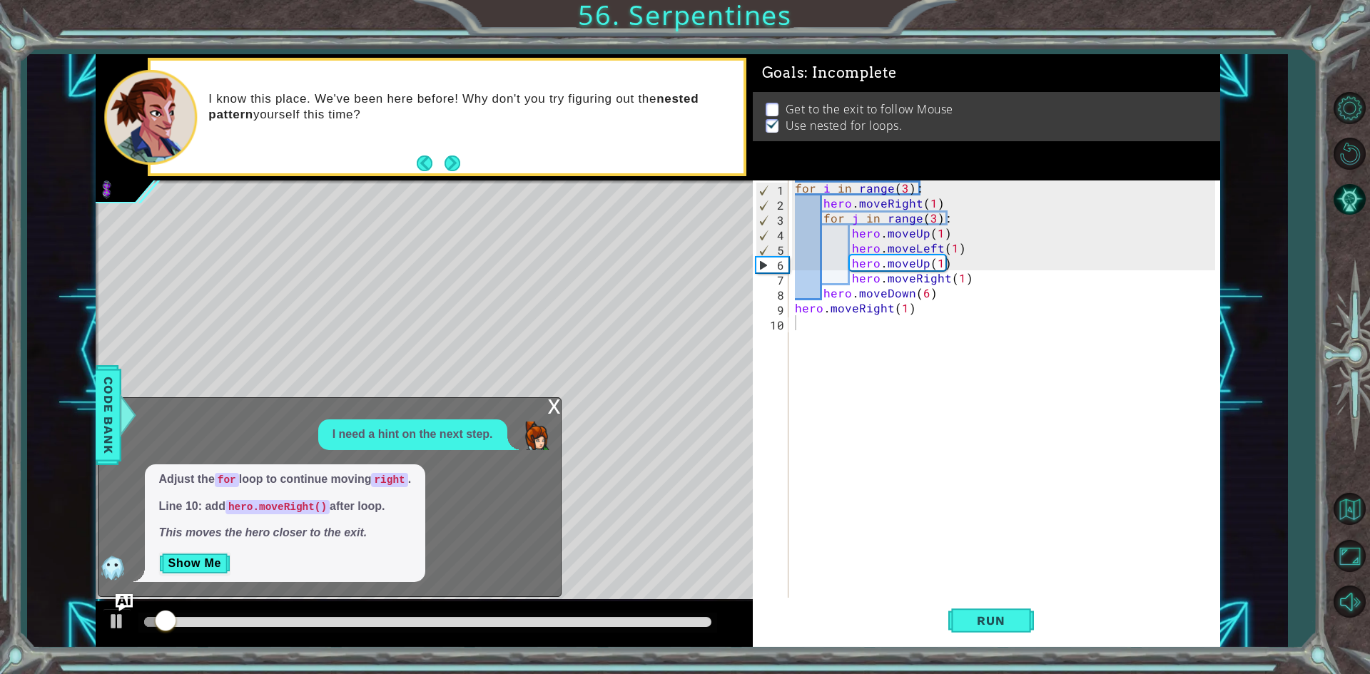
click at [542, 409] on div "x I need a hint on the next step. Adjust the for loop to continue moving right …" at bounding box center [330, 497] width 464 height 200
click at [549, 398] on div "x" at bounding box center [554, 405] width 13 height 14
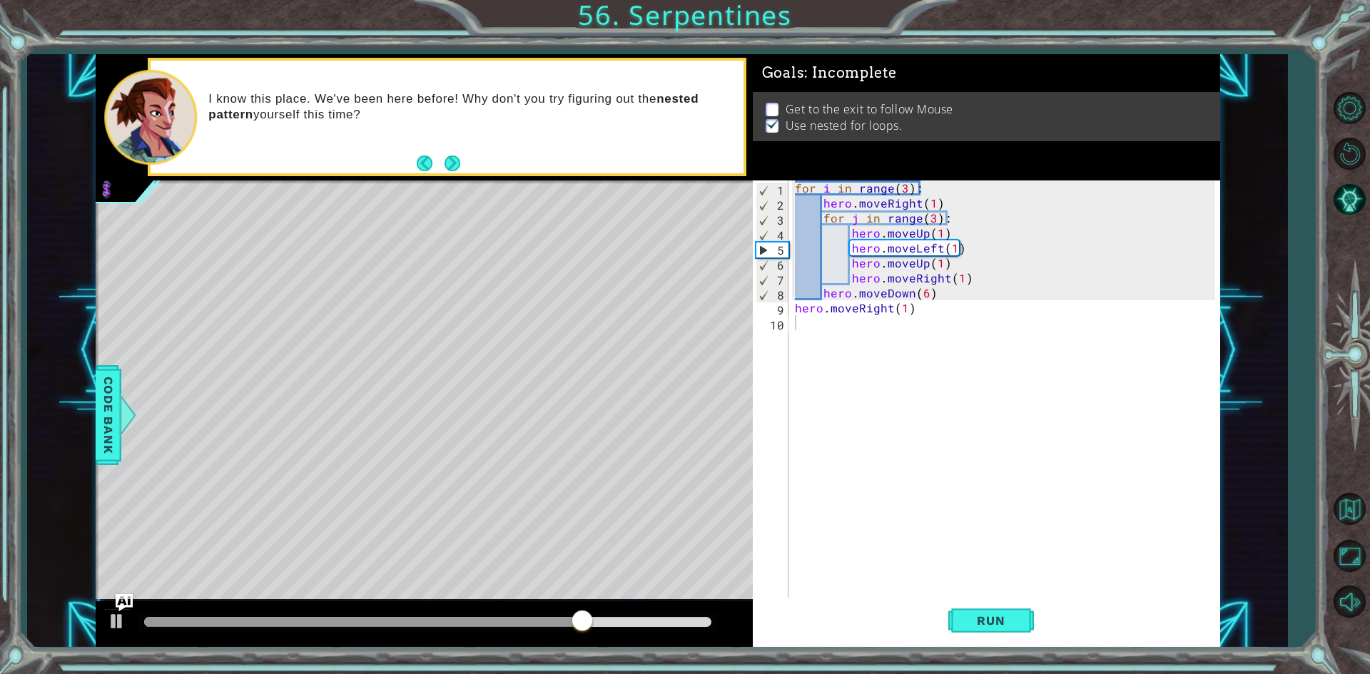
click at [913, 307] on div "for i in range ( 3 ) : hero . moveRight ( 1 ) for j in range ( 3 ) : hero . mov…" at bounding box center [1007, 404] width 430 height 449
click at [942, 204] on div "for i in range ( 3 ) : hero . moveRight ( 1 ) for j in range ( 3 ) : hero . mov…" at bounding box center [1007, 404] width 430 height 449
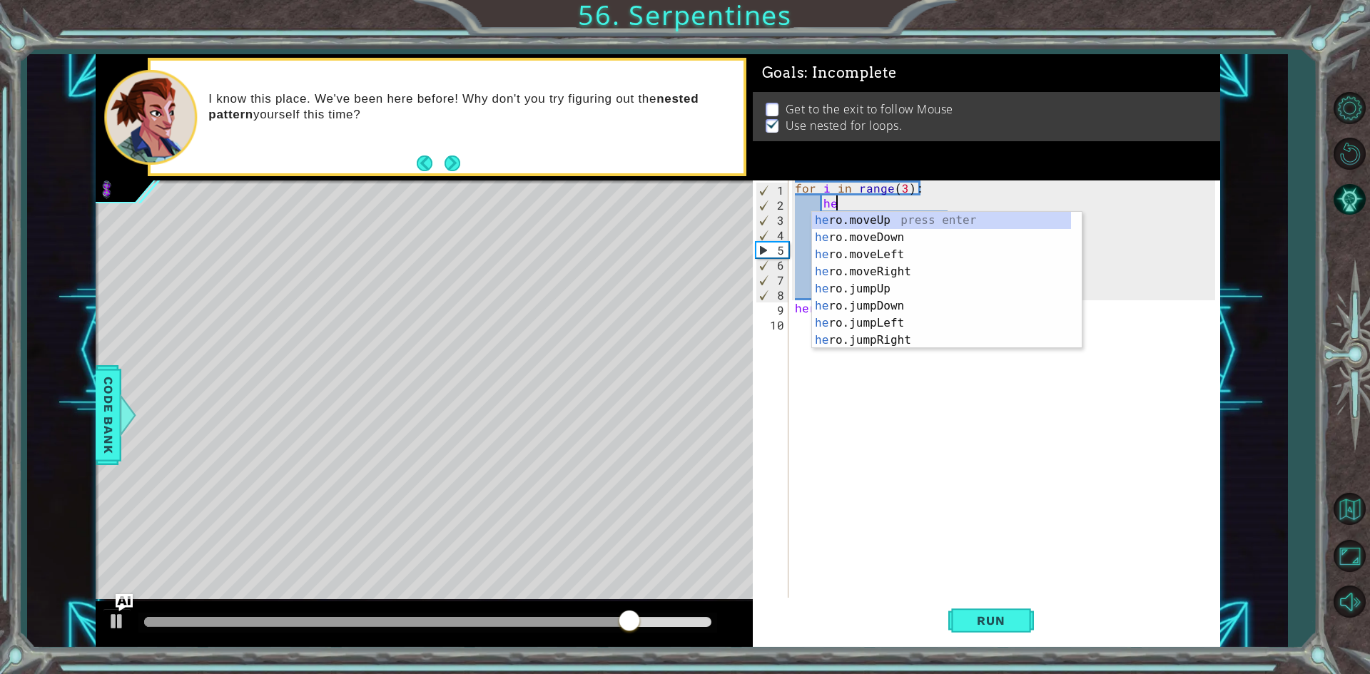
type textarea "h"
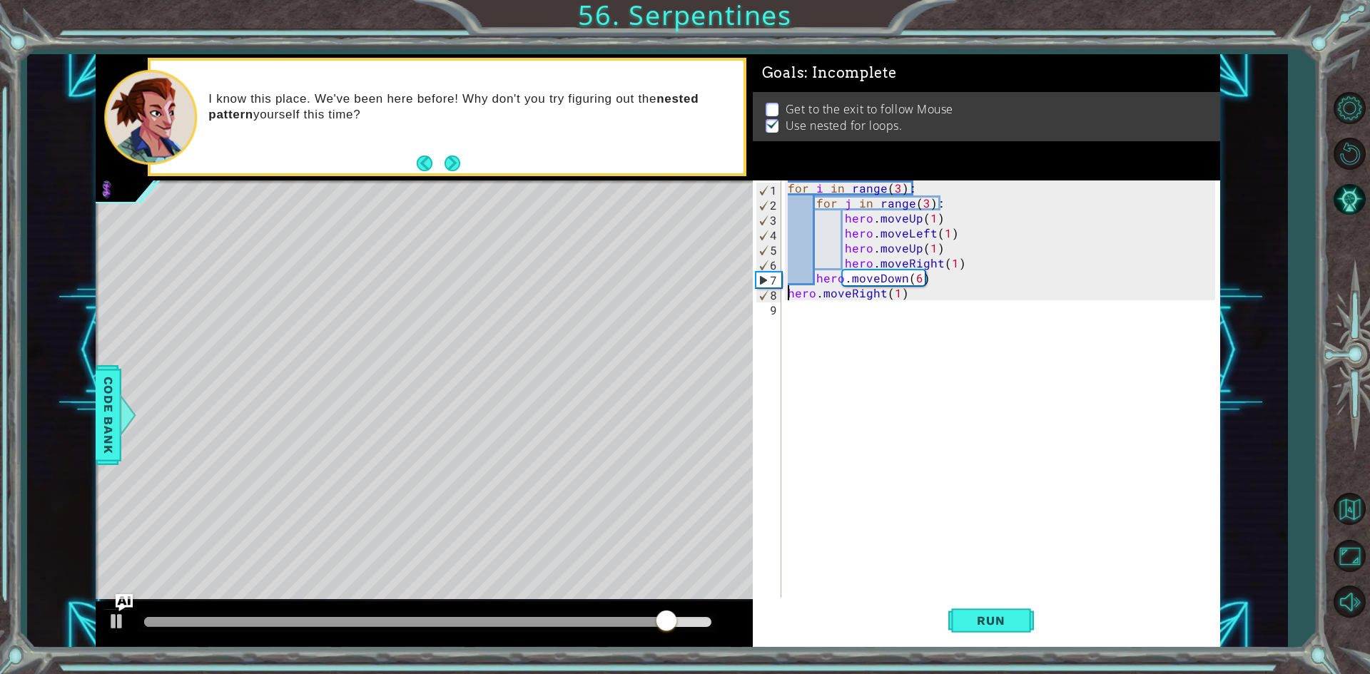
click at [787, 296] on div "for i in range ( 3 ) : for j in range ( 3 ) : hero . moveUp ( 1 ) hero . moveLe…" at bounding box center [1003, 404] width 437 height 449
click at [817, 273] on div "for i in range ( 3 ) : for j in range ( 3 ) : hero . moveUp ( 1 ) hero . moveLe…" at bounding box center [1003, 404] width 437 height 449
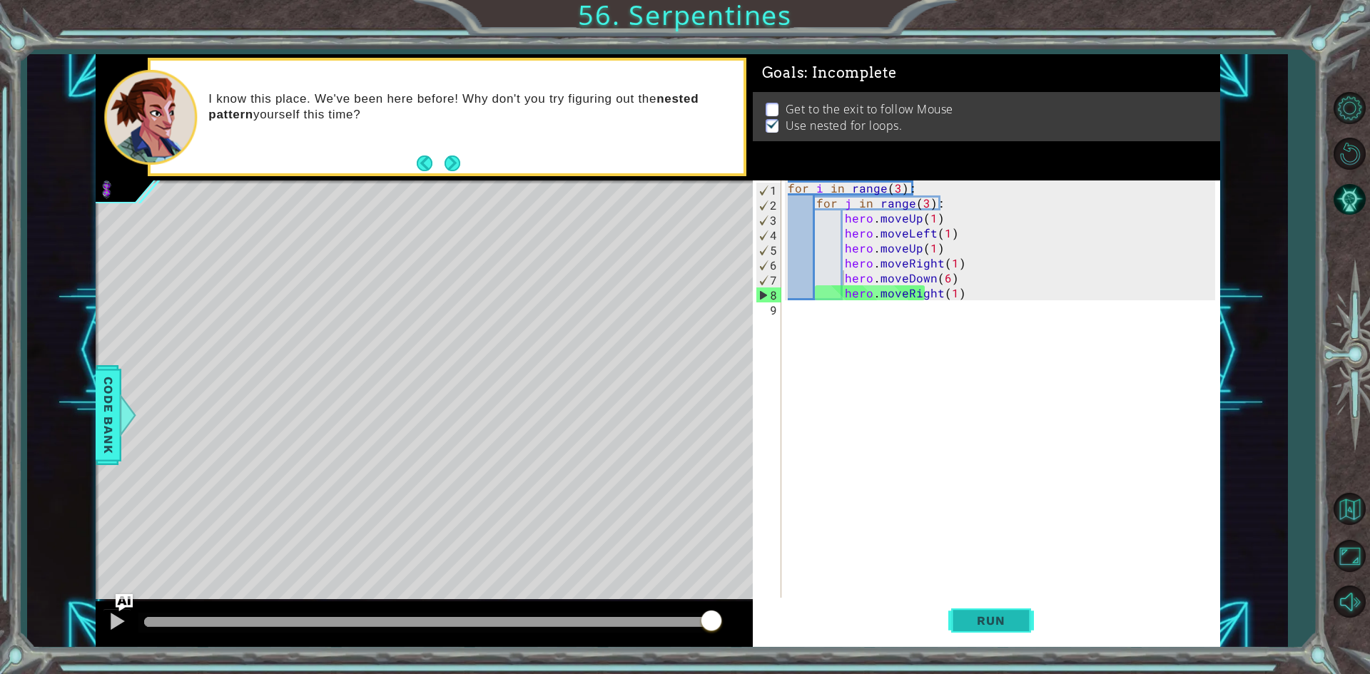
click at [985, 613] on button "Run" at bounding box center [991, 621] width 86 height 46
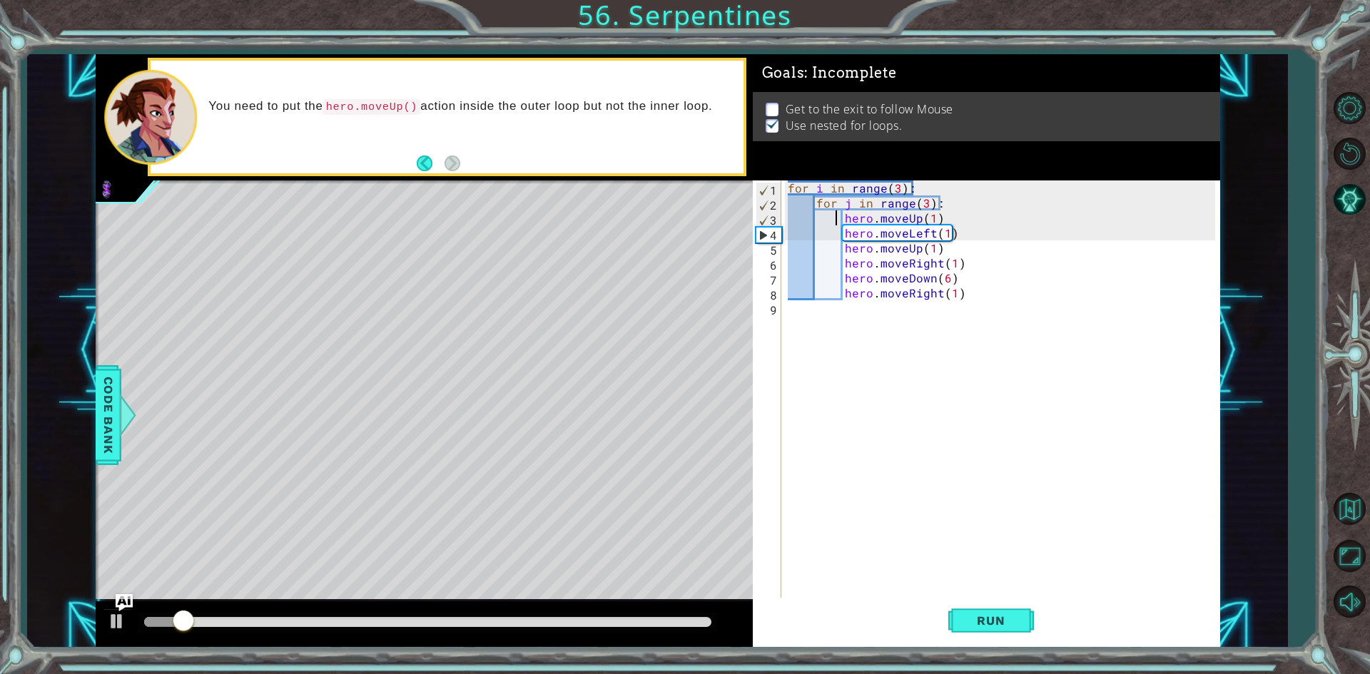
click at [839, 214] on div "for i in range ( 3 ) : for j in range ( 3 ) : hero . moveUp ( 1 ) hero . moveLe…" at bounding box center [1003, 404] width 437 height 449
type textarea "hero.moveUp(1)"
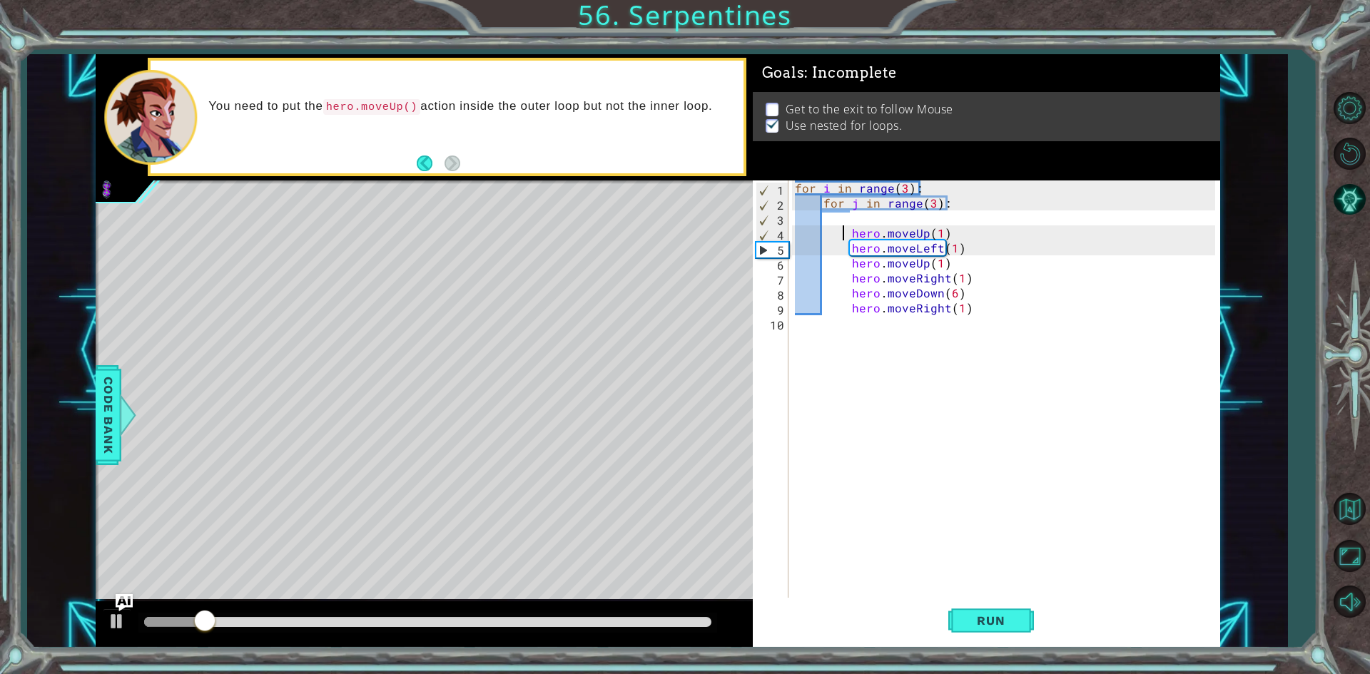
click at [842, 215] on div "for i in range ( 3 ) : for j in range ( 3 ) : hero . moveUp ( 1 ) hero . moveLe…" at bounding box center [1007, 404] width 430 height 449
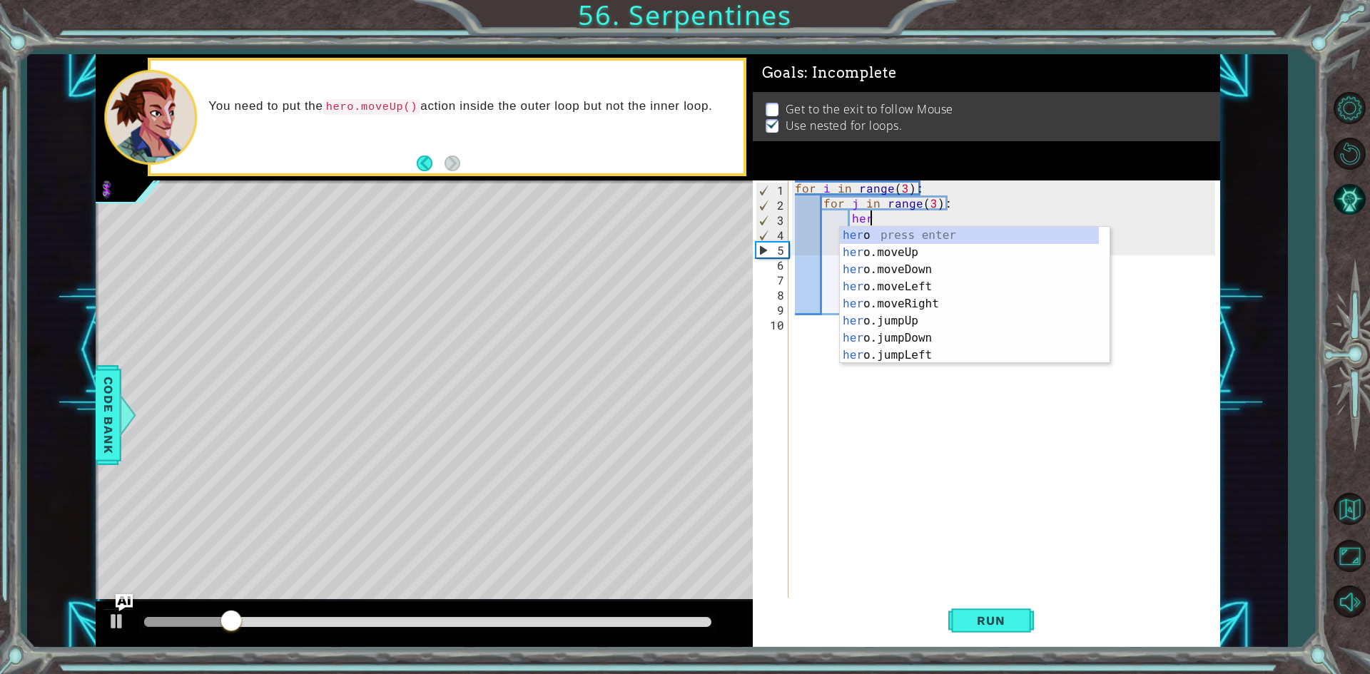
scroll to position [0, 4]
drag, startPoint x: 916, startPoint y: 306, endPoint x: 935, endPoint y: 337, distance: 36.8
click at [917, 306] on div "hero press enter hero .moveUp press enter hero .moveDown press enter hero .move…" at bounding box center [969, 312] width 259 height 171
type textarea "hero.moveRight(1)"
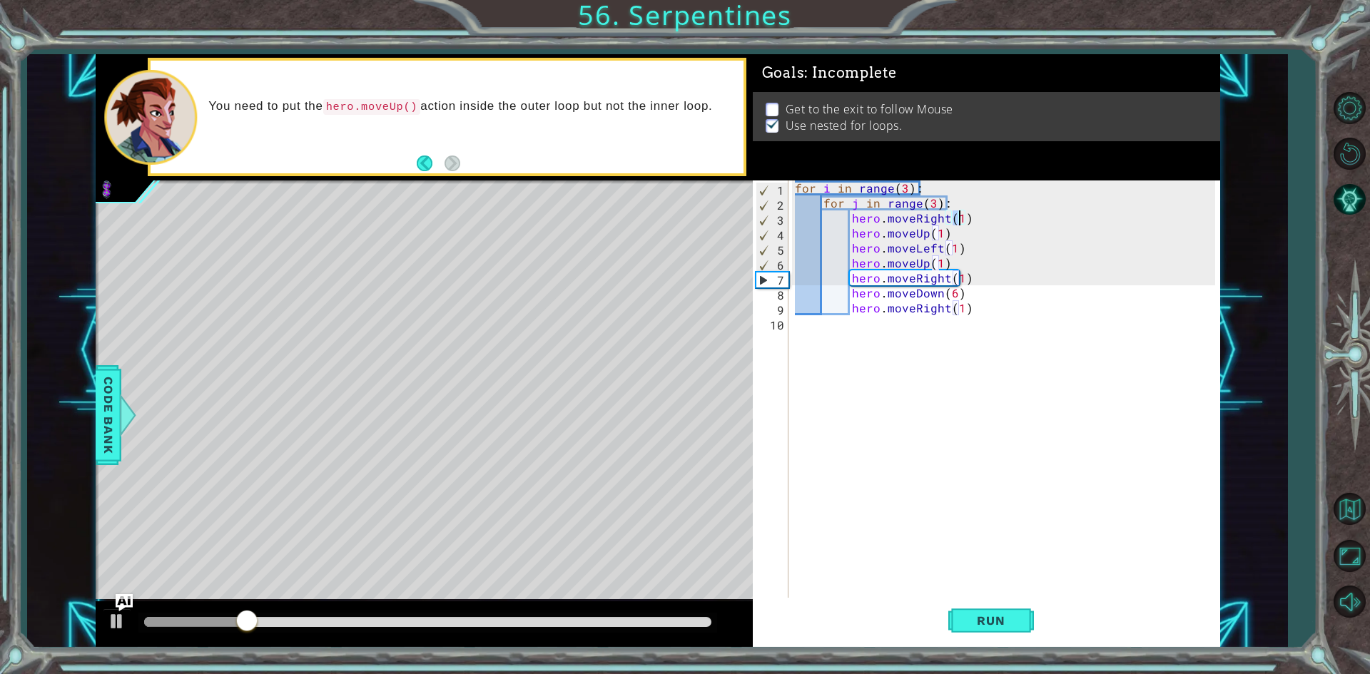
click at [944, 440] on div "for i in range ( 3 ) : for j in range ( 3 ) : hero . moveRight ( 1 ) hero . mov…" at bounding box center [1007, 404] width 430 height 449
click at [987, 629] on button "Run" at bounding box center [991, 621] width 86 height 46
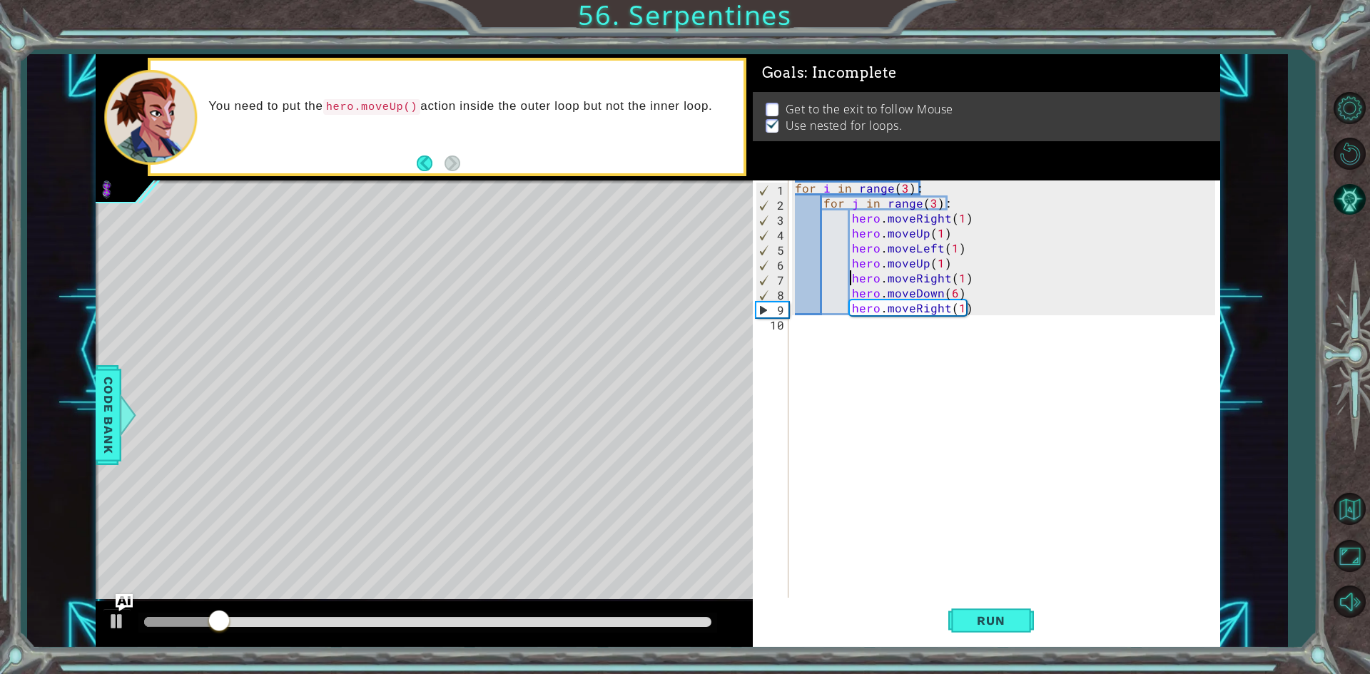
click at [852, 277] on div "for i in range ( 3 ) : for j in range ( 3 ) : hero . moveRight ( 1 ) hero . mov…" at bounding box center [1007, 404] width 430 height 449
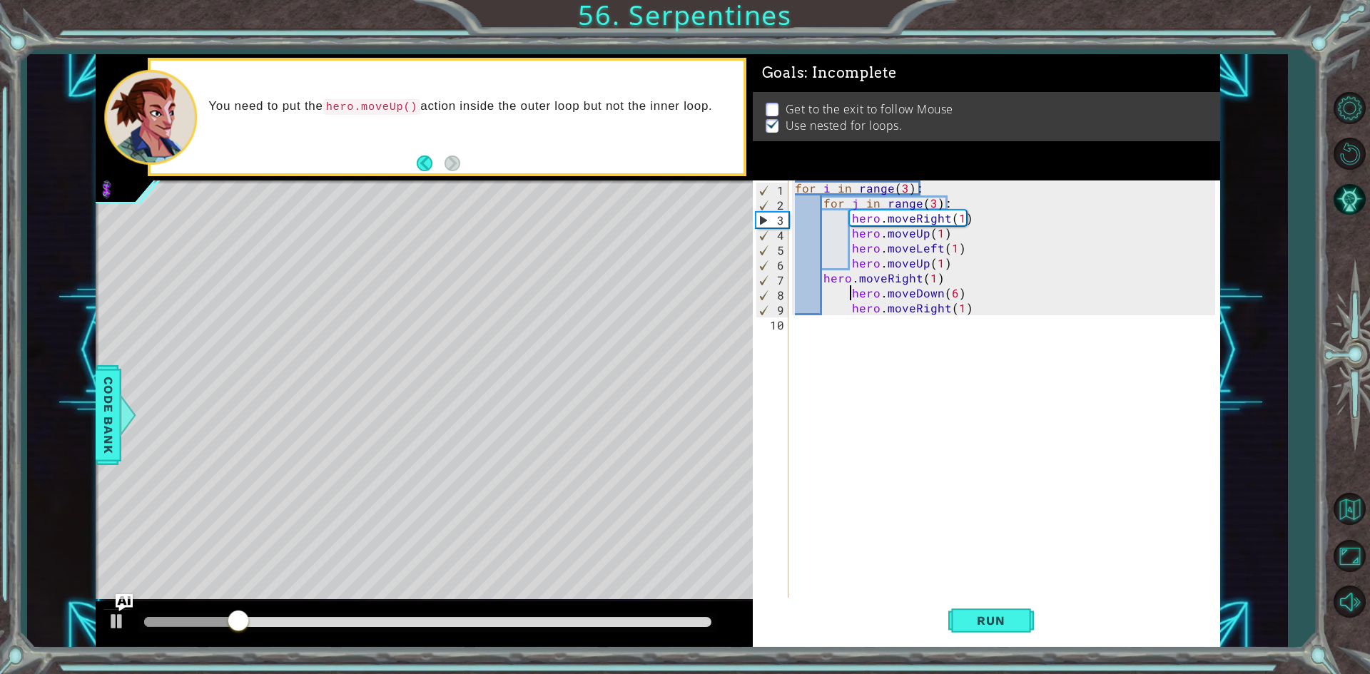
click at [849, 297] on div "for i in range ( 3 ) : for j in range ( 3 ) : hero . moveRight ( 1 ) hero . mov…" at bounding box center [1007, 404] width 430 height 449
click at [854, 310] on div "for i in range ( 3 ) : for j in range ( 3 ) : hero . moveRight ( 1 ) hero . mov…" at bounding box center [1007, 404] width 430 height 449
click at [849, 309] on div "for i in range ( 3 ) : for j in range ( 3 ) : hero . moveRight ( 1 ) hero . mov…" at bounding box center [1007, 404] width 430 height 449
click at [931, 278] on div "for i in range ( 3 ) : for j in range ( 3 ) : hero . moveRight ( 1 ) hero . mov…" at bounding box center [1007, 404] width 430 height 449
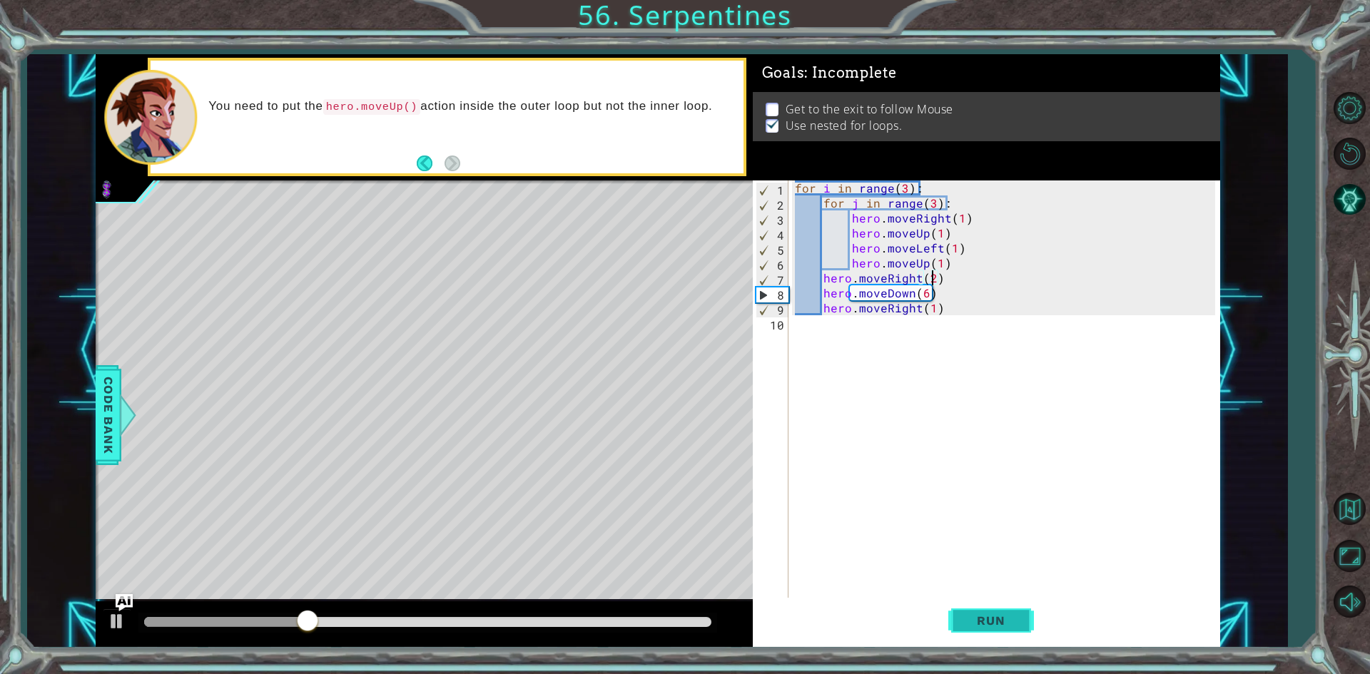
type textarea "hero.moveRight(2)"
click at [1001, 601] on button "Run" at bounding box center [991, 621] width 86 height 46
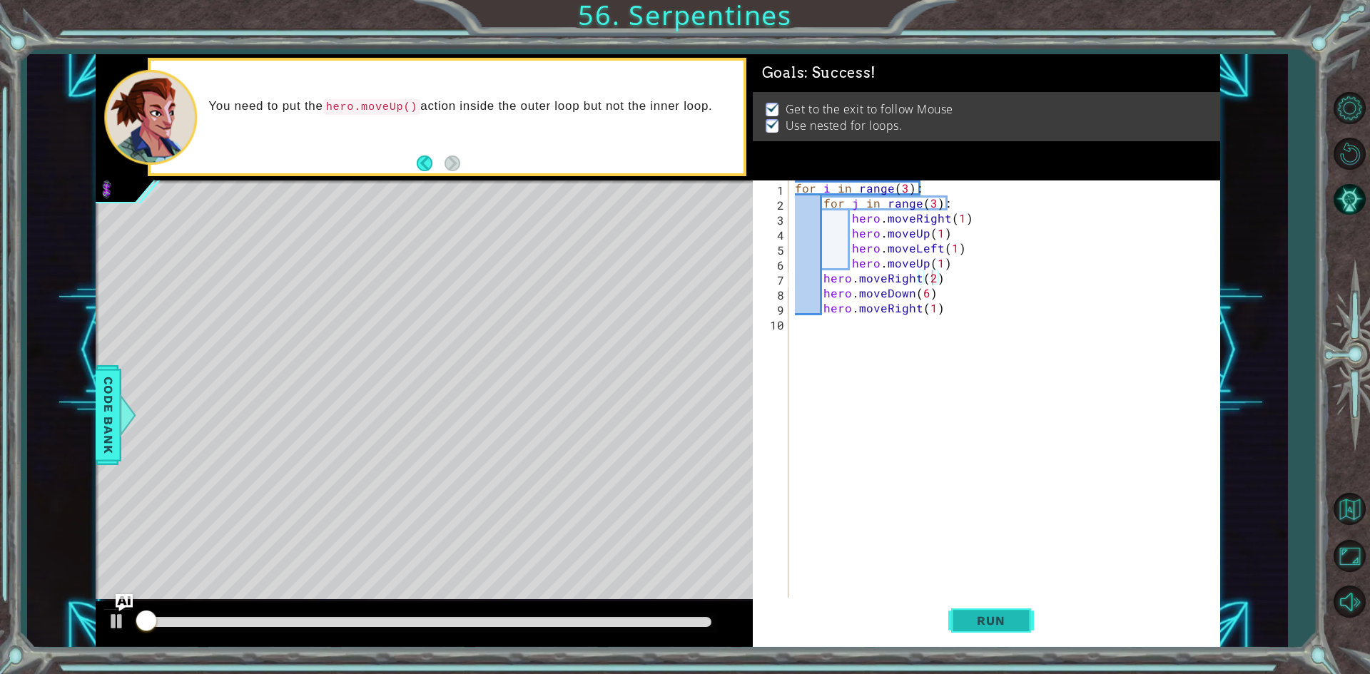
click at [1014, 612] on button "Run" at bounding box center [991, 621] width 86 height 46
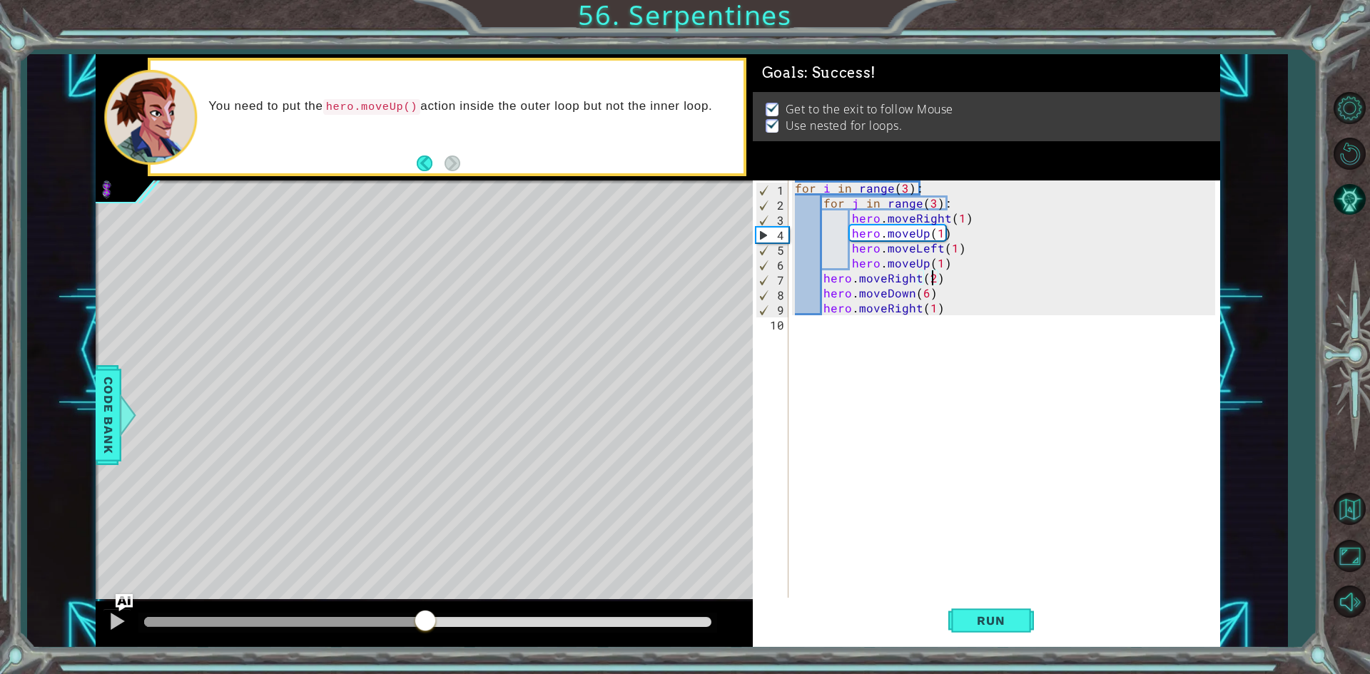
drag, startPoint x: 178, startPoint y: 611, endPoint x: 714, endPoint y: 708, distance: 545.0
click at [714, 673] on html "1 2 3 4 5 6 7 8 9 10 for i in range ( 3 ) : hero . moveRight ( 1 ) for j in ran…" at bounding box center [685, 337] width 1370 height 674
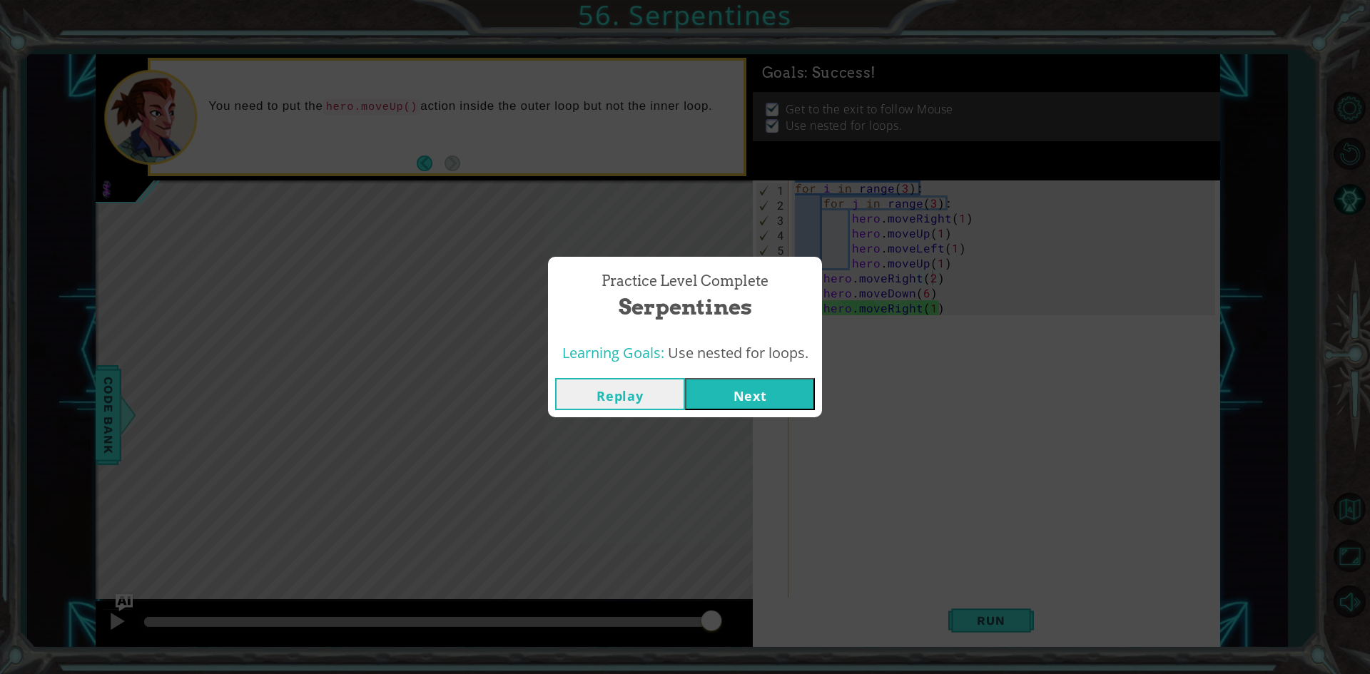
click at [763, 386] on button "Next" at bounding box center [750, 394] width 130 height 32
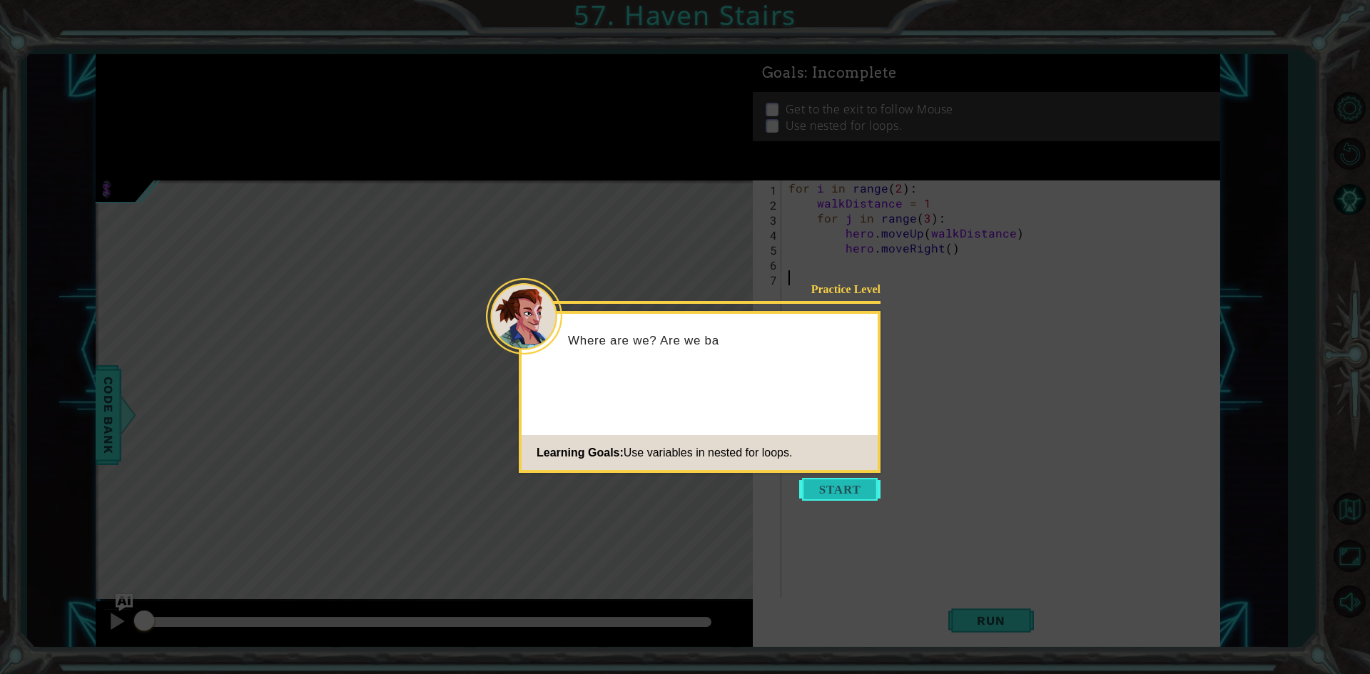
click at [828, 482] on button "Start" at bounding box center [839, 489] width 81 height 23
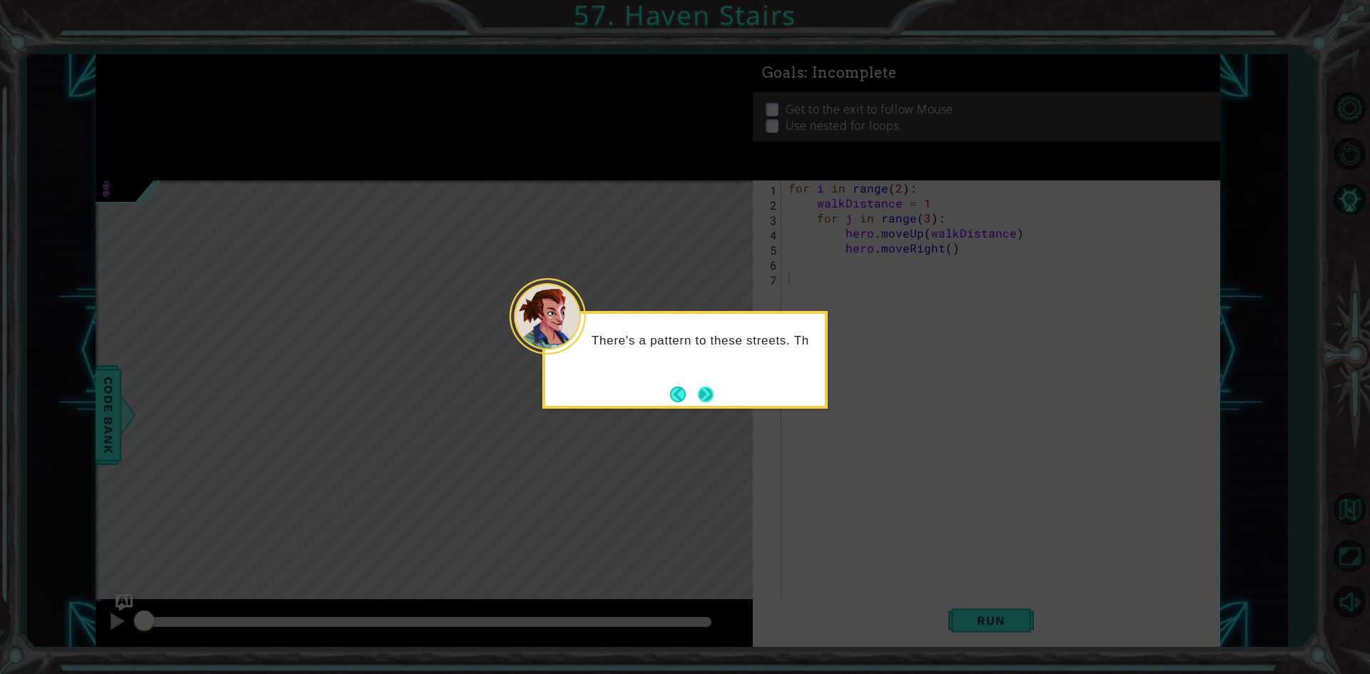
click at [705, 388] on button "Next" at bounding box center [706, 395] width 16 height 16
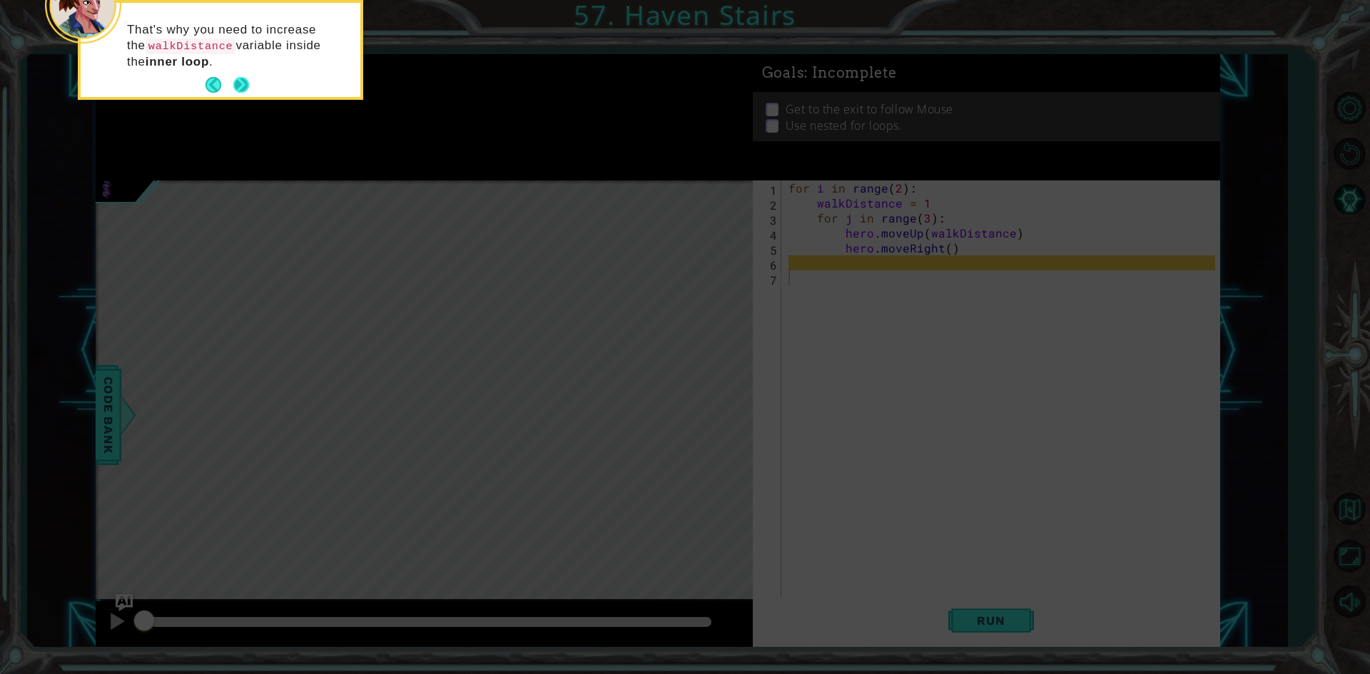
click at [235, 82] on button "Next" at bounding box center [241, 85] width 16 height 16
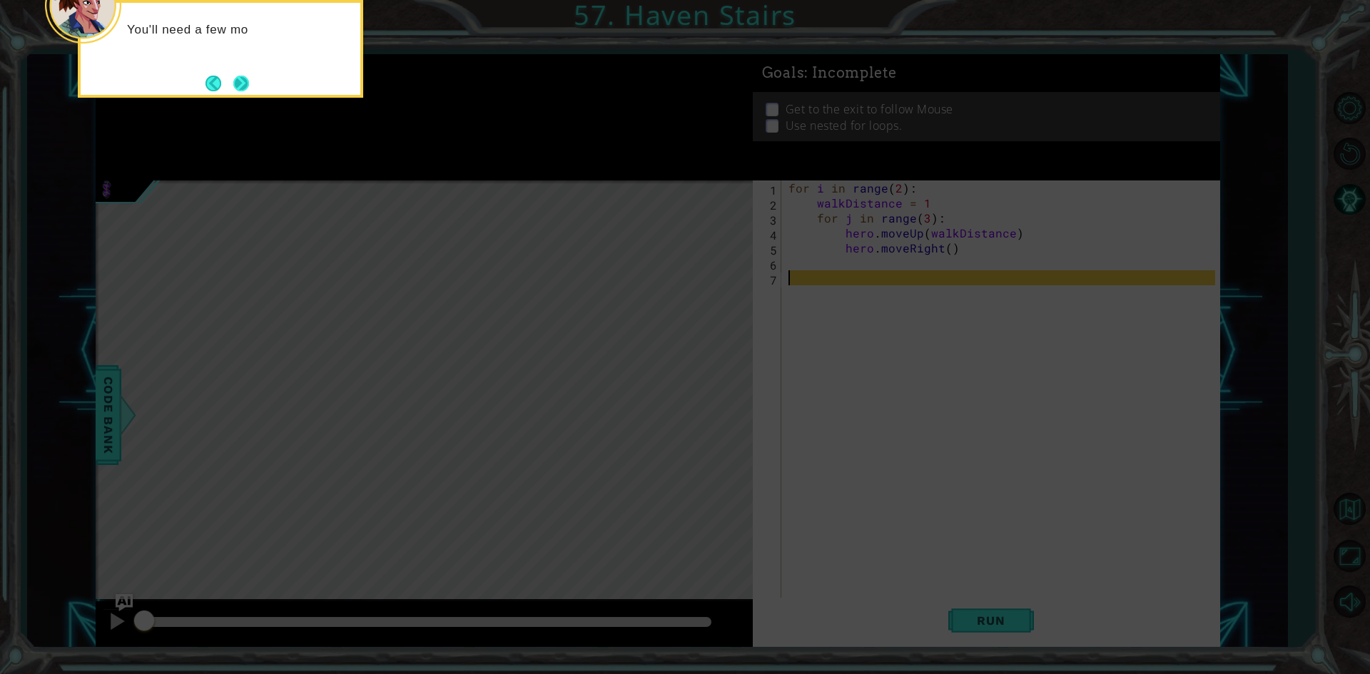
click at [246, 88] on button "Next" at bounding box center [241, 84] width 16 height 16
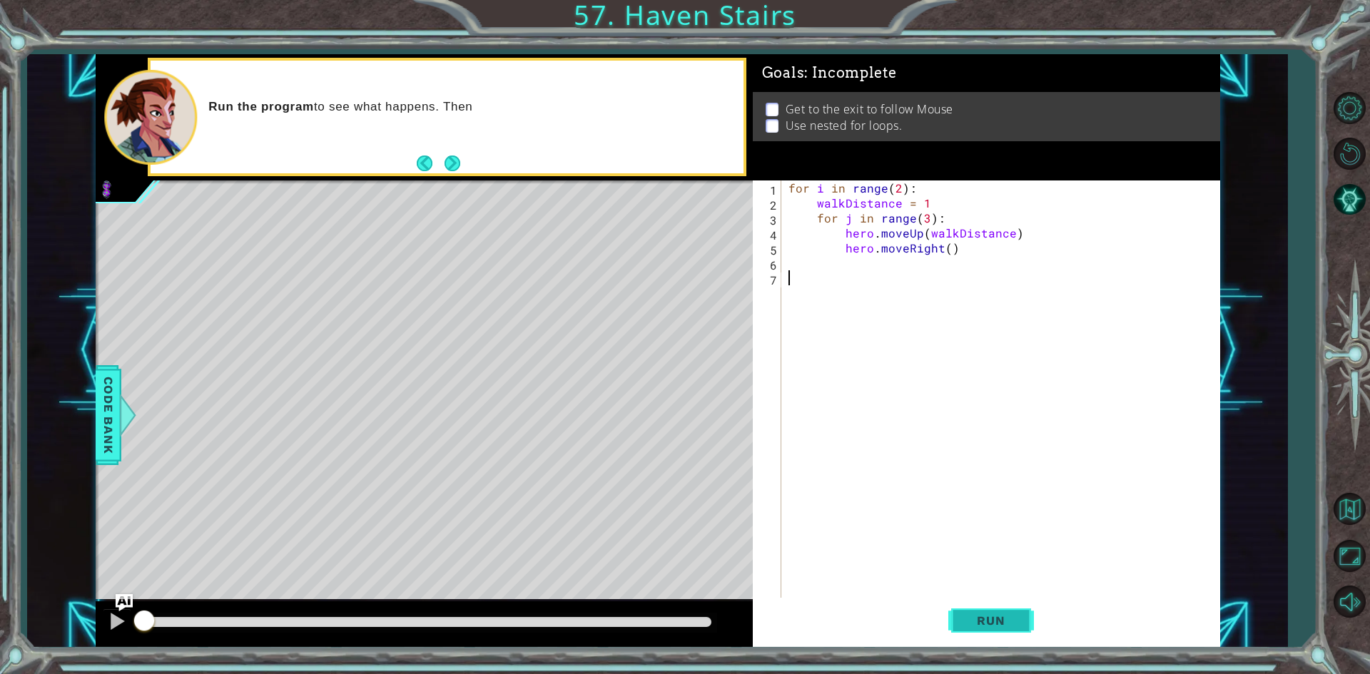
click at [998, 602] on button "Run" at bounding box center [991, 621] width 86 height 46
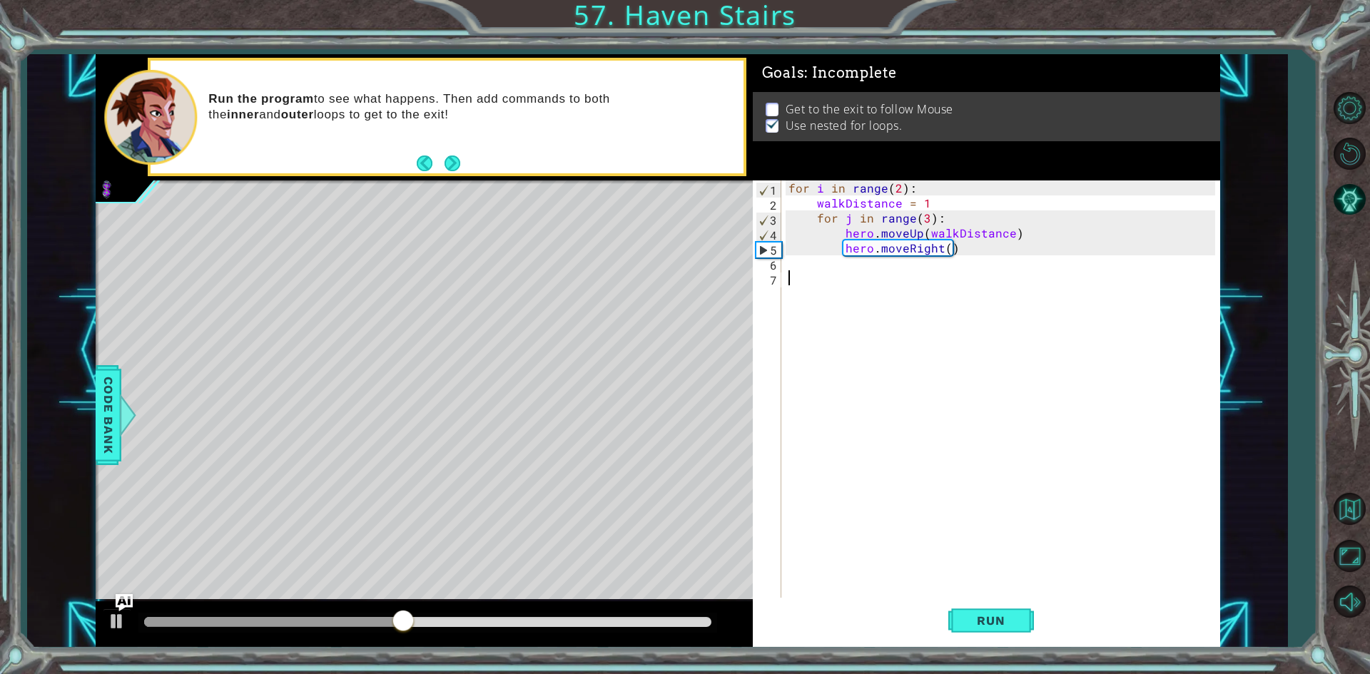
click at [832, 334] on div "for i in range ( 2 ) : walkDistance = 1 for j in range ( 3 ) : hero . moveUp ( …" at bounding box center [1003, 404] width 437 height 449
type textarea "w"
